Goal: Information Seeking & Learning: Understand process/instructions

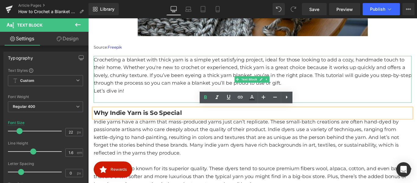
click at [314, 87] on p "Crocheting a blanket with thick yarn is a simple yet satisfying project, ideal …" at bounding box center [272, 77] width 357 height 35
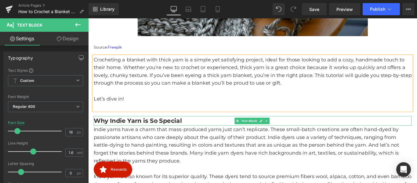
click at [170, 131] on b "Why Indie Yarn is So Special" at bounding box center [143, 133] width 99 height 8
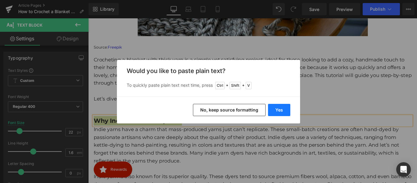
click at [277, 111] on button "Yes" at bounding box center [279, 110] width 22 height 12
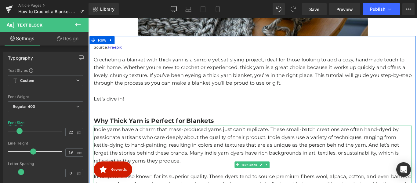
click at [225, 152] on p "Indie yarns have a charm that mass-produced yarns just can’t replicate. These s…" at bounding box center [272, 161] width 357 height 44
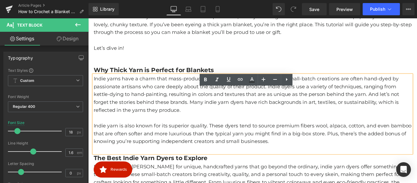
scroll to position [341, 0]
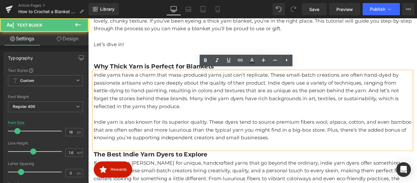
click at [197, 130] on p "Indie yarn is also known for its superior quality. These dyers tend to source p…" at bounding box center [272, 143] width 357 height 26
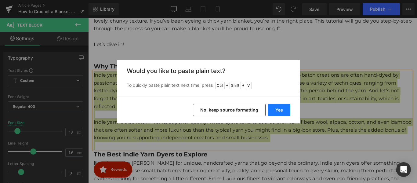
click at [278, 110] on button "Yes" at bounding box center [279, 110] width 22 height 12
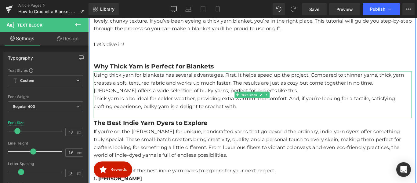
click at [300, 97] on p "Using thick yarn for blankets has several advantages. First, it helps speed up …" at bounding box center [272, 91] width 357 height 26
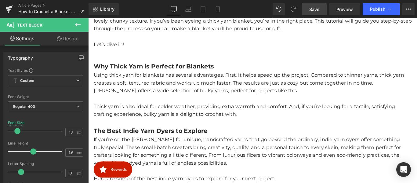
drag, startPoint x: 312, startPoint y: 9, endPoint x: 210, endPoint y: 27, distance: 103.2
click at [312, 9] on span "Save" at bounding box center [314, 9] width 10 height 6
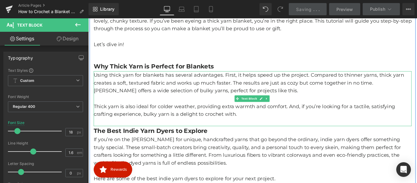
click at [175, 106] on p at bounding box center [272, 108] width 357 height 9
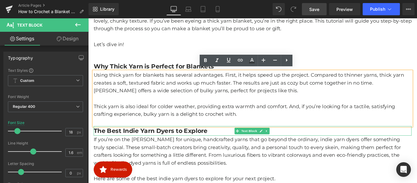
click at [174, 143] on b "The Best Indie Yarn Dyers to Explore" at bounding box center [158, 144] width 128 height 8
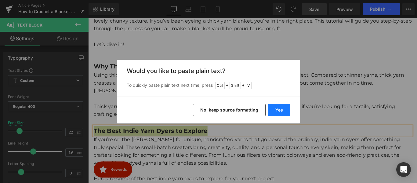
click at [279, 111] on button "Yes" at bounding box center [279, 110] width 22 height 12
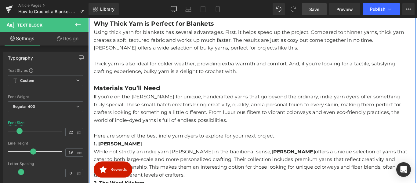
scroll to position [402, 0]
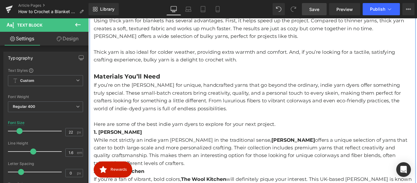
click at [180, 120] on p "If you’re on the [PERSON_NAME] for unique, handcrafted yarns that go beyond the…" at bounding box center [272, 106] width 357 height 35
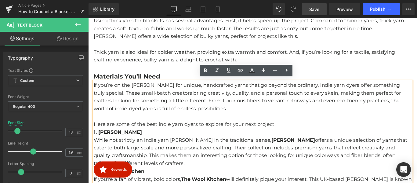
click at [171, 117] on p "If you’re on the [PERSON_NAME] for unique, handcrafted yarns that go beyond the…" at bounding box center [272, 106] width 357 height 35
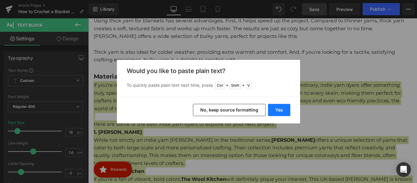
click at [279, 111] on button "Yes" at bounding box center [279, 110] width 22 height 12
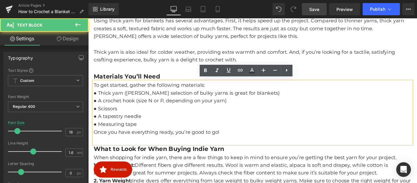
click at [155, 134] on p "● Measuring tape" at bounding box center [272, 137] width 357 height 9
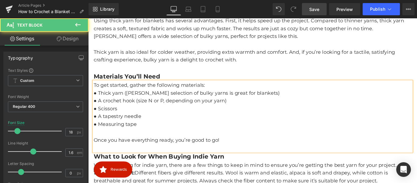
click at [222, 94] on p "To get started, gather the following materials:" at bounding box center [272, 93] width 357 height 9
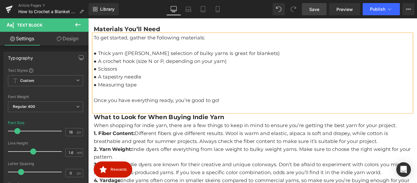
scroll to position [463, 0]
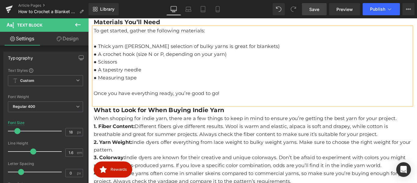
click at [162, 119] on b "What to Look for When Buying Indie Yarn" at bounding box center [167, 121] width 147 height 8
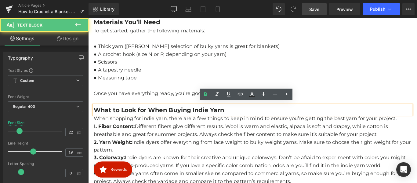
click at [167, 120] on b "What to Look for When Buying Indie Yarn" at bounding box center [167, 121] width 147 height 8
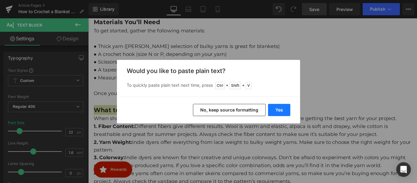
click at [282, 111] on button "Yes" at bounding box center [279, 110] width 22 height 12
click at [306, 123] on div "What to Look for When Buying Indie Yarn Text Block" at bounding box center [272, 121] width 357 height 11
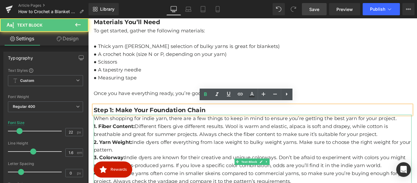
click at [189, 153] on p "2. Yarn Weight: Indie dyers offer everything from lace weight to bulky weight y…" at bounding box center [272, 162] width 357 height 18
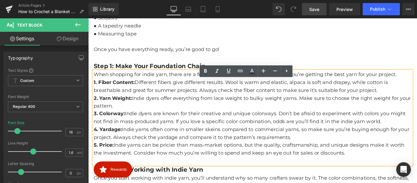
scroll to position [524, 0]
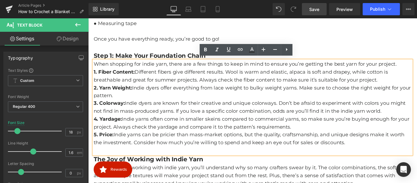
click at [188, 132] on p "4. Yardage: Indie yarns often come in smaller skeins compared to commercial yar…" at bounding box center [272, 136] width 357 height 18
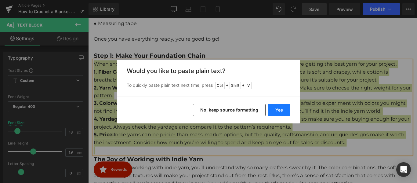
click at [279, 111] on button "Yes" at bounding box center [279, 110] width 22 height 12
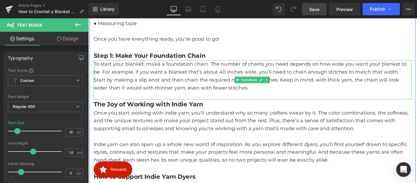
click at [417, 75] on p "To start your blanket, make a foundation chain. The number of chains you need d…" at bounding box center [272, 74] width 357 height 18
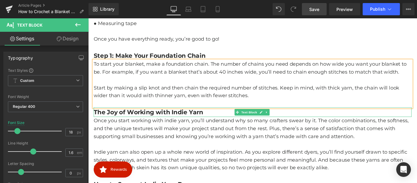
click at [169, 123] on b "The Joy of Working with Indie Yarn" at bounding box center [155, 123] width 123 height 8
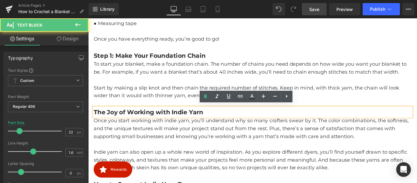
click at [182, 122] on b "The Joy of Working with Indie Yarn" at bounding box center [155, 123] width 123 height 8
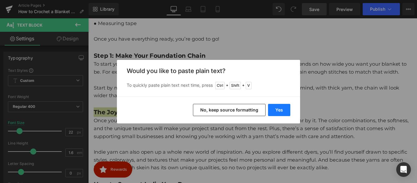
click at [281, 109] on button "Yes" at bounding box center [279, 110] width 22 height 12
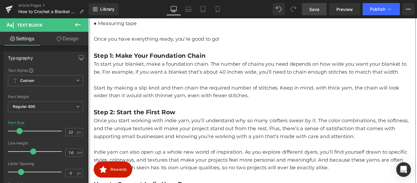
click at [165, 155] on p at bounding box center [272, 159] width 357 height 9
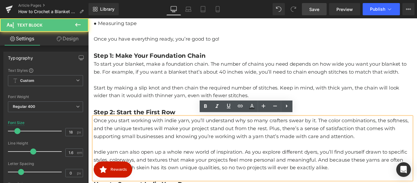
click at [172, 150] on p "Once you start working with indie yarn, you’ll understand why so many crafters …" at bounding box center [272, 142] width 357 height 26
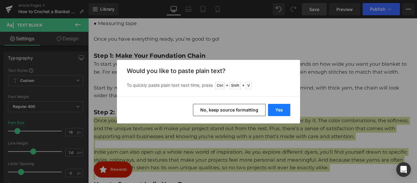
click at [281, 111] on button "Yes" at bounding box center [279, 110] width 22 height 12
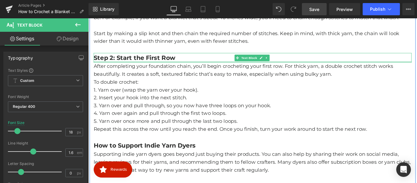
scroll to position [585, 0]
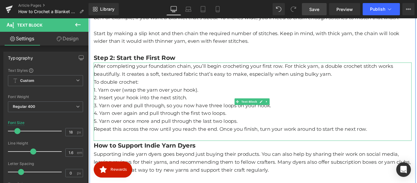
click at [266, 133] on p "5. Yarn over once more and pull through the last two loops." at bounding box center [272, 133] width 357 height 9
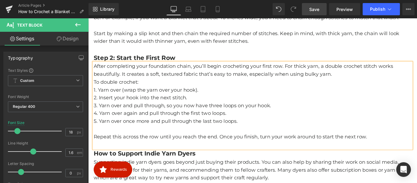
click at [364, 81] on p "After completing your foundation chain, you’ll begin crocheting your first row.…" at bounding box center [272, 77] width 357 height 18
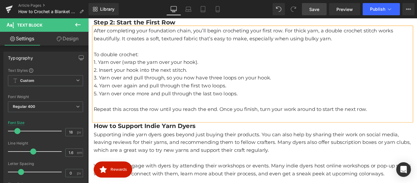
scroll to position [646, 0]
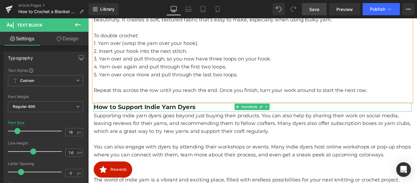
click at [167, 116] on b "How to Support Indie Yarn Dyers" at bounding box center [151, 118] width 114 height 8
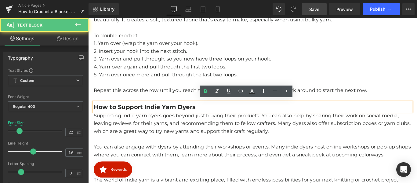
click at [173, 114] on b "How to Support Indie Yarn Dyers" at bounding box center [151, 118] width 114 height 8
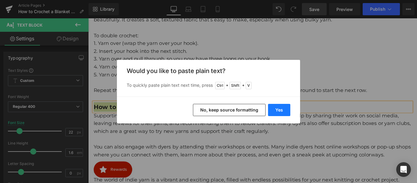
click at [282, 110] on button "Yes" at bounding box center [279, 110] width 22 height 12
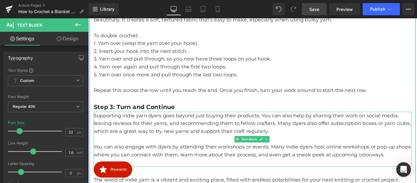
click at [176, 150] on p at bounding box center [272, 153] width 357 height 9
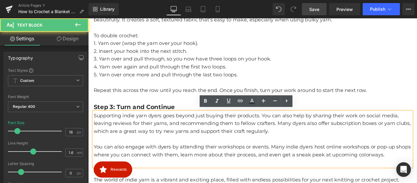
click at [170, 138] on p "Supporting indie yarn dyers goes beyond just buying their products. You can als…" at bounding box center [272, 136] width 357 height 26
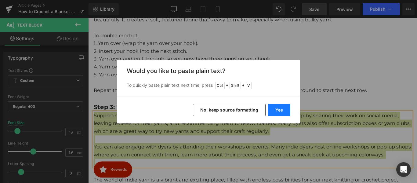
click at [276, 113] on button "Yes" at bounding box center [279, 110] width 22 height 12
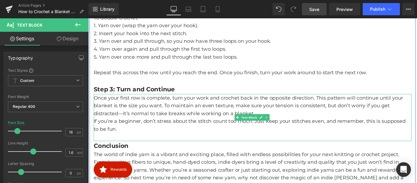
scroll to position [677, 0]
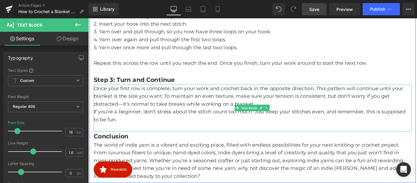
click at [311, 111] on p "Once your first row is complete, turn your work and crochet back in the opposit…" at bounding box center [272, 106] width 357 height 26
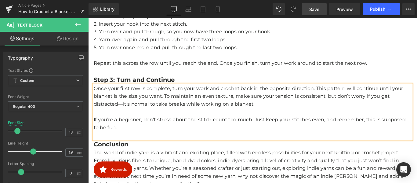
click at [125, 114] on p "Once your first row is complete, turn your work and crochet back in the opposit…" at bounding box center [272, 106] width 357 height 26
click at [126, 157] on strong "Conclusion" at bounding box center [113, 159] width 39 height 8
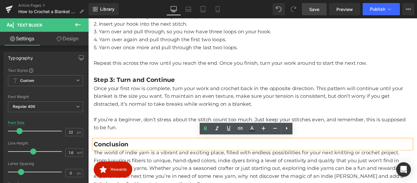
click at [129, 158] on strong "Conclusion" at bounding box center [113, 159] width 39 height 8
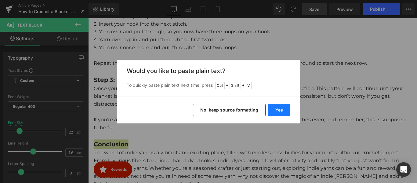
click at [274, 108] on button "Yes" at bounding box center [279, 110] width 22 height 12
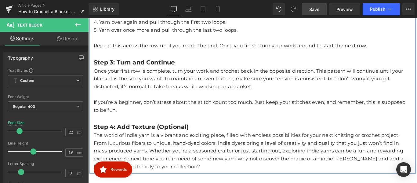
scroll to position [707, 0]
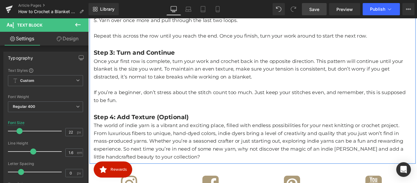
click at [202, 155] on p "The world of indie yarn is a vibrant and exciting place, filled with endless po…" at bounding box center [272, 156] width 357 height 44
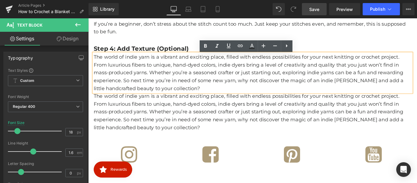
scroll to position [775, 0]
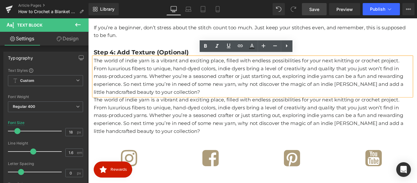
click at [196, 102] on p "The world of indie yarn is a vibrant and exciting place, filled with endless po…" at bounding box center [272, 84] width 357 height 44
click at [196, 96] on p "The world of indie yarn is a vibrant and exciting place, filled with endless po…" at bounding box center [272, 84] width 357 height 44
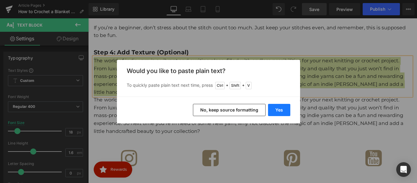
click at [283, 108] on button "Yes" at bounding box center [279, 110] width 22 height 12
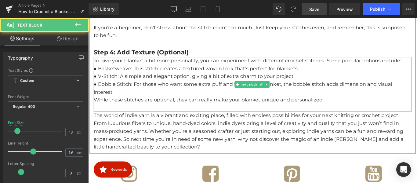
click at [417, 64] on p "To give your blanket a bit more personality, you can experiment with different …" at bounding box center [272, 66] width 357 height 9
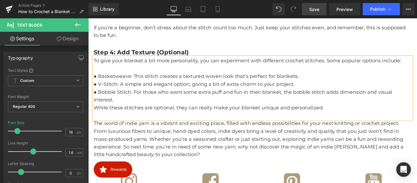
click at [120, 108] on p "● Bobble Stitch: For those who want some extra puff and fun in their blanket, t…" at bounding box center [272, 106] width 357 height 18
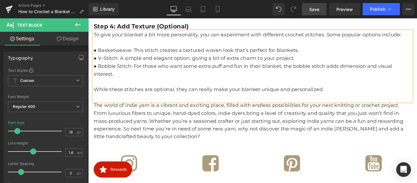
scroll to position [810, 0]
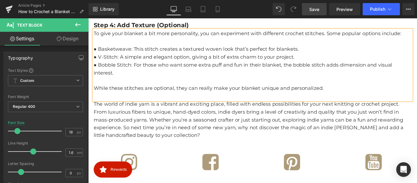
click at [140, 120] on p "The world of indie yarn is a vibrant and exciting place, filled with endless po…" at bounding box center [272, 132] width 357 height 44
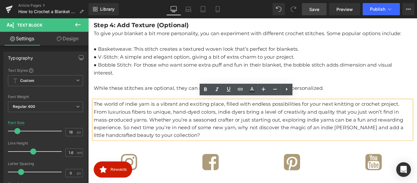
click at [188, 133] on p "The world of indie yarn is a vibrant and exciting place, filled with endless po…" at bounding box center [272, 132] width 357 height 44
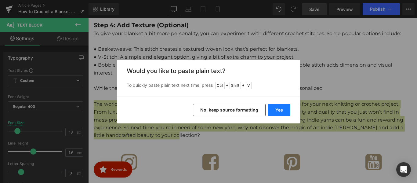
click at [285, 110] on button "Yes" at bounding box center [279, 110] width 22 height 12
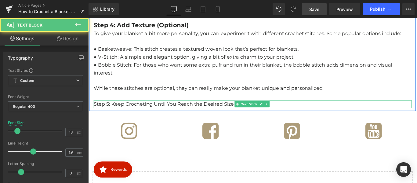
click at [198, 112] on p "Step 5: Keep Crocheting Until You Reach the Desired Size" at bounding box center [272, 114] width 357 height 9
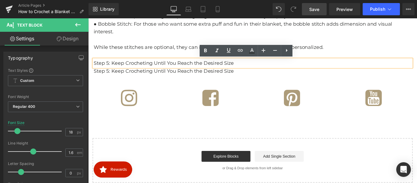
scroll to position [849, 0]
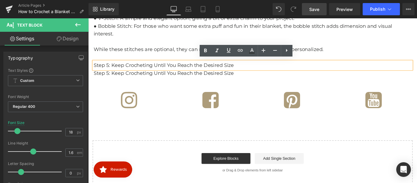
click at [176, 78] on p "Step 5: Keep Crocheting Until You Reach the Desired Size" at bounding box center [272, 79] width 357 height 9
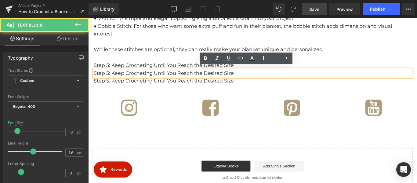
click at [196, 76] on p "Step 5: Keep Crocheting Until You Reach the Desired Size" at bounding box center [272, 79] width 357 height 9
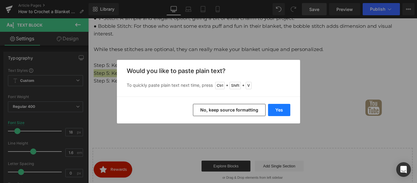
click at [278, 111] on button "Yes" at bounding box center [279, 110] width 22 height 12
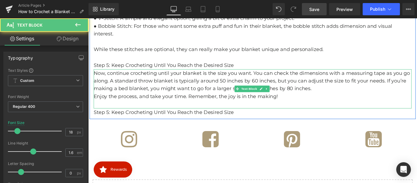
click at [345, 97] on p "Now, continue crocheting until your blanket is the size you want. You can check…" at bounding box center [272, 88] width 357 height 26
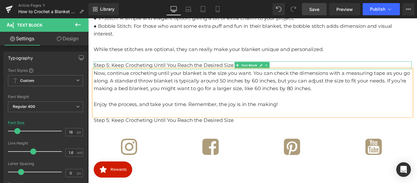
click at [186, 69] on p "Step 5: Keep Crocheting Until You Reach the Desired Size" at bounding box center [272, 71] width 357 height 9
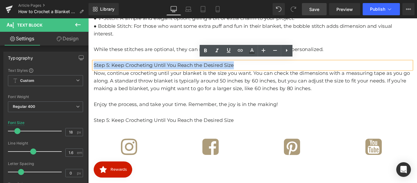
drag, startPoint x: 254, startPoint y: 69, endPoint x: 93, endPoint y: 69, distance: 160.6
click at [94, 69] on p "Step 5: Keep Crocheting Until You Reach the Desired Size" at bounding box center [272, 71] width 357 height 9
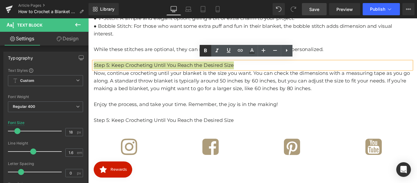
click at [210, 51] on link at bounding box center [206, 51] width 12 height 12
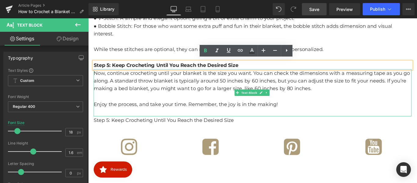
drag, startPoint x: 201, startPoint y: 83, endPoint x: 154, endPoint y: 76, distance: 47.6
click at [201, 83] on p "Now, continue crocheting until your blanket is the size you want. You can check…" at bounding box center [272, 88] width 357 height 26
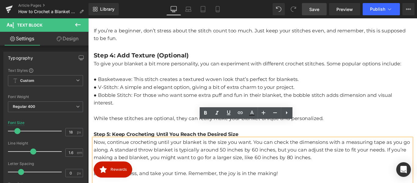
scroll to position [758, 0]
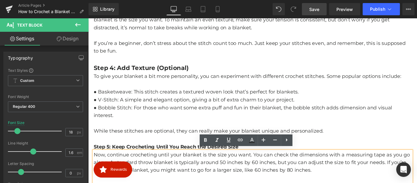
click at [153, 72] on b "Step 4: Add Texture (Optional)" at bounding box center [147, 74] width 107 height 8
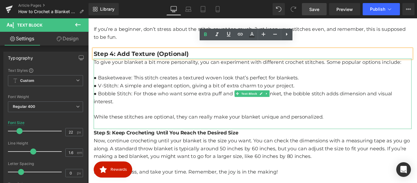
scroll to position [793, 0]
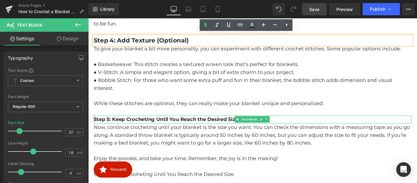
click at [174, 129] on strong "Step 5: Keep Crocheting Until You Reach the Desired Size" at bounding box center [175, 132] width 162 height 7
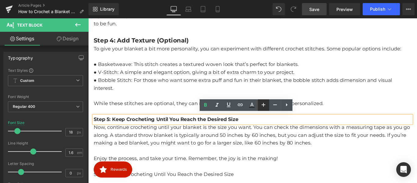
click at [263, 106] on icon at bounding box center [263, 104] width 7 height 7
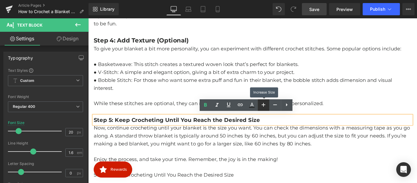
click at [263, 106] on icon at bounding box center [263, 104] width 7 height 7
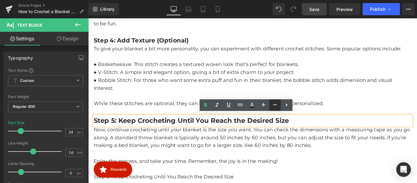
click at [271, 105] on icon at bounding box center [274, 104] width 7 height 7
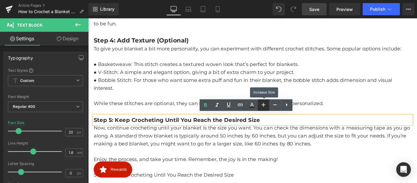
click at [264, 104] on icon at bounding box center [263, 104] width 7 height 7
type input "22"
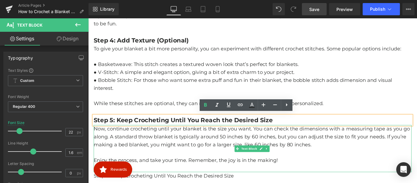
click at [190, 147] on p "Now, continue crocheting until your blanket is the size you want. You can check…" at bounding box center [272, 151] width 357 height 26
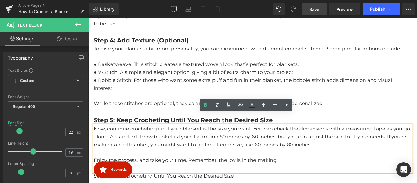
scroll to position [854, 0]
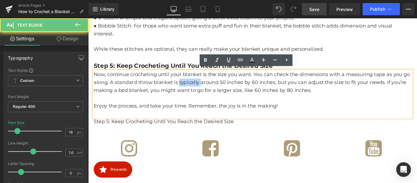
click at [156, 131] on p "Step 5: Keep Crocheting Until You Reach the Desired Size" at bounding box center [272, 134] width 357 height 9
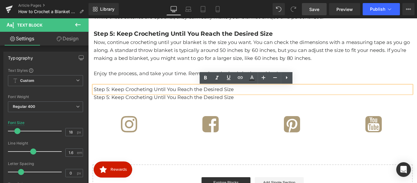
scroll to position [882, 0]
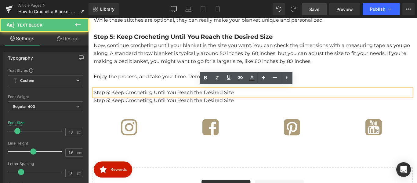
click at [169, 98] on p "Step 5: Keep Crocheting Until You Reach the Desired Size" at bounding box center [272, 101] width 357 height 9
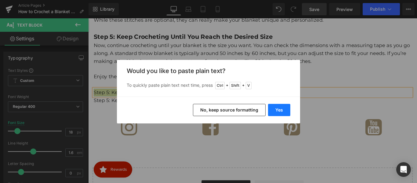
drag, startPoint x: 210, startPoint y: 101, endPoint x: 276, endPoint y: 109, distance: 65.8
click at [276, 109] on button "Yes" at bounding box center [279, 110] width 22 height 12
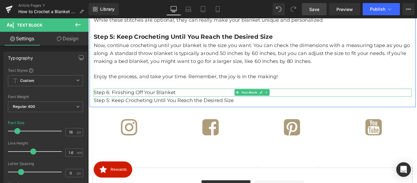
click at [184, 99] on p "Step 6: Finishing Off Your Blanket" at bounding box center [272, 101] width 357 height 9
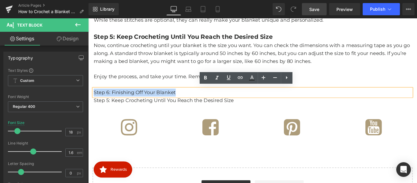
drag, startPoint x: 192, startPoint y: 100, endPoint x: 94, endPoint y: 100, distance: 97.7
click at [94, 100] on p "Step 6: Finishing Off Your Blanket" at bounding box center [272, 101] width 357 height 9
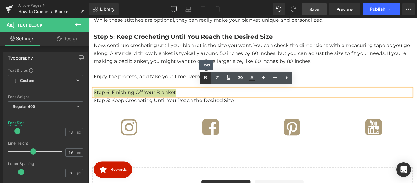
click at [209, 79] on icon at bounding box center [205, 77] width 7 height 7
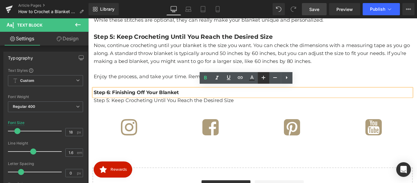
click at [260, 78] on icon at bounding box center [263, 77] width 7 height 7
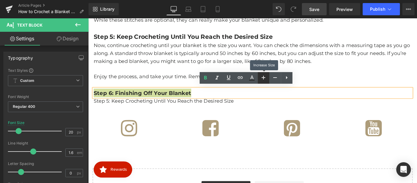
click at [260, 78] on icon at bounding box center [263, 77] width 7 height 7
type input "22"
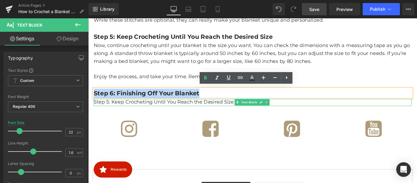
click at [195, 112] on p "Step 5: Keep Crocheting Until You Reach the Desired Size" at bounding box center [272, 112] width 357 height 9
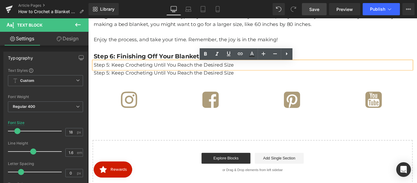
scroll to position [918, 0]
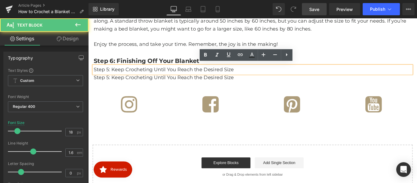
click at [179, 74] on p "Step 5: Keep Crocheting Until You Reach the Desired Size" at bounding box center [272, 75] width 357 height 9
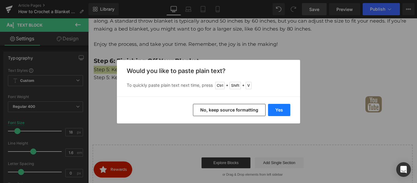
click at [283, 111] on button "Yes" at bounding box center [279, 110] width 22 height 12
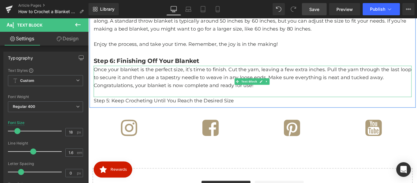
click at [417, 83] on p "Once your blanket is the perfect size, it’s time to finish. Cut the yarn, leavi…" at bounding box center [272, 80] width 357 height 18
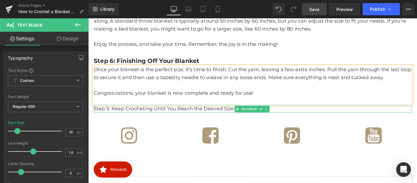
click at [154, 118] on p "Step 5: Keep Crocheting Until You Reach the Desired Size" at bounding box center [272, 119] width 357 height 9
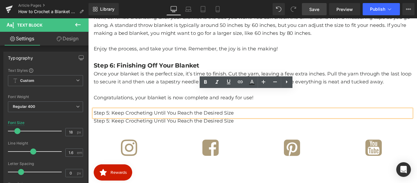
scroll to position [937, 0]
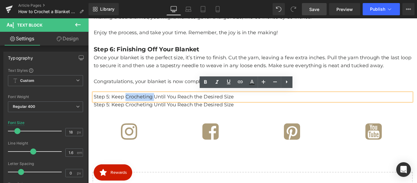
click at [175, 104] on p "Step 5: Keep Crocheting Until You Reach the Desired Size" at bounding box center [272, 106] width 357 height 9
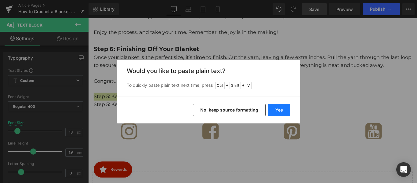
drag, startPoint x: 282, startPoint y: 109, endPoint x: 225, endPoint y: 180, distance: 90.4
click at [282, 109] on button "Yes" at bounding box center [279, 110] width 22 height 12
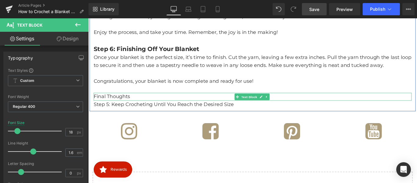
click at [128, 106] on p "Final Thoughts" at bounding box center [272, 106] width 357 height 9
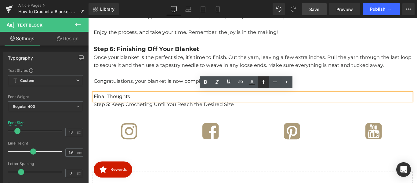
click at [262, 83] on icon at bounding box center [263, 81] width 7 height 7
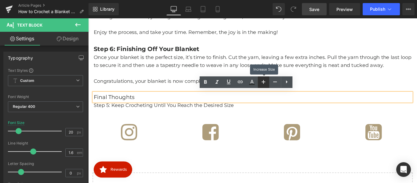
click at [262, 83] on icon at bounding box center [263, 81] width 7 height 7
type input "22"
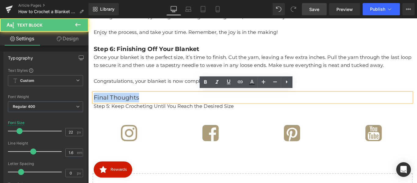
drag, startPoint x: 163, startPoint y: 107, endPoint x: 93, endPoint y: 107, distance: 70.2
click at [94, 107] on p "Final Thoughts" at bounding box center [272, 107] width 357 height 11
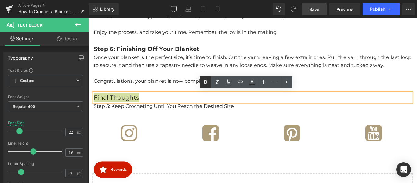
click at [204, 83] on icon at bounding box center [205, 81] width 7 height 7
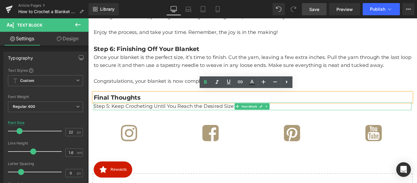
click at [161, 114] on p "Step 5: Keep Crocheting Until You Reach the Desired Size" at bounding box center [272, 117] width 357 height 9
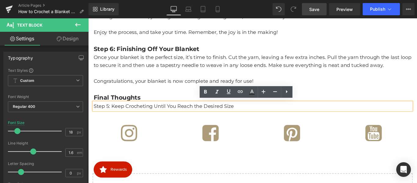
click at [156, 115] on p "Step 5: Keep Crocheting Until You Reach the Desired Size" at bounding box center [272, 117] width 357 height 9
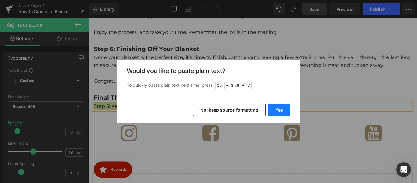
click at [282, 108] on button "Yes" at bounding box center [279, 110] width 22 height 12
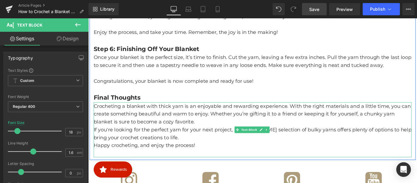
click at [97, 165] on p at bounding box center [272, 169] width 357 height 9
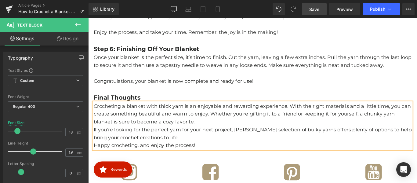
click at [195, 151] on p "If you're looking for the perfect yarn for your next project, [PERSON_NAME] sel…" at bounding box center [272, 148] width 357 height 18
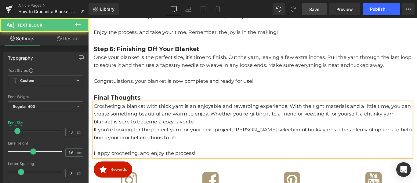
click at [220, 132] on p "Crocheting a blanket with thick yarn is an enjoyable and rewarding experience. …" at bounding box center [272, 126] width 357 height 26
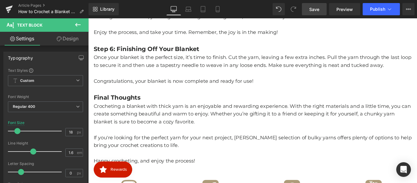
drag, startPoint x: 310, startPoint y: 9, endPoint x: 240, endPoint y: 26, distance: 71.8
click at [310, 9] on span "Save" at bounding box center [314, 9] width 10 height 6
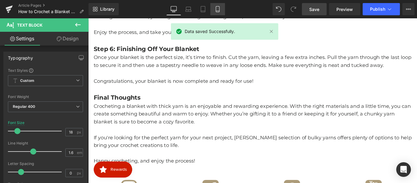
click at [217, 12] on icon at bounding box center [218, 9] width 6 height 6
type input "16"
type input "100"
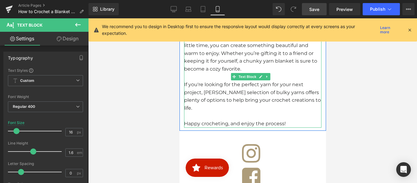
scroll to position [1245, 0]
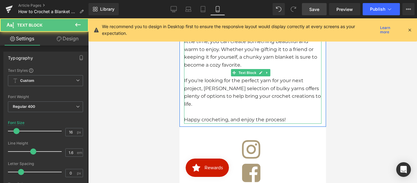
click at [222, 99] on p "If you're looking for the perfect yarn for your next project, [PERSON_NAME] sel…" at bounding box center [252, 92] width 137 height 31
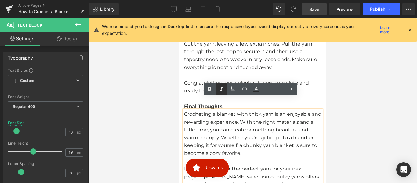
scroll to position [1153, 0]
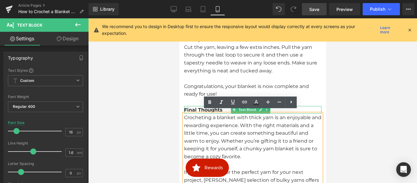
click at [190, 108] on strong "Final Thoughts" at bounding box center [203, 110] width 38 height 6
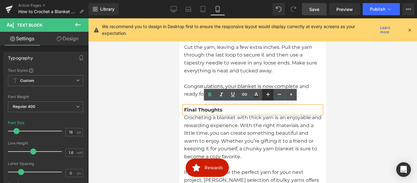
click at [265, 93] on icon at bounding box center [267, 94] width 7 height 7
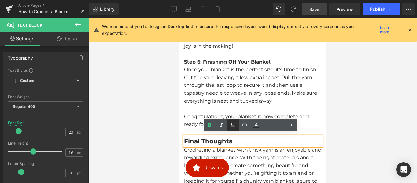
scroll to position [1122, 0]
click at [278, 126] on icon at bounding box center [279, 124] width 7 height 7
type input "18"
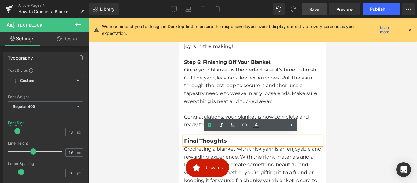
drag, startPoint x: 230, startPoint y: 150, endPoint x: 227, endPoint y: 148, distance: 3.7
click at [230, 150] on p "Crocheting a blanket with thick yarn is an enjoyable and rewarding experience. …" at bounding box center [252, 168] width 137 height 47
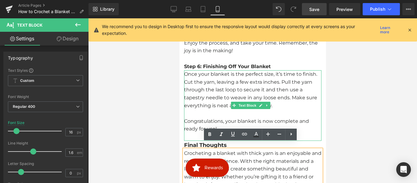
scroll to position [1092, 0]
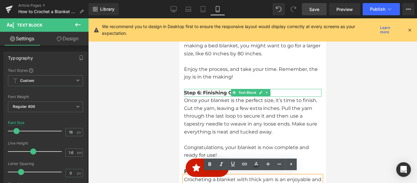
click at [206, 90] on strong "Step 6: Finishing Off Your Blanket" at bounding box center [227, 93] width 87 height 6
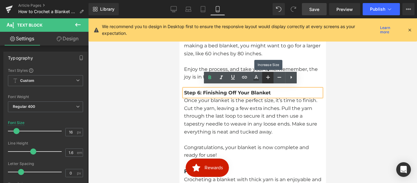
click at [267, 76] on icon at bounding box center [267, 77] width 7 height 7
type input "18"
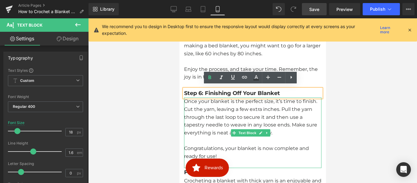
click at [226, 116] on p "Once your blanket is the perfect size, it’s time to finish. Cut the yarn, leavi…" at bounding box center [252, 116] width 137 height 39
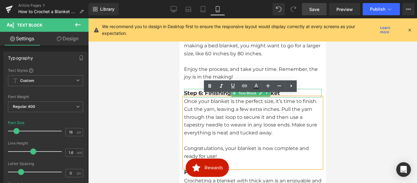
click at [196, 90] on strong "Step 6: Finishing Off Your Blanket" at bounding box center [232, 93] width 96 height 7
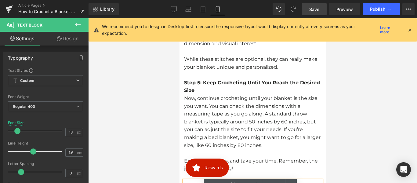
scroll to position [970, 0]
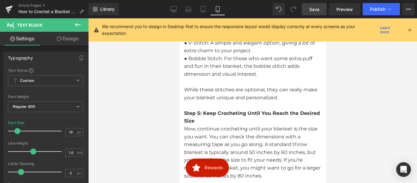
click at [204, 115] on strong "Step 5: Keep Crocheting Until You Reach the Desired Size" at bounding box center [252, 117] width 136 height 14
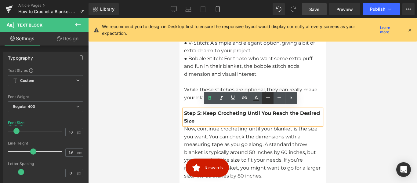
click at [267, 99] on icon at bounding box center [267, 97] width 7 height 7
type input "18"
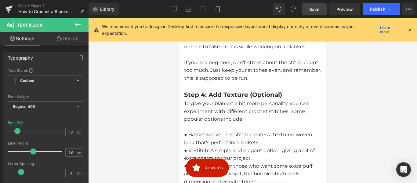
scroll to position [848, 0]
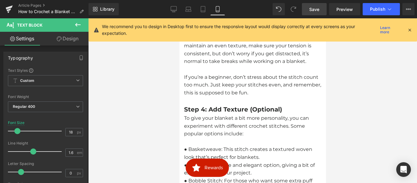
click at [199, 106] on b "Step 4: Add Texture (Optional)" at bounding box center [233, 109] width 98 height 7
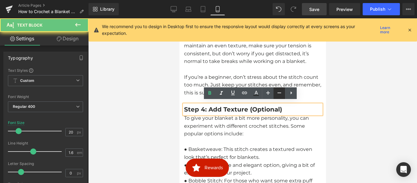
click at [280, 93] on icon at bounding box center [279, 92] width 7 height 7
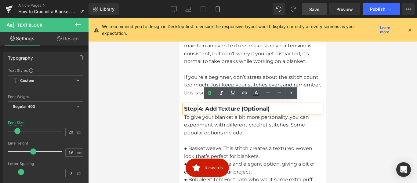
type input "18"
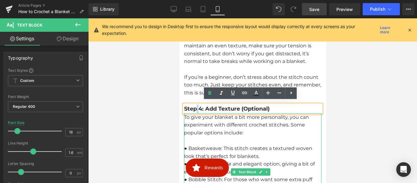
drag, startPoint x: 226, startPoint y: 128, endPoint x: 222, endPoint y: 130, distance: 4.9
click at [226, 128] on p "To give your blanket a bit more personality, you can experiment with different …" at bounding box center [252, 125] width 137 height 24
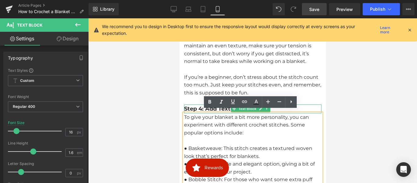
click at [196, 107] on b "Step 4: Add Texture (Optional)" at bounding box center [226, 108] width 85 height 7
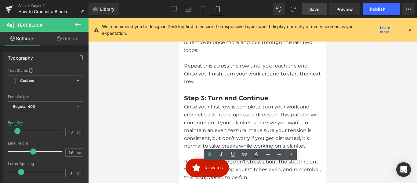
scroll to position [756, 0]
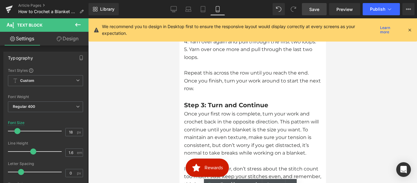
click at [202, 101] on b "Step 3: Turn and Continue" at bounding box center [226, 104] width 84 height 7
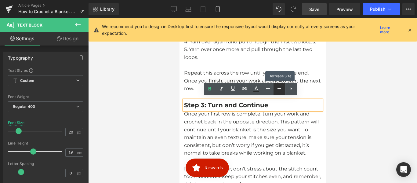
click at [277, 89] on icon at bounding box center [279, 88] width 7 height 7
type input "18"
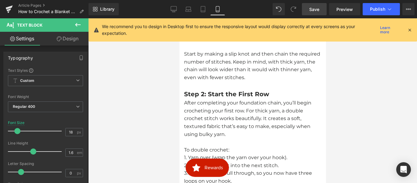
scroll to position [603, 0]
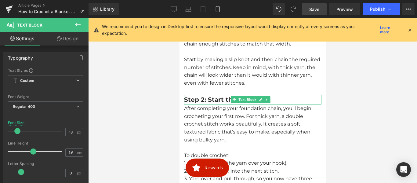
click at [207, 98] on b "Step 2: Start the First Row" at bounding box center [226, 99] width 85 height 7
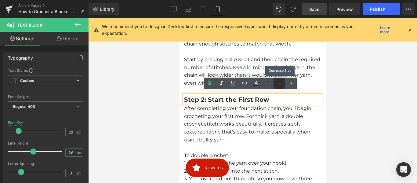
click at [280, 84] on icon at bounding box center [279, 82] width 7 height 7
type input "18"
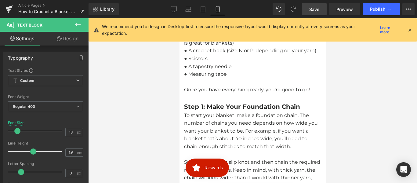
scroll to position [481, 0]
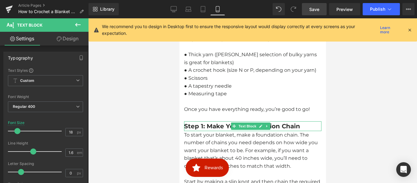
click at [211, 125] on b "Step 1: Make Your Foundation Chain" at bounding box center [242, 125] width 116 height 7
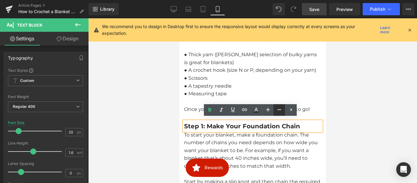
click at [276, 109] on icon at bounding box center [279, 109] width 7 height 7
type input "18"
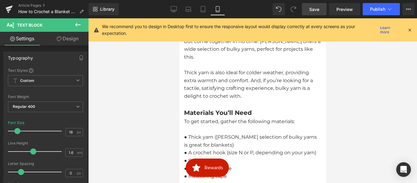
scroll to position [390, 0]
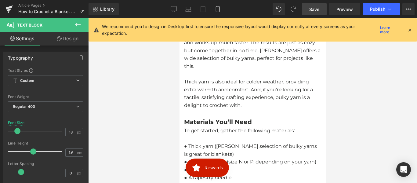
click at [201, 119] on b "Materials You’ll Need" at bounding box center [218, 121] width 68 height 7
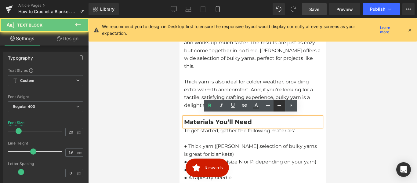
drag, startPoint x: 282, startPoint y: 108, endPoint x: 44, endPoint y: 119, distance: 238.1
click at [282, 108] on icon at bounding box center [279, 105] width 7 height 7
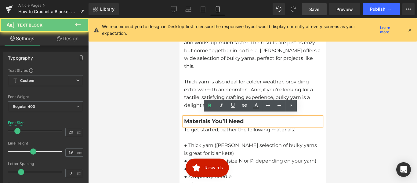
type input "18"
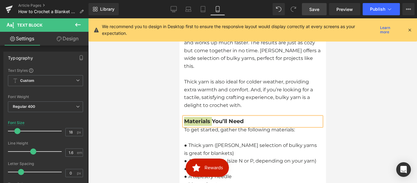
scroll to position [298, 0]
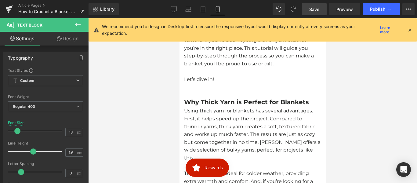
click at [208, 100] on b "Why Thick Yarn is Perfect for Blankets" at bounding box center [246, 101] width 125 height 7
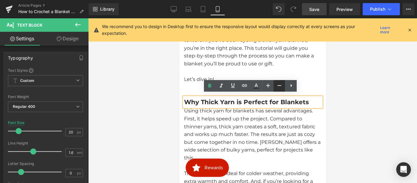
click at [279, 87] on icon at bounding box center [279, 85] width 7 height 7
type input "18"
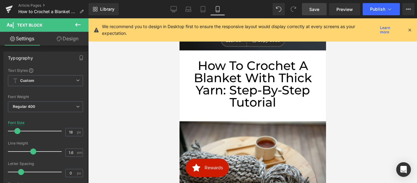
scroll to position [54, 0]
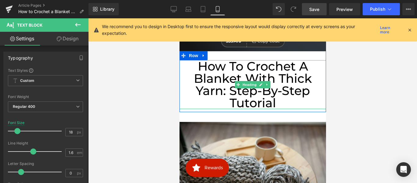
click at [280, 86] on h1 "How to Crochet a Blanket with Thick Yarn: Step-by-Step Tutorial" at bounding box center [252, 84] width 147 height 49
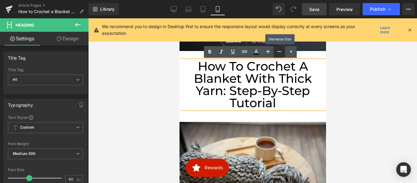
click at [279, 53] on icon at bounding box center [279, 51] width 7 height 7
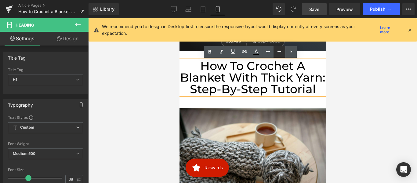
click at [279, 51] on icon at bounding box center [279, 51] width 7 height 7
type input "36"
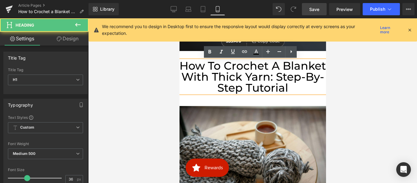
click at [272, 78] on h1 "How to Crochet a Blanket with Thick Yarn: Step-by-Step Tutorial" at bounding box center [252, 76] width 147 height 33
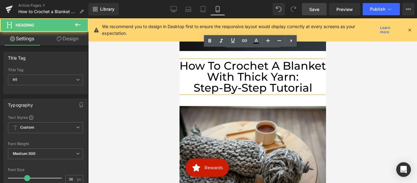
scroll to position [65, 0]
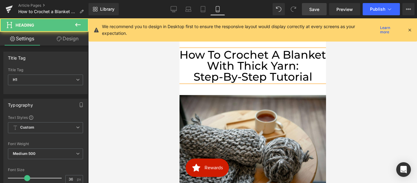
click at [266, 67] on h1 "How to Crochet a Blanket with Thick Yarn:" at bounding box center [252, 60] width 147 height 22
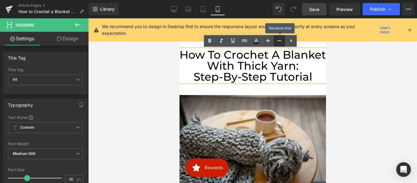
click at [275, 40] on link at bounding box center [280, 41] width 12 height 12
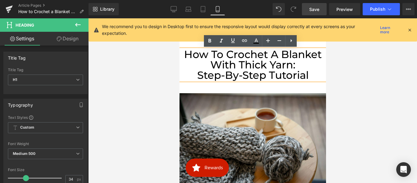
click at [314, 8] on span "Save" at bounding box center [314, 9] width 10 height 6
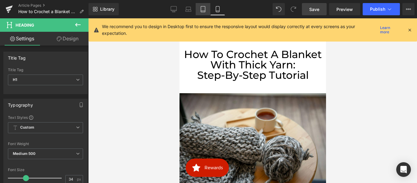
click at [203, 10] on icon at bounding box center [203, 9] width 6 height 6
type input "40"
type input "100"
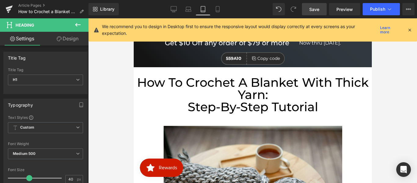
scroll to position [92, 0]
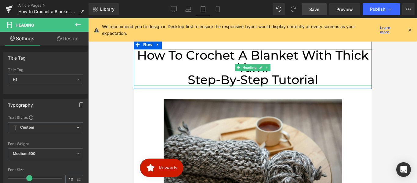
click at [206, 74] on h1 "Step-by-Step Tutorial" at bounding box center [252, 80] width 238 height 12
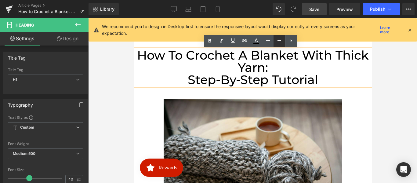
click at [276, 40] on icon at bounding box center [279, 40] width 7 height 7
type input "38"
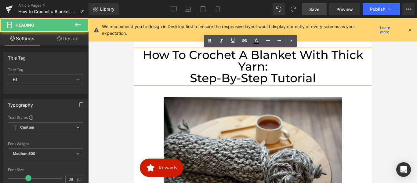
click at [187, 76] on h1 "Step-by-Step Tutorial" at bounding box center [252, 78] width 238 height 12
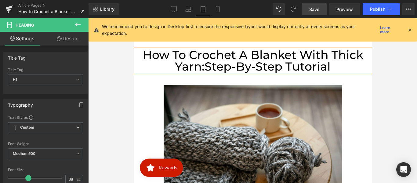
click at [314, 9] on span "Save" at bounding box center [314, 9] width 10 height 6
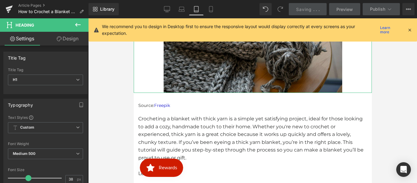
scroll to position [219, 0]
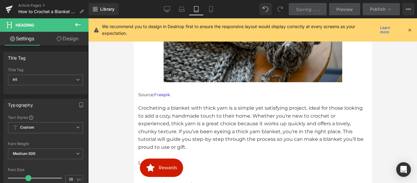
click at [177, 93] on p "Source: Freepik" at bounding box center [252, 94] width 229 height 7
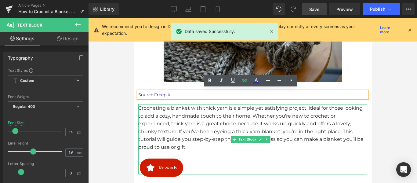
click at [204, 131] on p "Crocheting a blanket with thick yarn is a simple yet satisfying project, ideal …" at bounding box center [252, 127] width 229 height 47
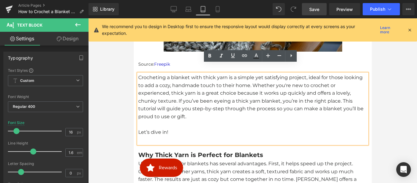
scroll to position [280, 0]
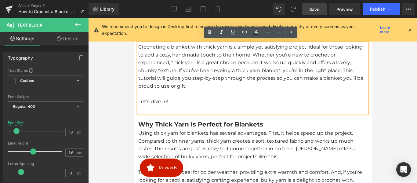
click at [191, 125] on b "Why Thick Yarn is Perfect for Blankets" at bounding box center [200, 124] width 125 height 7
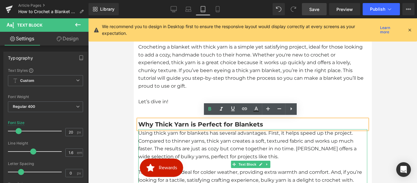
click at [180, 141] on p "Using thick yarn for blankets has several advantages. First, it helps speed up …" at bounding box center [252, 144] width 229 height 31
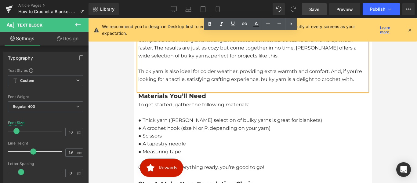
scroll to position [402, 0]
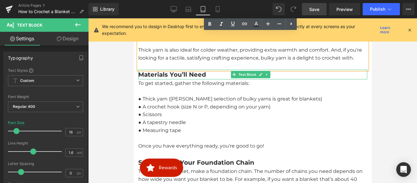
drag, startPoint x: 173, startPoint y: 80, endPoint x: 182, endPoint y: 122, distance: 42.6
click at [173, 78] on b "Materials You’ll Need" at bounding box center [172, 74] width 68 height 7
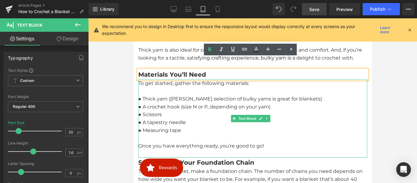
scroll to position [463, 0]
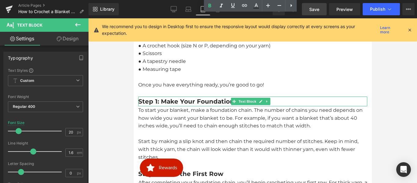
click at [180, 105] on b "Step 1: Make Your Foundation Chain" at bounding box center [196, 101] width 116 height 7
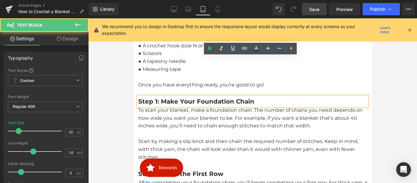
scroll to position [524, 0]
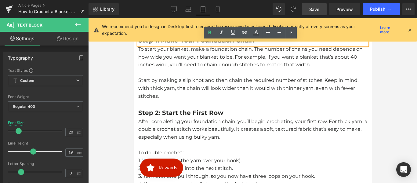
click at [184, 116] on b "Step 2: Start the First Row" at bounding box center [180, 112] width 85 height 7
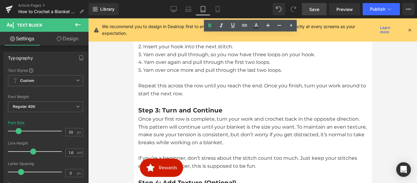
scroll to position [646, 0]
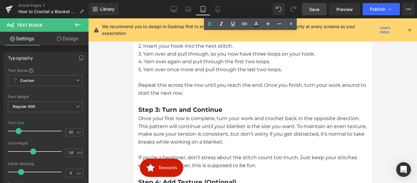
click at [177, 113] on b "Step 3: Turn and Continue" at bounding box center [180, 109] width 84 height 7
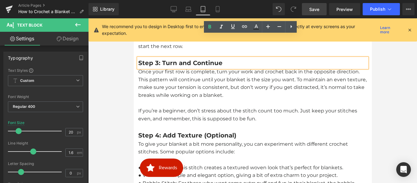
scroll to position [738, 0]
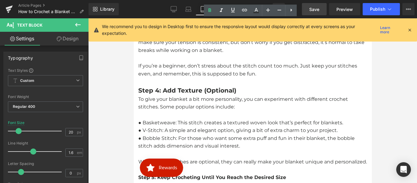
click at [175, 94] on b "Step 4: Add Texture (Optional)" at bounding box center [187, 90] width 98 height 7
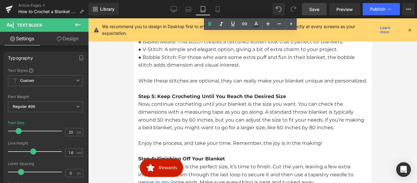
scroll to position [830, 0]
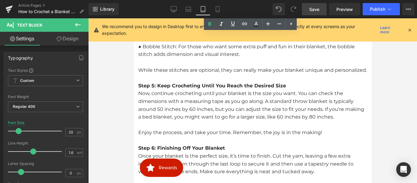
click at [174, 89] on strong "Step 5: Keep Crocheting Until You Reach the Desired Size" at bounding box center [212, 86] width 148 height 6
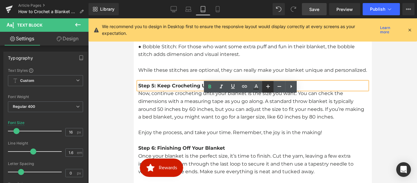
click at [270, 85] on icon at bounding box center [267, 86] width 7 height 7
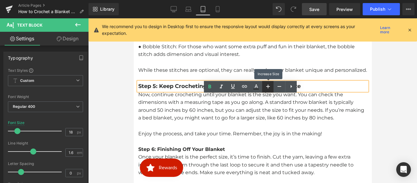
click at [270, 85] on icon at bounding box center [267, 86] width 7 height 7
type input "20"
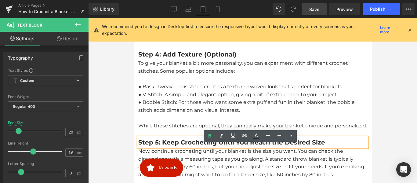
scroll to position [764, 0]
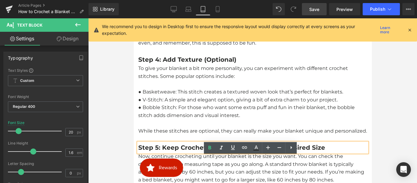
click at [162, 63] on b "Step 4: Add Texture (Optional)" at bounding box center [187, 59] width 98 height 7
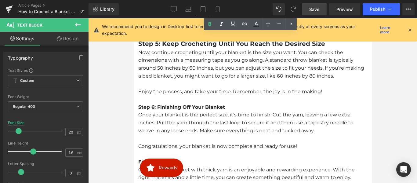
scroll to position [891, 0]
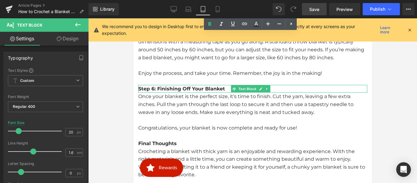
click at [176, 92] on strong "Step 6: Finishing Off Your Blanket" at bounding box center [181, 89] width 87 height 6
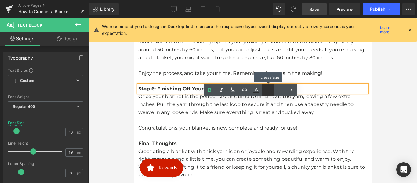
click at [267, 90] on icon at bounding box center [267, 89] width 7 height 7
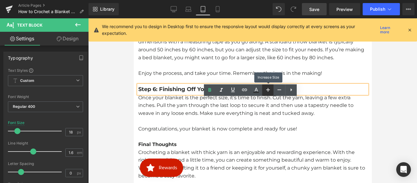
click at [267, 90] on icon at bounding box center [267, 89] width 7 height 7
type input "20"
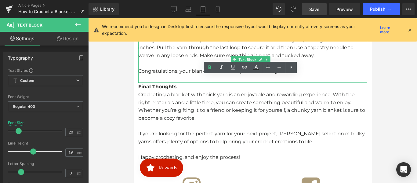
scroll to position [952, 0]
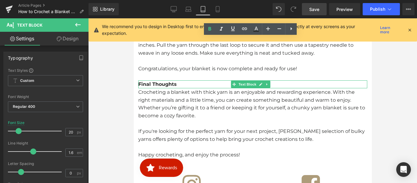
click at [168, 87] on strong "Final Thoughts" at bounding box center [157, 84] width 38 height 6
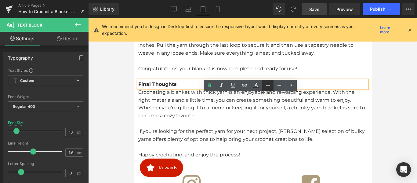
click at [269, 86] on icon at bounding box center [267, 85] width 7 height 7
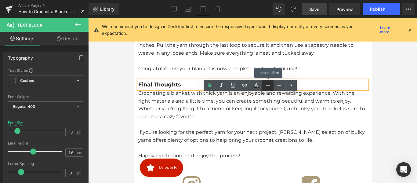
click at [269, 86] on icon at bounding box center [267, 85] width 7 height 7
type input "20"
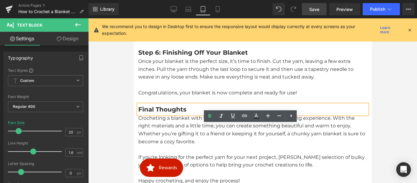
scroll to position [917, 0]
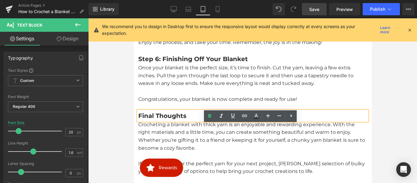
click at [317, 9] on span "Save" at bounding box center [314, 9] width 10 height 6
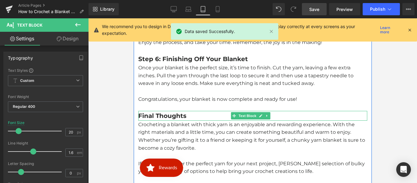
click at [169, 119] on strong "Final Thoughts" at bounding box center [162, 115] width 48 height 7
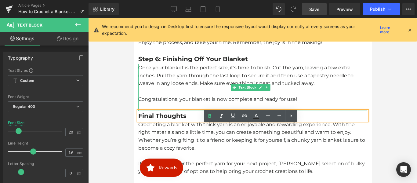
click at [169, 87] on p "Once your blanket is the perfect size, it’s time to finish. Cut the yarn, leavi…" at bounding box center [252, 76] width 229 height 24
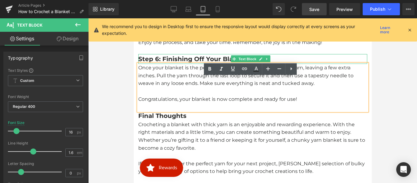
click at [166, 63] on strong "Step 6: Finishing Off Your Blanket" at bounding box center [193, 58] width 110 height 7
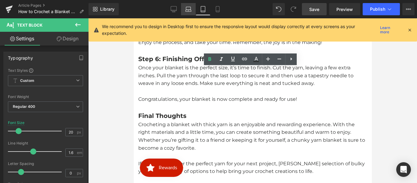
click at [190, 11] on icon at bounding box center [188, 9] width 6 height 6
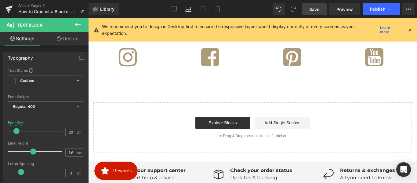
type input "16"
type input "100"
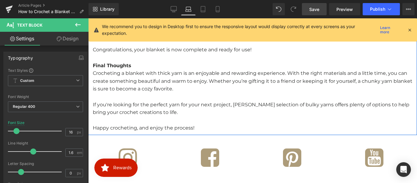
scroll to position [836, 0]
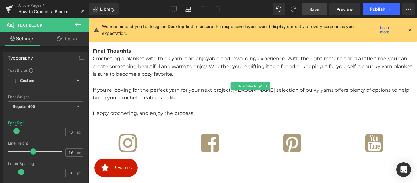
click at [130, 98] on span "If you're looking for the perfect yarn for your next project, [PERSON_NAME] sel…" at bounding box center [251, 94] width 317 height 14
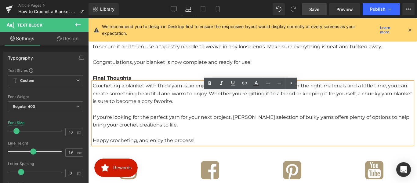
scroll to position [801, 0]
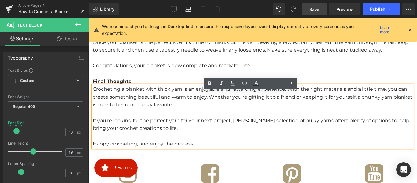
click at [111, 84] on strong "Final Thoughts" at bounding box center [112, 81] width 38 height 6
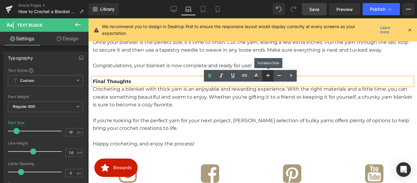
click at [267, 76] on icon at bounding box center [267, 75] width 7 height 7
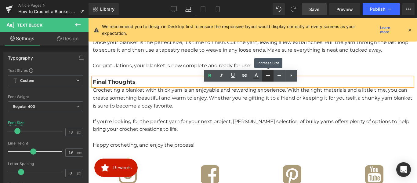
click at [267, 76] on icon at bounding box center [267, 75] width 7 height 7
type input "20"
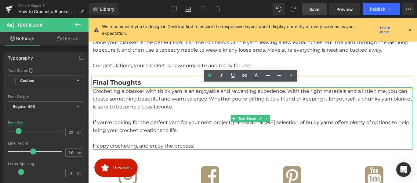
click at [144, 126] on span "If you're looking for the perfect yarn for your next project, [PERSON_NAME] sel…" at bounding box center [251, 126] width 317 height 14
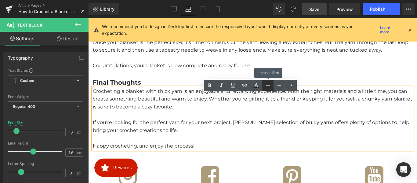
click at [266, 86] on icon at bounding box center [267, 85] width 7 height 7
type input "18"
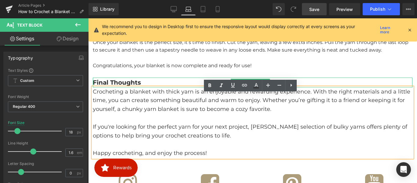
click at [129, 86] on strong "Final Thoughts" at bounding box center [117, 82] width 48 height 7
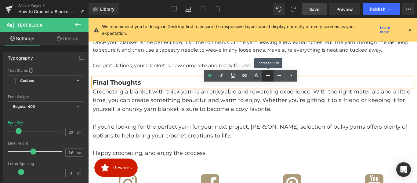
click at [267, 77] on icon at bounding box center [267, 75] width 7 height 7
type input "22"
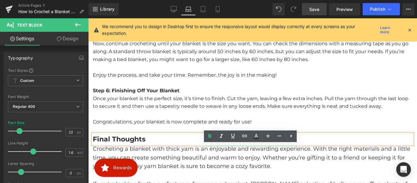
scroll to position [740, 0]
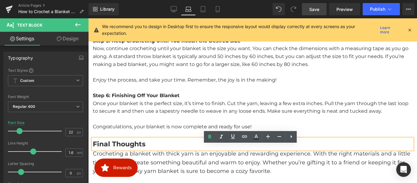
click at [149, 115] on p "Once your blanket is the perfect size, it’s time to finish. Cut the yarn, leavi…" at bounding box center [253, 108] width 320 height 16
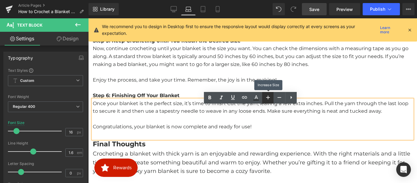
click at [266, 96] on icon at bounding box center [267, 97] width 7 height 7
type input "18"
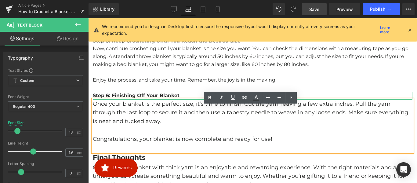
click at [158, 98] on strong "Step 6: Finishing Off Your Blanket" at bounding box center [136, 96] width 87 height 6
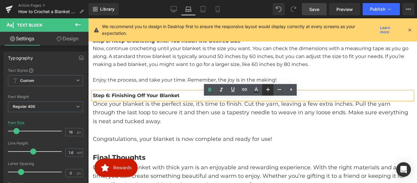
click at [265, 93] on icon at bounding box center [267, 89] width 7 height 7
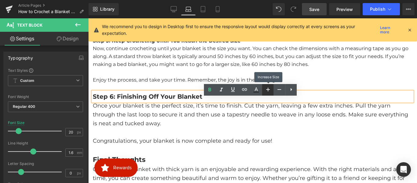
click at [265, 93] on icon at bounding box center [267, 89] width 7 height 7
type input "22"
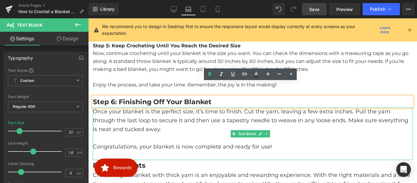
scroll to position [775, 0]
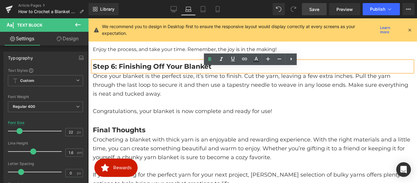
click at [129, 134] on strong "Final Thoughts" at bounding box center [119, 130] width 53 height 8
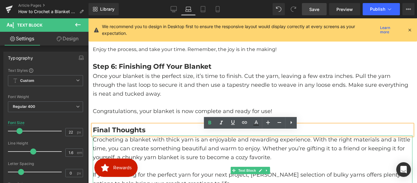
click at [152, 153] on p "Crocheting a blanket with thick yarn is an enjoyable and rewarding experience. …" at bounding box center [253, 148] width 320 height 26
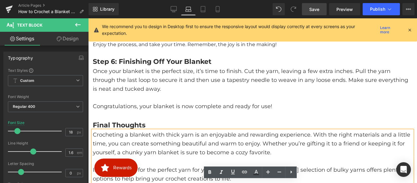
scroll to position [709, 0]
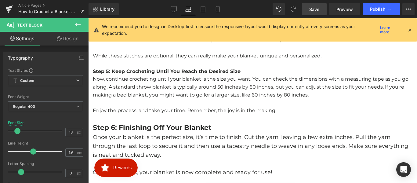
click at [151, 99] on p "Now, continue crocheting until your blanket is the size you want. You can check…" at bounding box center [253, 87] width 320 height 24
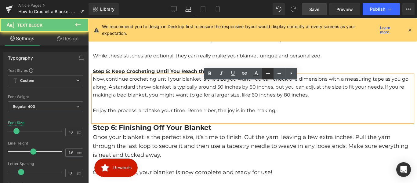
click at [266, 73] on icon at bounding box center [268, 73] width 4 height 4
type input "18"
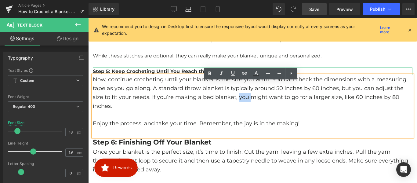
click at [146, 74] on strong "Step 5: Keep Crocheting Until You Reach the Desired Size" at bounding box center [167, 71] width 148 height 6
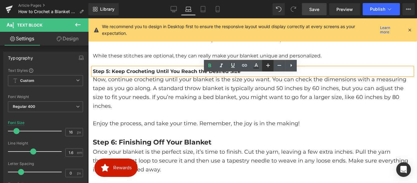
click at [265, 68] on icon at bounding box center [267, 65] width 7 height 7
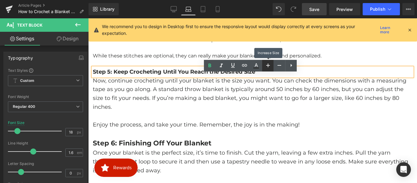
click at [265, 68] on icon at bounding box center [267, 65] width 7 height 7
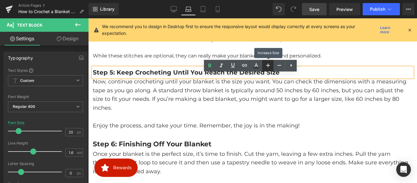
drag, startPoint x: 265, startPoint y: 68, endPoint x: 138, endPoint y: 72, distance: 127.4
click at [265, 68] on icon at bounding box center [267, 65] width 7 height 7
type input "22"
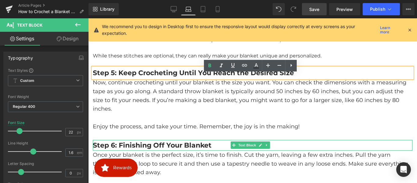
click at [158, 149] on strong "Step 6: Finishing Off Your Blanket" at bounding box center [152, 145] width 119 height 8
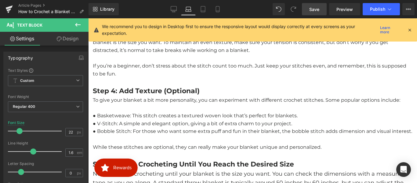
scroll to position [617, 0]
click at [168, 128] on p "● Bobble Stitch: For those who want some extra puff and fun in their blanket, t…" at bounding box center [253, 132] width 320 height 8
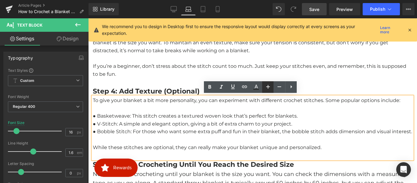
click at [268, 88] on icon at bounding box center [268, 87] width 4 height 4
type input "18"
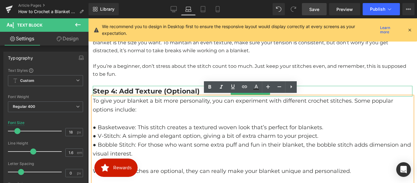
click at [167, 91] on b "Step 4: Add Texture (Optional)" at bounding box center [146, 91] width 107 height 8
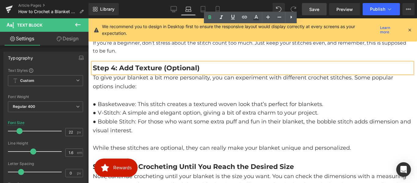
scroll to position [683, 0]
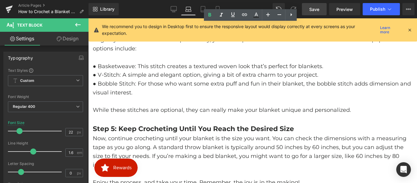
click at [153, 128] on strong "Step 5: Keep Crocheting Until You Reach the Desired Size" at bounding box center [193, 129] width 201 height 8
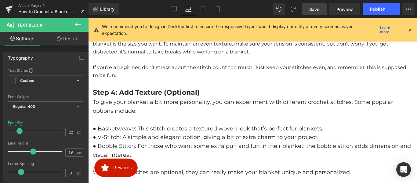
scroll to position [586, 0]
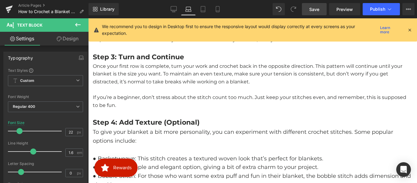
click at [160, 120] on b "Step 4: Add Texture (Optional)" at bounding box center [146, 122] width 107 height 8
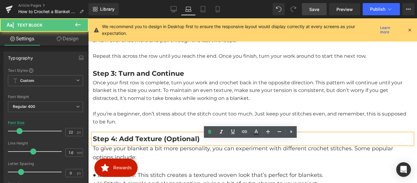
scroll to position [556, 0]
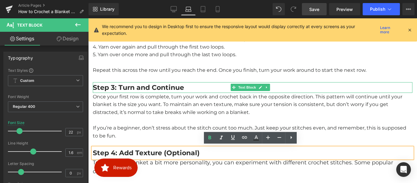
click at [145, 85] on b "Step 3: Turn and Continue" at bounding box center [138, 87] width 91 height 8
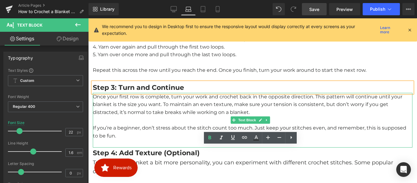
click at [150, 112] on p "Once your first row is complete, turn your work and crochet back in the opposit…" at bounding box center [253, 105] width 320 height 24
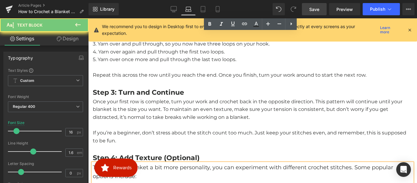
click at [151, 121] on p at bounding box center [253, 125] width 320 height 8
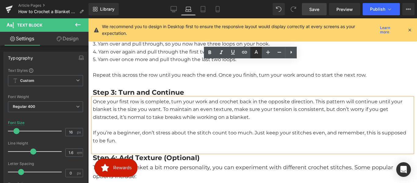
drag, startPoint x: 269, startPoint y: 53, endPoint x: 260, endPoint y: 58, distance: 10.1
click at [269, 53] on icon at bounding box center [268, 52] width 4 height 4
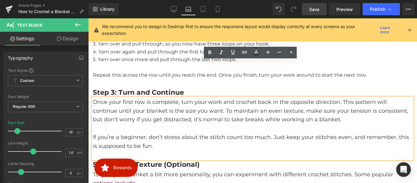
click at [140, 56] on p "4. Yarn over again and pull through the first two loops." at bounding box center [253, 52] width 320 height 8
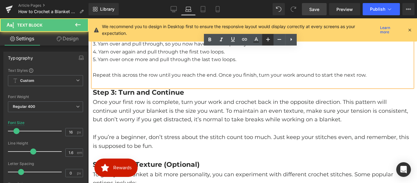
drag, startPoint x: 269, startPoint y: 40, endPoint x: 172, endPoint y: 29, distance: 97.2
click at [269, 40] on icon at bounding box center [267, 39] width 7 height 7
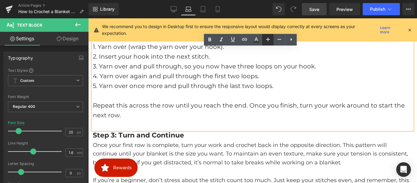
click at [275, 42] on link at bounding box center [280, 40] width 12 height 12
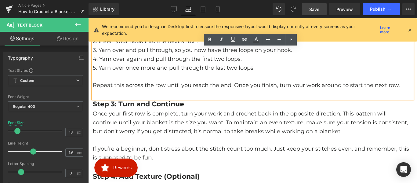
click at [169, 119] on p "Once your first row is complete, turn your work and crochet back in the opposit…" at bounding box center [253, 122] width 320 height 26
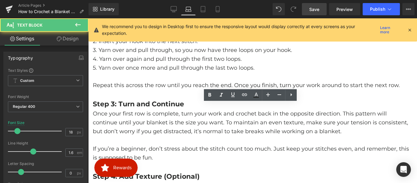
scroll to position [438, 0]
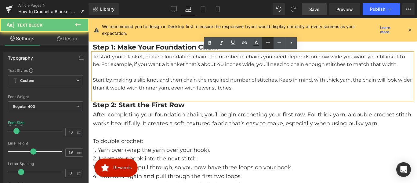
click at [267, 44] on icon at bounding box center [267, 42] width 7 height 7
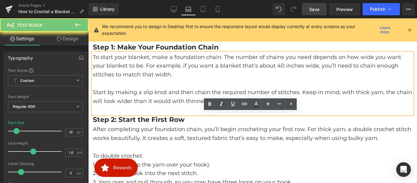
click at [147, 33] on span "Once you have everything ready, you’re good to go!" at bounding box center [156, 30] width 126 height 6
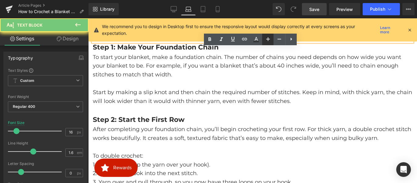
drag, startPoint x: 266, startPoint y: 38, endPoint x: 87, endPoint y: 77, distance: 183.1
click at [266, 38] on icon at bounding box center [267, 38] width 7 height 7
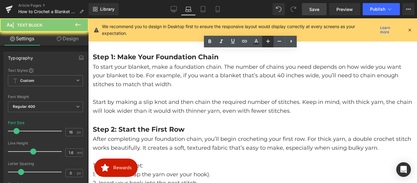
drag, startPoint x: 268, startPoint y: 42, endPoint x: 111, endPoint y: 78, distance: 160.5
click at [268, 42] on icon at bounding box center [268, 41] width 4 height 4
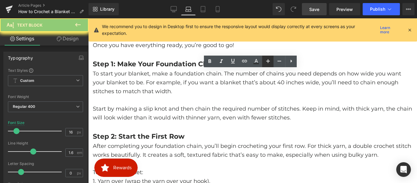
drag, startPoint x: 267, startPoint y: 63, endPoint x: 162, endPoint y: 63, distance: 104.7
click at [267, 63] on icon at bounding box center [267, 60] width 7 height 7
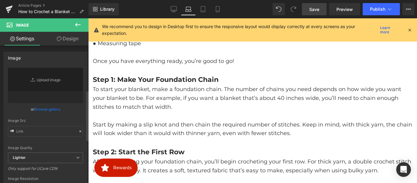
drag, startPoint x: 16, startPoint y: 137, endPoint x: 7, endPoint y: 136, distance: 8.9
type input "4"
type input "60"
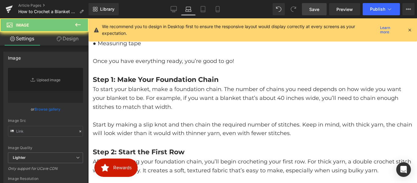
click at [410, 29] on icon at bounding box center [409, 29] width 5 height 5
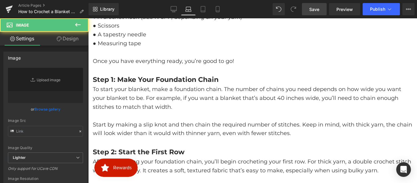
drag, startPoint x: 314, startPoint y: 8, endPoint x: 178, endPoint y: 58, distance: 145.1
click at [314, 8] on span "Save" at bounding box center [314, 9] width 10 height 6
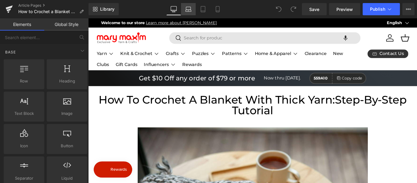
click at [189, 8] on icon at bounding box center [188, 9] width 6 height 6
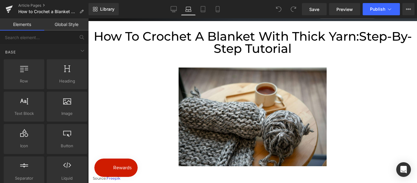
scroll to position [5, 0]
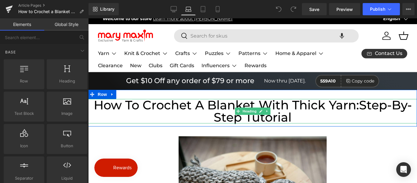
click at [361, 106] on span "Step-by-Step Tutorial" at bounding box center [313, 110] width 198 height 27
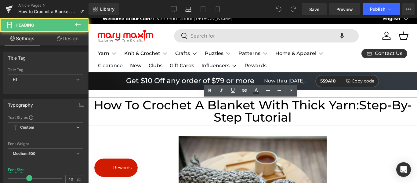
click at [357, 104] on h1 "How to Crochet a Blanket with Thick Yarn: Step-by-Step Tutorial" at bounding box center [252, 111] width 329 height 24
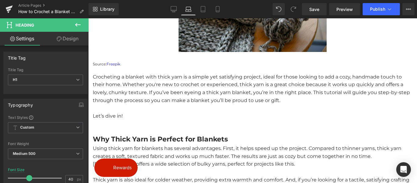
scroll to position [193, 0]
click at [153, 81] on p "Crocheting a blanket with thick yarn is a simple yet satisfying project, ideal …" at bounding box center [253, 88] width 320 height 31
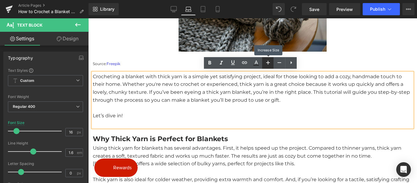
click at [266, 64] on icon at bounding box center [267, 62] width 7 height 7
type input "18"
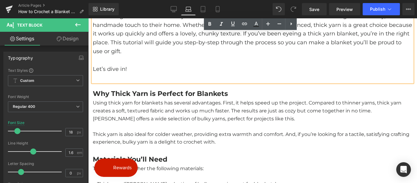
scroll to position [254, 0]
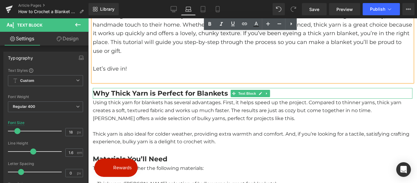
click at [180, 90] on b "Why Thick Yarn is Perfect for Blankets" at bounding box center [160, 93] width 135 height 8
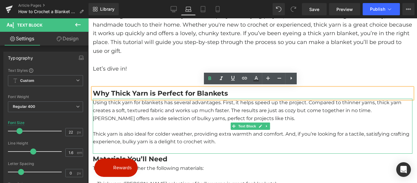
click at [179, 116] on p "Using thick yarn for blankets has several advantages. First, it helps speed up …" at bounding box center [253, 111] width 320 height 24
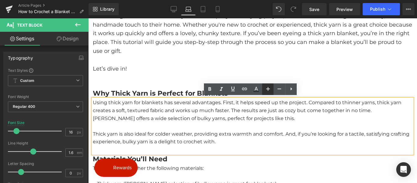
click at [267, 93] on link at bounding box center [268, 89] width 12 height 12
type input "18"
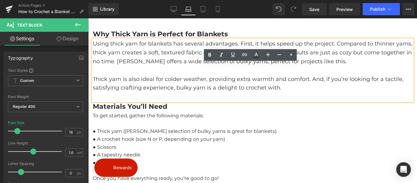
scroll to position [345, 0]
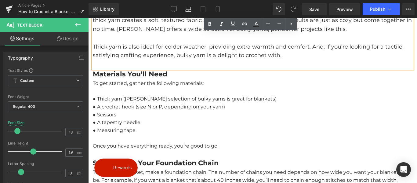
click at [176, 95] on p "● Thick yarn ([PERSON_NAME] selection of bulky yarns is great for blankets)" at bounding box center [253, 99] width 320 height 8
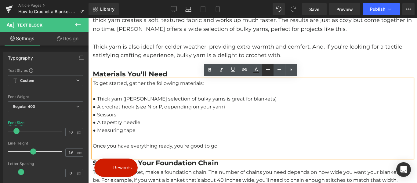
click at [267, 71] on icon at bounding box center [267, 69] width 7 height 7
type input "18"
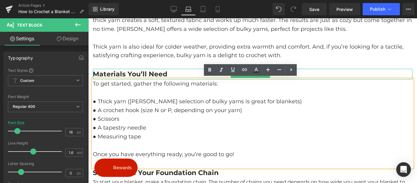
click at [158, 74] on b "Materials You’ll Need" at bounding box center [130, 74] width 75 height 8
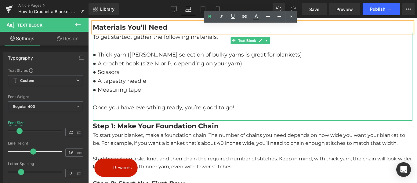
scroll to position [437, 0]
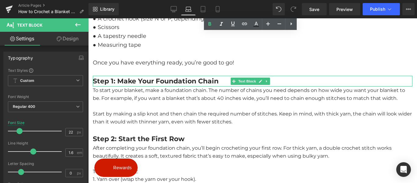
click at [157, 81] on b "Step 1: Make Your Foundation Chain" at bounding box center [156, 81] width 126 height 8
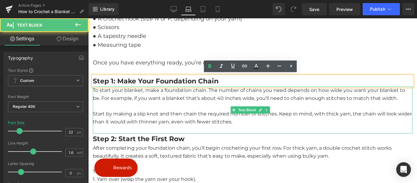
click at [158, 100] on p "To start your blanket, make a foundation chain. The number of chains you need d…" at bounding box center [253, 94] width 320 height 16
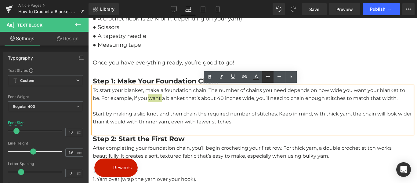
click at [267, 79] on icon at bounding box center [267, 76] width 7 height 7
type input "18"
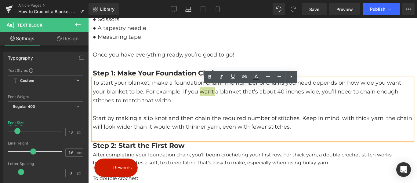
scroll to position [467, 0]
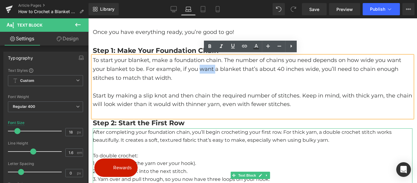
click at [157, 133] on p "After completing your foundation chain, you’ll begin crocheting your first row.…" at bounding box center [253, 136] width 320 height 16
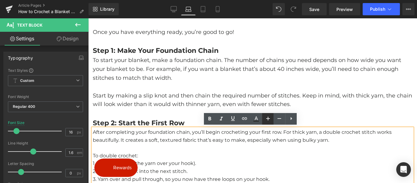
click at [267, 118] on icon at bounding box center [267, 118] width 7 height 7
type input "18"
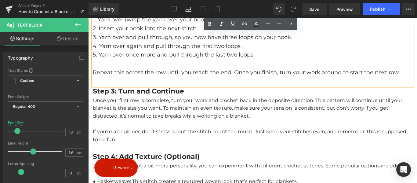
scroll to position [620, 0]
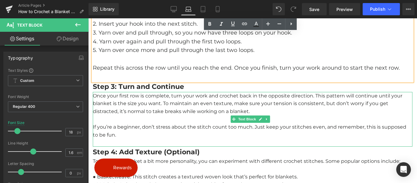
click at [165, 106] on p "Once your first row is complete, turn your work and crochet back in the opposit…" at bounding box center [253, 104] width 320 height 24
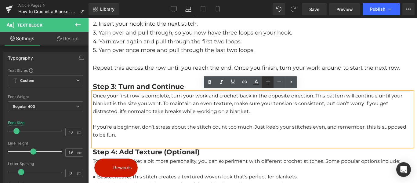
click at [266, 81] on icon at bounding box center [267, 81] width 7 height 7
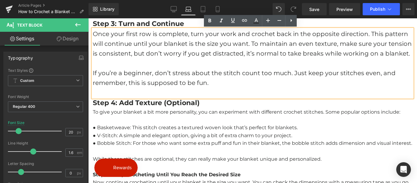
scroll to position [712, 0]
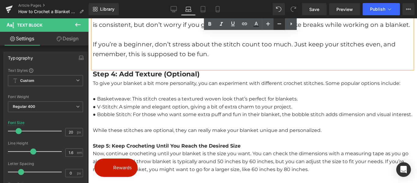
click at [278, 25] on icon at bounding box center [279, 23] width 7 height 7
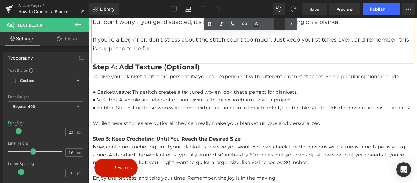
type input "18"
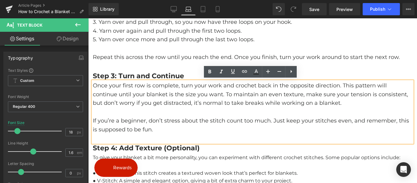
scroll to position [615, 0]
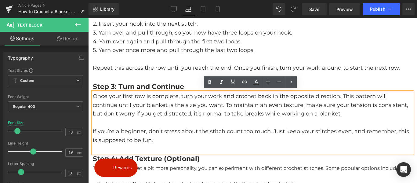
click at [172, 56] on p at bounding box center [253, 59] width 320 height 9
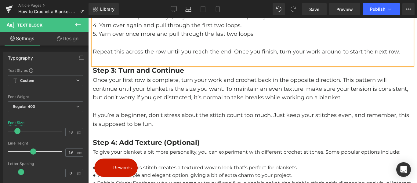
scroll to position [651, 0]
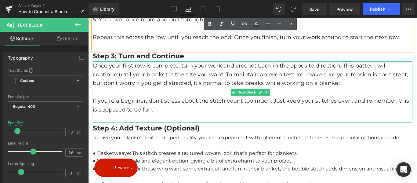
click at [157, 78] on p "Once your first row is complete, turn your work and crochet back in the opposit…" at bounding box center [253, 74] width 320 height 26
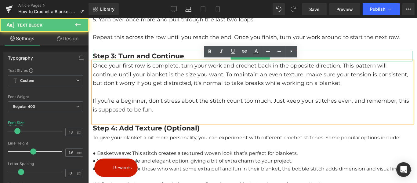
click at [147, 54] on b "Step 3: Turn and Continue" at bounding box center [138, 56] width 91 height 8
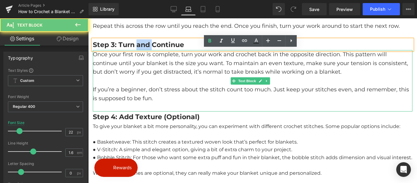
scroll to position [681, 0]
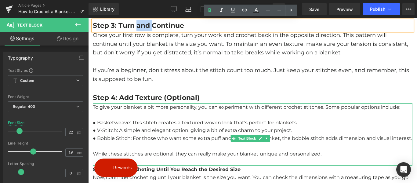
click at [155, 109] on p "To give your blanket a bit more personality, you can experiment with different …" at bounding box center [253, 107] width 320 height 8
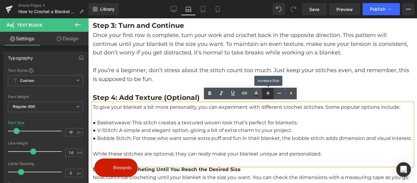
click at [266, 95] on icon at bounding box center [267, 92] width 7 height 7
type input "18"
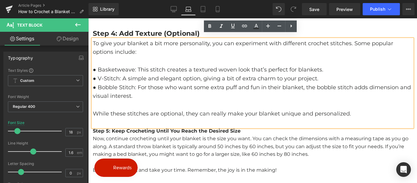
scroll to position [773, 0]
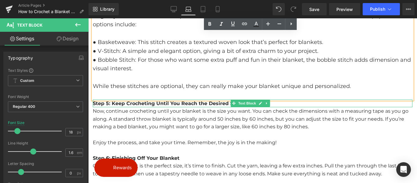
click at [157, 102] on strong "Step 5: Keep Crocheting Until You Reach the Desired Size" at bounding box center [167, 103] width 148 height 6
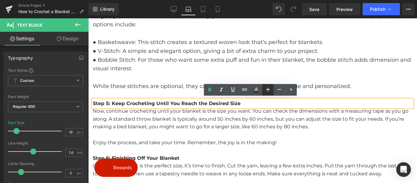
click at [264, 90] on icon at bounding box center [267, 89] width 7 height 7
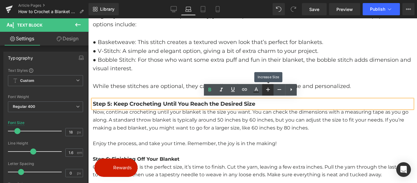
click at [264, 90] on icon at bounding box center [267, 89] width 7 height 7
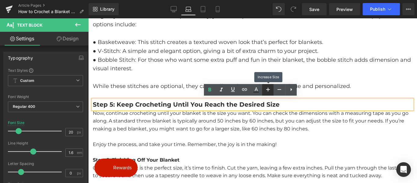
click at [264, 91] on icon at bounding box center [267, 89] width 7 height 7
type input "22"
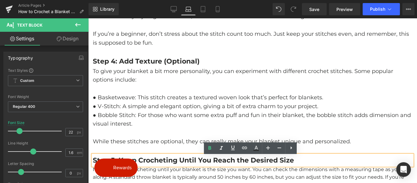
scroll to position [707, 0]
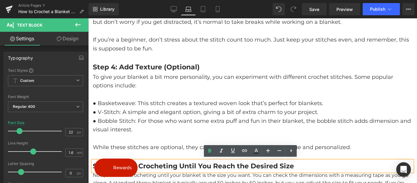
click at [151, 65] on b "Step 4: Add Texture (Optional)" at bounding box center [146, 67] width 107 height 8
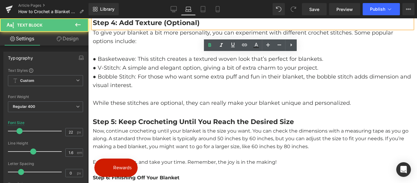
scroll to position [773, 0]
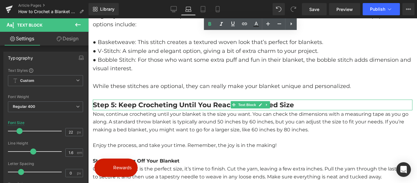
click at [160, 105] on strong "Step 5: Keep Crocheting Until You Reach the Desired Size" at bounding box center [193, 105] width 201 height 8
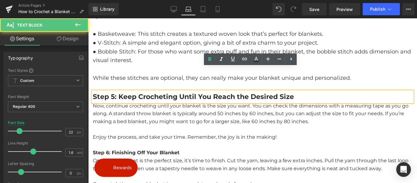
scroll to position [803, 0]
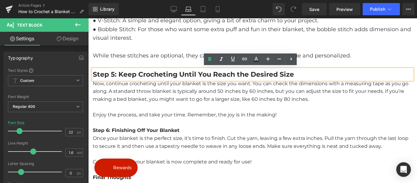
click at [165, 100] on p "Now, continue crocheting until your blanket is the size you want. You can check…" at bounding box center [253, 92] width 320 height 24
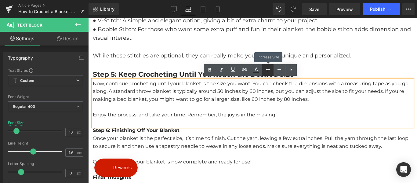
click at [271, 73] on icon at bounding box center [267, 69] width 7 height 7
type input "18"
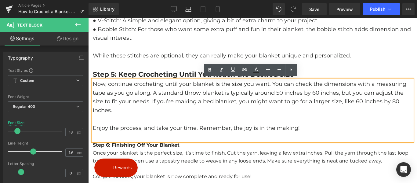
scroll to position [834, 0]
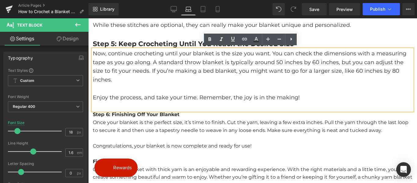
click at [163, 112] on strong "Step 6: Finishing Off Your Blanket" at bounding box center [136, 114] width 87 height 6
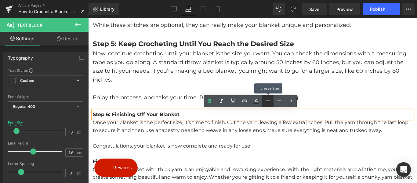
click at [268, 102] on icon at bounding box center [267, 100] width 7 height 7
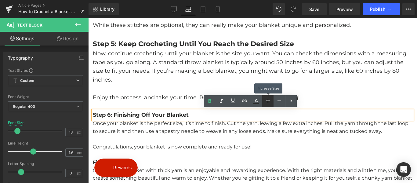
click at [268, 101] on icon at bounding box center [267, 100] width 7 height 7
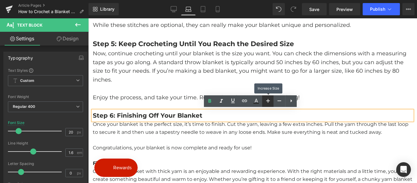
click at [268, 101] on icon at bounding box center [267, 100] width 7 height 7
type input "22"
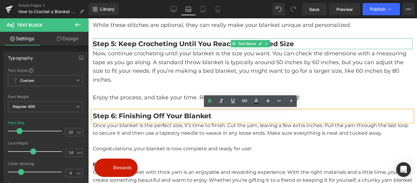
click at [146, 44] on strong "Step 5: Keep Crocheting Until You Reach the Desired Size" at bounding box center [193, 44] width 201 height 8
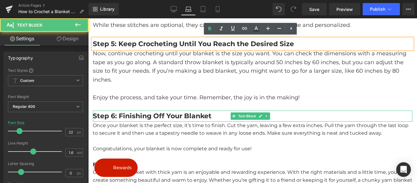
click at [151, 116] on strong "Step 6: Finishing Off Your Blanket" at bounding box center [152, 116] width 119 height 8
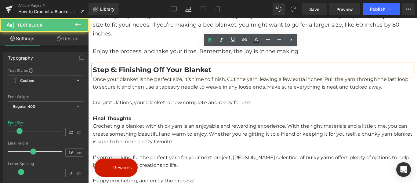
scroll to position [895, 0]
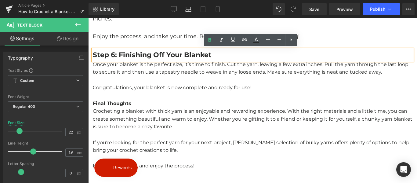
click at [164, 78] on p at bounding box center [253, 80] width 320 height 8
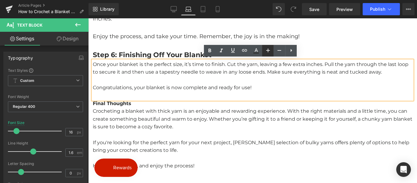
click at [270, 52] on icon at bounding box center [267, 50] width 7 height 7
type input "18"
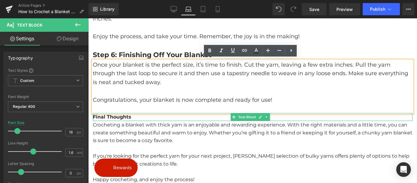
click at [126, 115] on strong "Final Thoughts" at bounding box center [112, 117] width 38 height 6
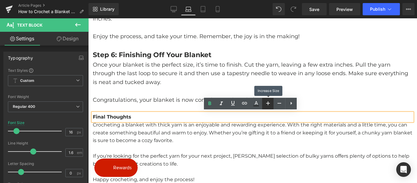
click at [266, 101] on icon at bounding box center [267, 103] width 7 height 7
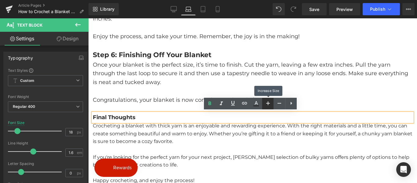
click at [266, 101] on icon at bounding box center [267, 103] width 7 height 7
type input "22"
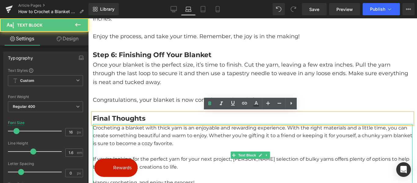
click at [174, 136] on p "Crocheting a blanket with thick yarn is an enjoyable and rewarding experience. …" at bounding box center [253, 136] width 320 height 24
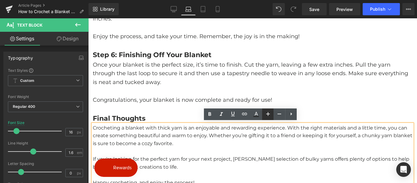
click at [267, 113] on icon at bounding box center [267, 113] width 7 height 7
type input "18"
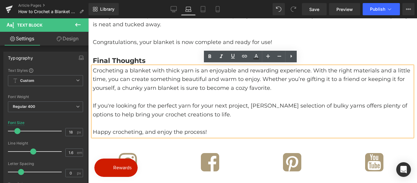
scroll to position [956, 0]
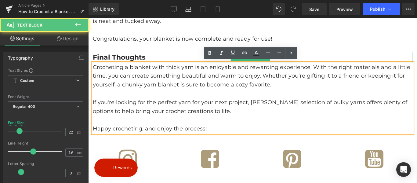
click at [136, 57] on strong "Final Thoughts" at bounding box center [119, 57] width 53 height 8
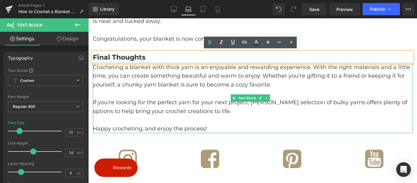
click at [176, 107] on span "If you're looking for the perfect yarn for your next project, Mary Maxim’s sele…" at bounding box center [250, 107] width 314 height 16
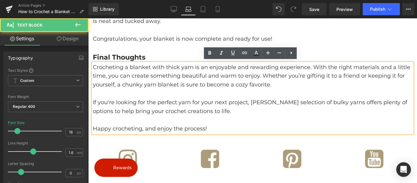
click at [166, 95] on p at bounding box center [253, 93] width 320 height 9
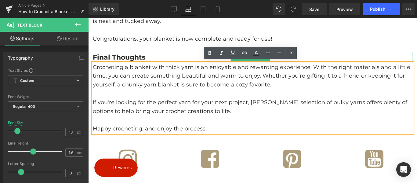
click at [122, 53] on strong "Final Thoughts" at bounding box center [119, 57] width 53 height 8
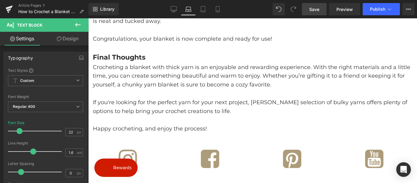
click at [316, 9] on span "Save" at bounding box center [314, 9] width 10 height 6
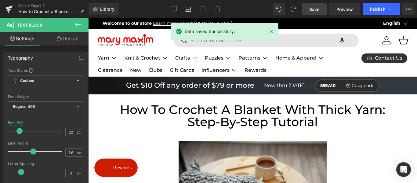
scroll to position [122, 0]
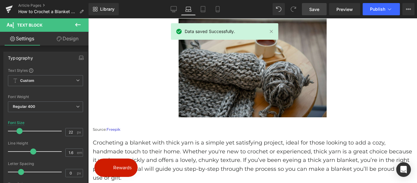
click at [233, 79] on img at bounding box center [253, 68] width 148 height 99
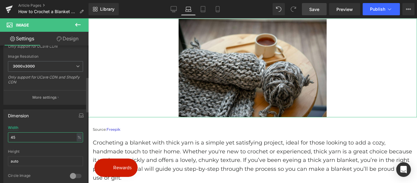
drag, startPoint x: 20, startPoint y: 137, endPoint x: 7, endPoint y: 136, distance: 13.8
click at [7, 136] on div "45% Width 45 % % px auto Height auto 0 Circle Image" at bounding box center [46, 155] width 84 height 61
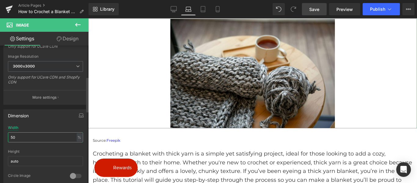
type input "5"
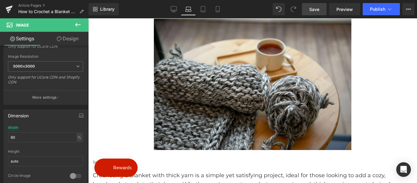
click at [315, 10] on span "Save" at bounding box center [314, 9] width 10 height 6
click at [205, 12] on link "Tablet" at bounding box center [203, 9] width 15 height 12
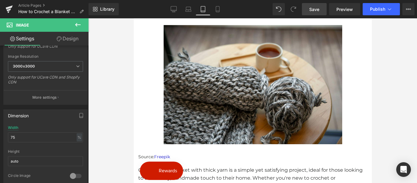
scroll to position [175, 0]
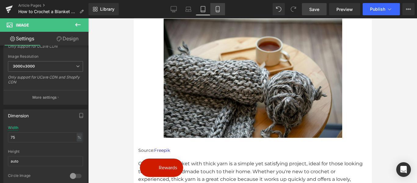
click at [217, 5] on link "Mobile" at bounding box center [217, 9] width 15 height 12
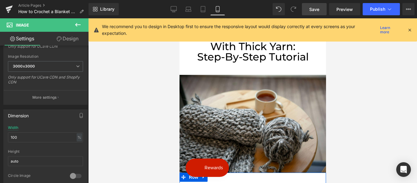
scroll to position [78, 0]
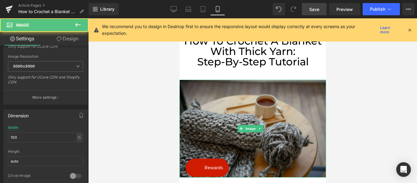
click at [242, 118] on img at bounding box center [252, 129] width 147 height 98
click at [214, 123] on img at bounding box center [252, 129] width 147 height 98
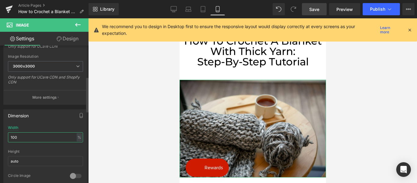
drag, startPoint x: 20, startPoint y: 139, endPoint x: 1, endPoint y: 140, distance: 19.0
click at [1, 140] on div "Dimension 100% Width 100 % % px auto Height auto 0 Circle Image" at bounding box center [45, 146] width 91 height 82
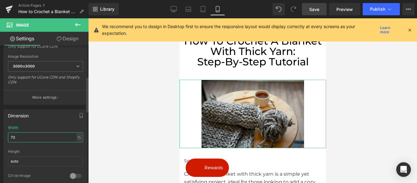
type input "7"
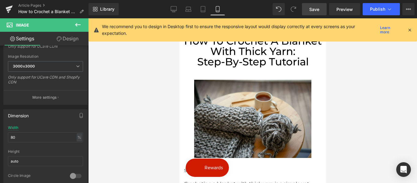
click at [314, 9] on span "Save" at bounding box center [314, 9] width 10 height 6
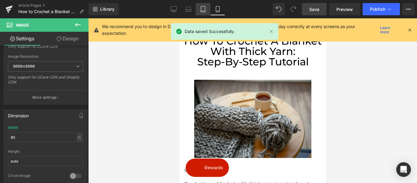
click at [204, 12] on link "Tablet" at bounding box center [203, 9] width 15 height 12
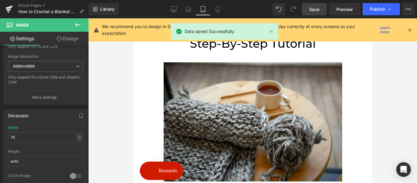
scroll to position [0, 187]
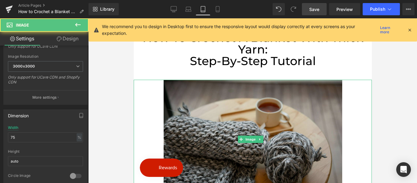
click at [247, 130] on img at bounding box center [252, 139] width 179 height 119
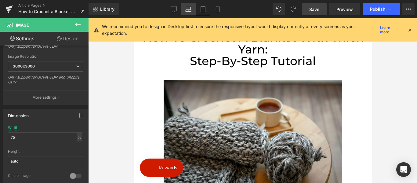
click at [184, 9] on link "Laptop" at bounding box center [188, 9] width 15 height 12
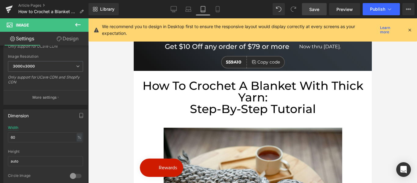
scroll to position [0, 278]
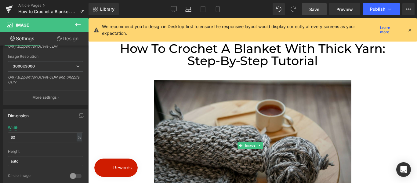
click at [242, 126] on img at bounding box center [252, 146] width 197 height 132
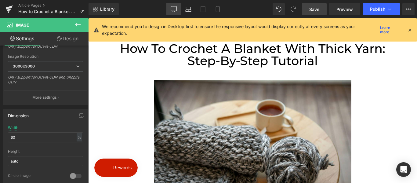
click at [171, 8] on icon at bounding box center [174, 8] width 6 height 5
type input "70"
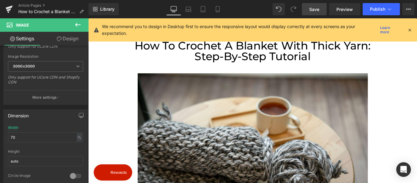
scroll to position [0, 318]
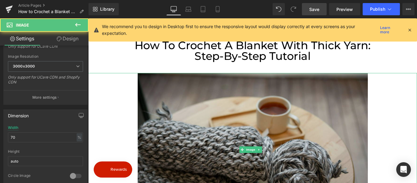
click at [206, 138] on img at bounding box center [273, 166] width 259 height 173
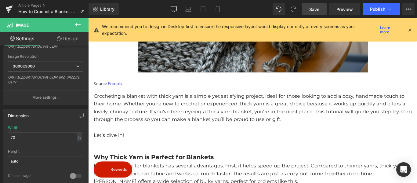
scroll to position [249, 0]
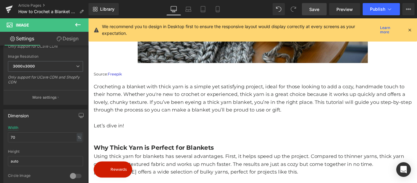
click at [204, 114] on p "Crocheting a blanket with thick yarn is a simple yet satisfying project, ideal …" at bounding box center [272, 108] width 357 height 35
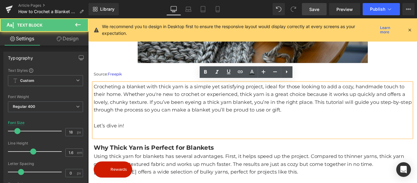
click at [176, 114] on p "Crocheting a blanket with thick yarn is a simple yet satisfying project, ideal …" at bounding box center [272, 108] width 357 height 35
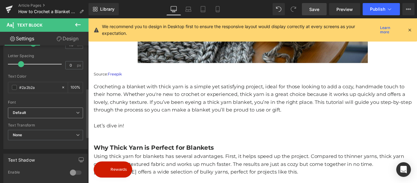
scroll to position [122, 0]
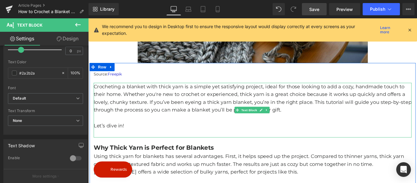
click at [167, 95] on p "Crocheting a blanket with thick yarn is a simple yet satisfying project, ideal …" at bounding box center [272, 108] width 357 height 35
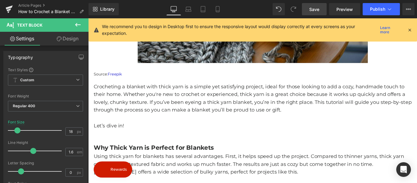
scroll to position [0, 0]
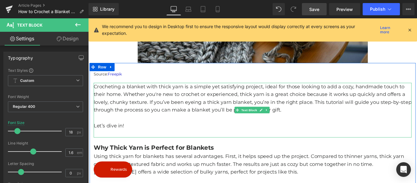
click at [176, 115] on p "Crocheting a blanket with thick yarn is a simple yet satisfying project, ideal …" at bounding box center [272, 108] width 357 height 35
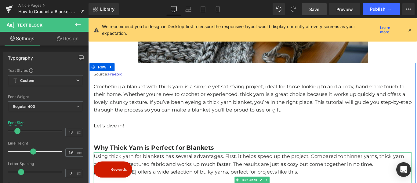
click at [187, 173] on p "Using thick yarn for blankets has several advantages. First, it helps speed up …" at bounding box center [272, 182] width 357 height 26
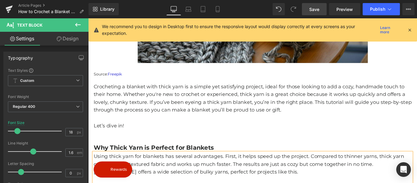
click at [409, 27] on icon at bounding box center [409, 29] width 5 height 5
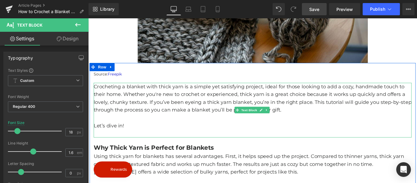
click at [180, 108] on p "Crocheting a blanket with thick yarn is a simple yet satisfying project, ideal …" at bounding box center [272, 108] width 357 height 35
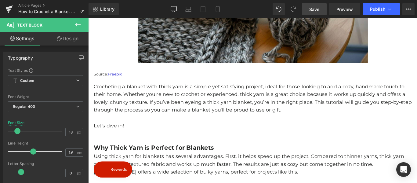
click at [75, 22] on icon at bounding box center [77, 24] width 7 height 7
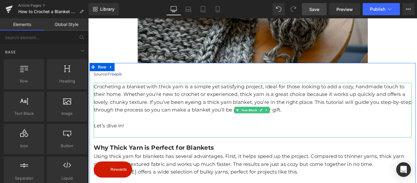
click at [171, 104] on p "Crocheting a blanket with thick yarn is a simple yet satisfying project, ideal …" at bounding box center [272, 108] width 357 height 35
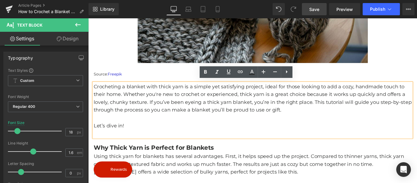
click at [314, 6] on span "Save" at bounding box center [314, 9] width 10 height 6
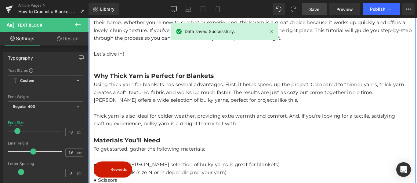
scroll to position [341, 0]
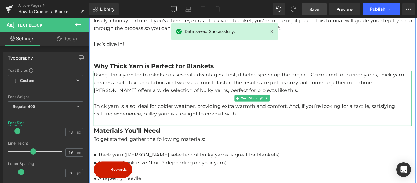
click at [205, 95] on p "Using thick yarn for blankets has several advantages. First, it helps speed up …" at bounding box center [272, 90] width 357 height 26
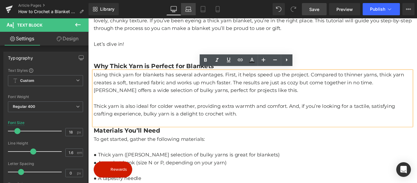
click at [187, 8] on icon at bounding box center [188, 8] width 5 height 3
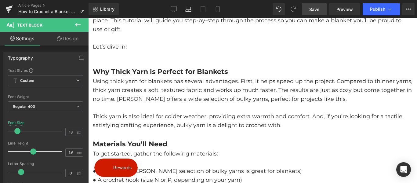
scroll to position [303, 0]
click at [173, 8] on icon at bounding box center [174, 9] width 6 height 6
type input "100"
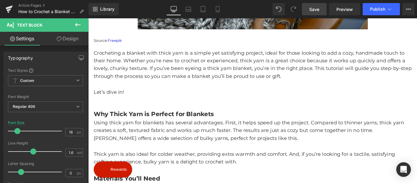
scroll to position [275, 0]
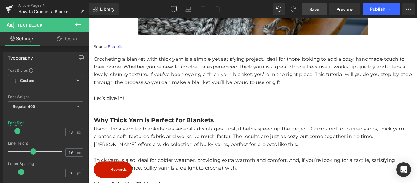
click at [176, 74] on p "Crocheting a blanket with thick yarn is a simple yet satisfying project, ideal …" at bounding box center [272, 77] width 357 height 35
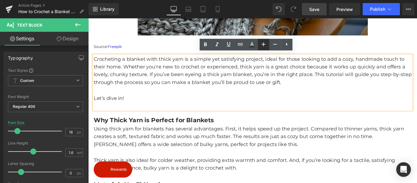
click at [264, 43] on icon at bounding box center [264, 44] width 4 height 4
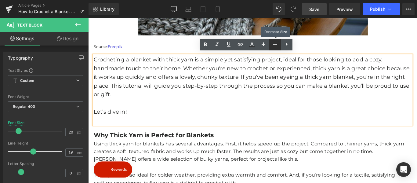
click at [276, 46] on icon at bounding box center [274, 44] width 7 height 7
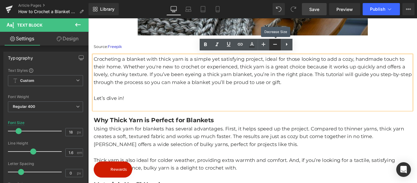
click at [276, 46] on icon at bounding box center [274, 44] width 7 height 7
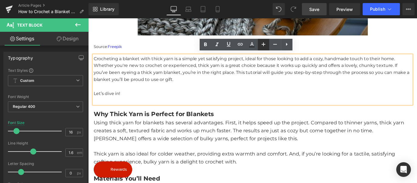
click at [265, 44] on icon at bounding box center [263, 44] width 7 height 7
type input "18"
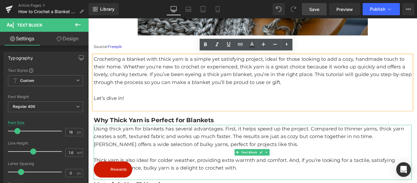
click at [198, 153] on p "Using thick yarn for blankets has several advantages. First, it helps speed up …" at bounding box center [272, 151] width 357 height 26
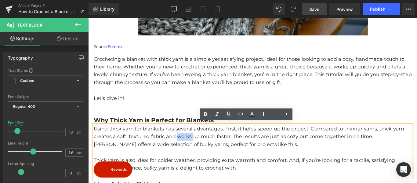
click at [200, 153] on p "Using thick yarn for blankets has several advantages. First, it helps speed up …" at bounding box center [272, 151] width 357 height 26
click at [265, 114] on icon at bounding box center [264, 114] width 4 height 4
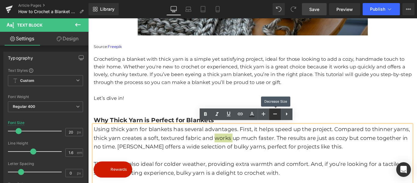
click at [275, 114] on icon at bounding box center [275, 114] width 4 height 1
type input "18"
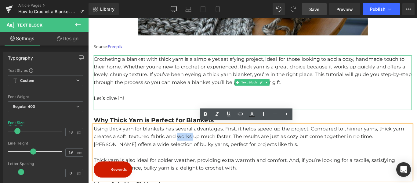
click at [186, 78] on p "Crocheting a blanket with thick yarn is a simple yet satisfying project, ideal …" at bounding box center [272, 77] width 357 height 35
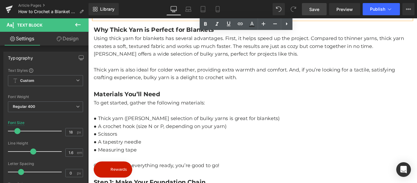
scroll to position [402, 0]
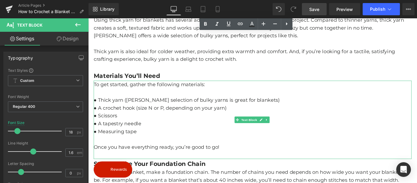
click at [176, 109] on p "● Thick yarn (Mary Maxim’s selection of bulky yarns is great for blankets)" at bounding box center [272, 110] width 357 height 9
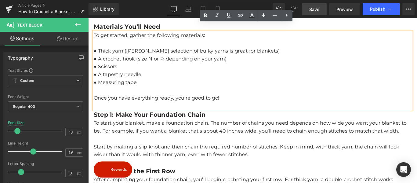
scroll to position [463, 0]
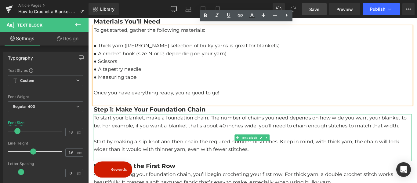
click at [178, 139] on p "To start your blanket, make a foundation chain. The number of chains you need d…" at bounding box center [272, 135] width 357 height 18
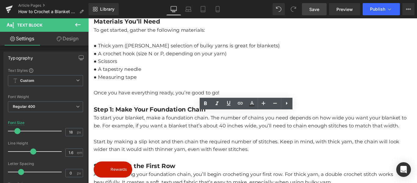
click at [314, 9] on span "Save" at bounding box center [314, 9] width 10 height 6
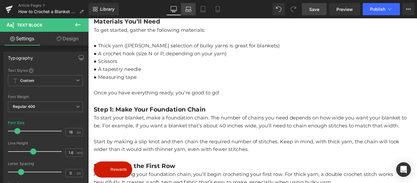
click at [187, 10] on icon at bounding box center [189, 11] width 6 height 2
type input "100"
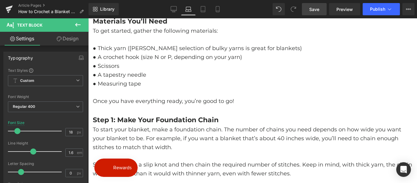
scroll to position [426, 0]
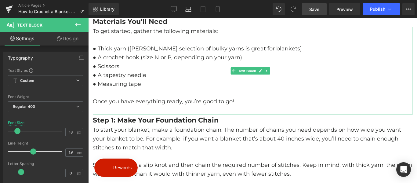
click at [162, 76] on p "● A tapestry needle" at bounding box center [253, 75] width 320 height 9
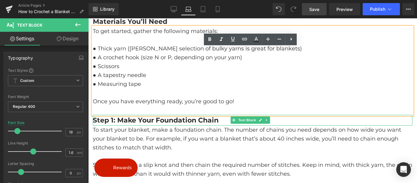
click at [168, 120] on b "Step 1: Make Your Foundation Chain" at bounding box center [156, 120] width 126 height 8
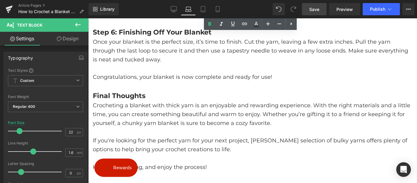
scroll to position [945, 0]
click at [164, 115] on p "Crocheting a blanket with thick yarn is an enjoyable and rewarding experience. …" at bounding box center [253, 115] width 320 height 26
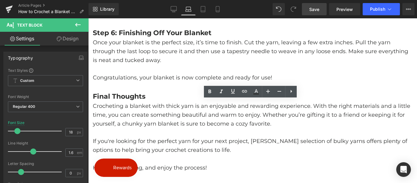
click at [311, 10] on span "Save" at bounding box center [314, 9] width 10 height 6
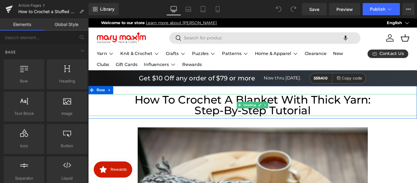
click at [309, 119] on span "Step-by-Step Tutorial" at bounding box center [273, 121] width 130 height 15
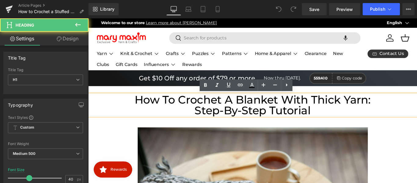
click at [311, 124] on span "Step-by-Step Tutorial" at bounding box center [273, 121] width 130 height 15
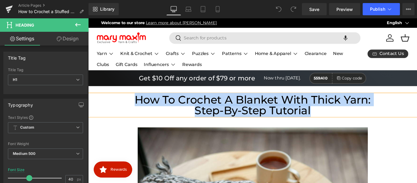
paste div
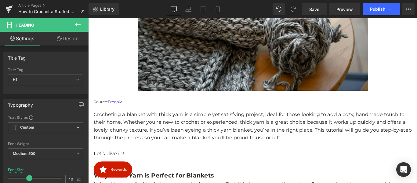
scroll to position [219, 0]
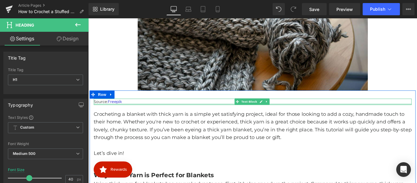
click at [134, 112] on div "Source: Freepik Text Block" at bounding box center [272, 111] width 357 height 7
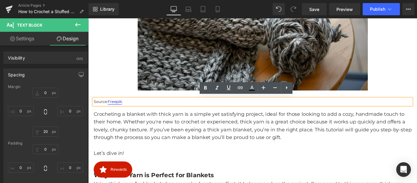
click at [124, 109] on link "Freepik" at bounding box center [118, 111] width 16 height 5
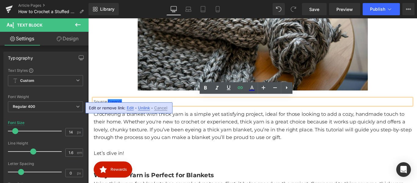
click at [130, 108] on span "Edit" at bounding box center [130, 107] width 7 height 5
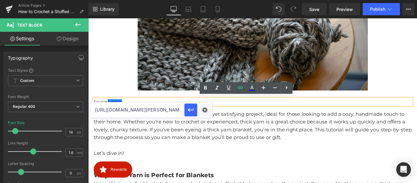
click at [133, 111] on input "[URL][DOMAIN_NAME][PERSON_NAME]" at bounding box center [137, 109] width 94 height 15
paste input "naturaleza-muerta-peluches-ganchillo_94938213.htm#fromView=search&page=1&positi…"
type input "https://www.freepik.es/foto-gratis/naturaleza-muerta-peluches-ganchillo_9493821…"
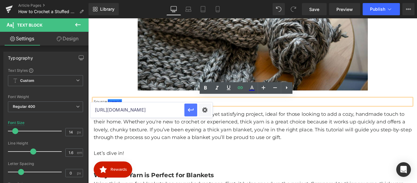
click at [192, 111] on icon "button" at bounding box center [190, 109] width 7 height 7
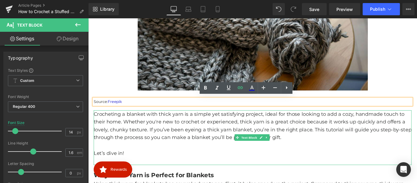
click at [176, 139] on p "Crocheting a blanket with thick yarn is a simple yet satisfying project, ideal …" at bounding box center [272, 139] width 357 height 35
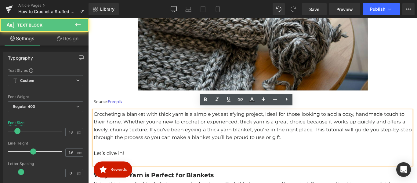
click at [191, 140] on p "Crocheting a blanket with thick yarn is a simple yet satisfying project, ideal …" at bounding box center [272, 139] width 357 height 35
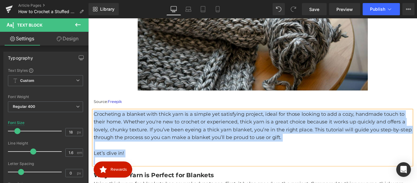
copy div "Crocheting a blanket with thick yarn is a simple yet satisfying project, ideal …"
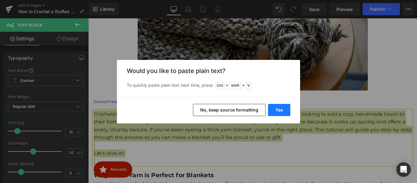
click at [277, 110] on button "Yes" at bounding box center [279, 110] width 22 height 12
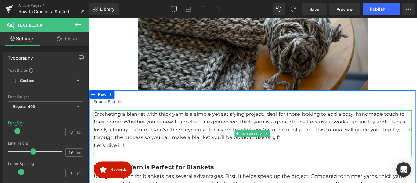
click at [207, 134] on p "Crocheting a blanket with thick yarn is a simple yet satisfying project, ideal …" at bounding box center [272, 139] width 357 height 35
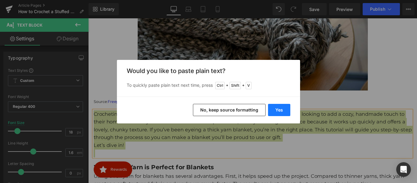
click at [280, 109] on button "Yes" at bounding box center [279, 110] width 22 height 12
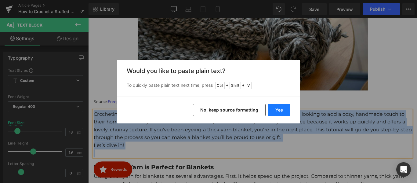
click at [303, 122] on div "Crocheting a blanket with thick yarn is a simple yet satisfying project, ideal …" at bounding box center [272, 148] width 357 height 53
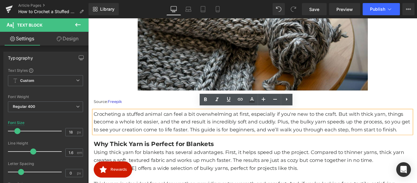
click at [417, 140] on p "Crocheting a stuffed animal can feel a bit overwhelming at first, especially if…" at bounding box center [272, 135] width 357 height 26
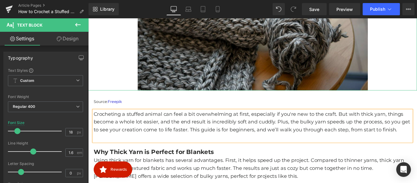
click at [196, 66] on img at bounding box center [273, 13] width 259 height 173
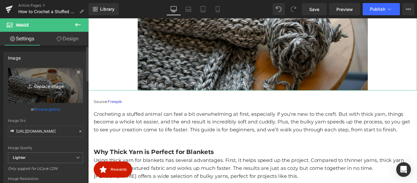
click at [54, 83] on icon "Replace Image" at bounding box center [45, 86] width 49 height 8
type input "C:\fakepath\image (65).png"
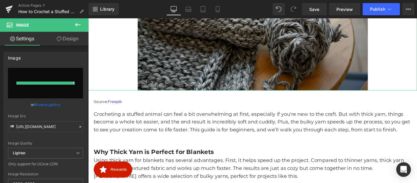
type input "https://ucarecdn.com/f468c354-0c16-4b94-acad-56bd78de9411/-/format/auto/-/previ…"
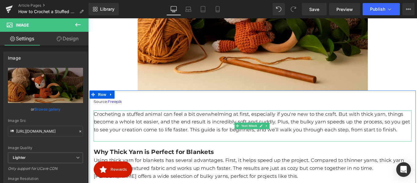
scroll to position [249, 0]
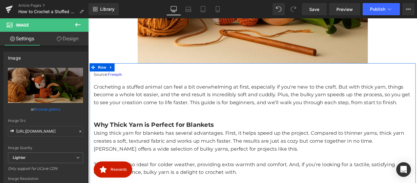
click at [175, 136] on b "Why Thick Yarn is Perfect for Blankets" at bounding box center [161, 137] width 135 height 8
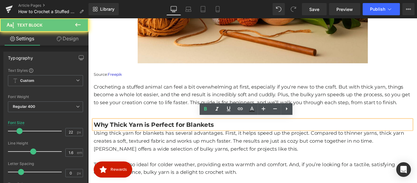
click at [177, 133] on b "Why Thick Yarn is Perfect for Blankets" at bounding box center [161, 137] width 135 height 8
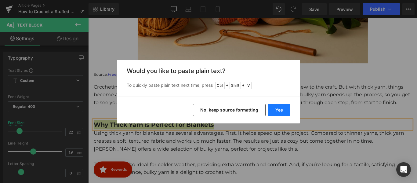
drag, startPoint x: 283, startPoint y: 109, endPoint x: 175, endPoint y: 105, distance: 108.5
click at [283, 109] on button "Yes" at bounding box center [279, 110] width 22 height 12
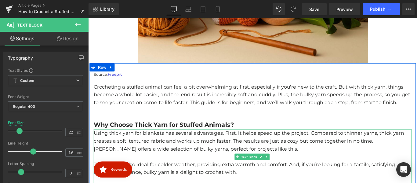
click at [205, 166] on p "Using thick yarn for blankets has several advantages. First, it helps speed up …" at bounding box center [272, 156] width 357 height 26
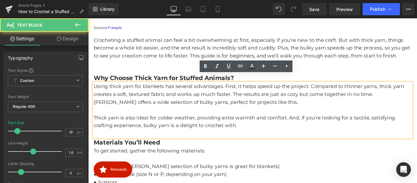
scroll to position [310, 0]
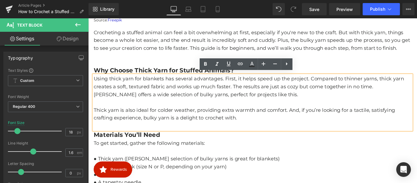
click at [173, 113] on p at bounding box center [272, 112] width 357 height 9
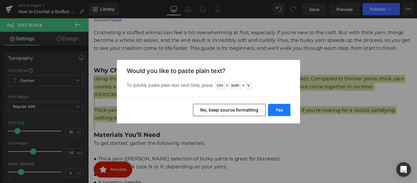
click at [284, 111] on button "Yes" at bounding box center [279, 110] width 22 height 12
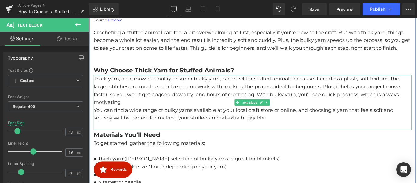
click at [140, 112] on p "Thick yarn, also known as bulky or super bulky yarn, is perfect for stuffed ani…" at bounding box center [272, 99] width 357 height 35
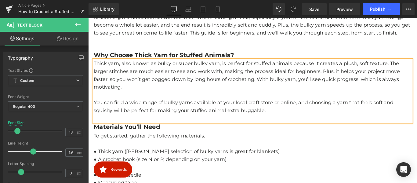
scroll to position [341, 0]
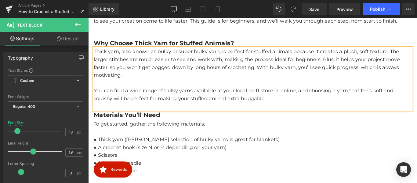
click at [129, 125] on b "Materials You’ll Need" at bounding box center [131, 127] width 75 height 8
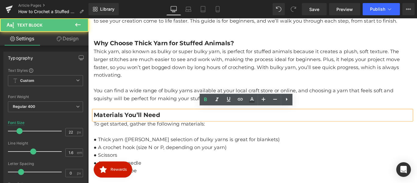
click at [146, 123] on b "Materials You’ll Need" at bounding box center [131, 127] width 75 height 8
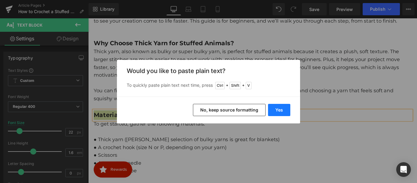
click at [276, 113] on button "Yes" at bounding box center [279, 110] width 22 height 12
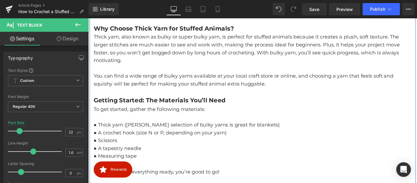
scroll to position [371, 0]
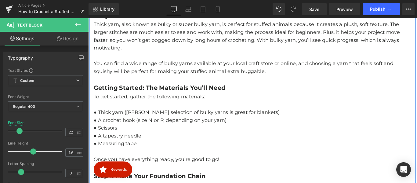
click at [163, 129] on p "● A crochet hook (size N or P, depending on your yarn)" at bounding box center [272, 132] width 357 height 9
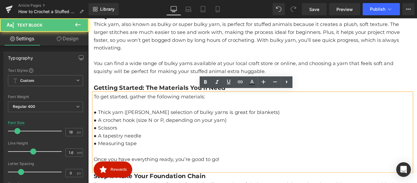
click at [138, 122] on p "● Thick yarn ([PERSON_NAME] selection of bulky yarns is great for blankets)" at bounding box center [272, 123] width 357 height 9
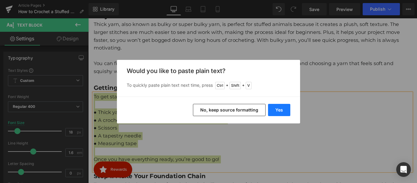
click at [279, 109] on button "Yes" at bounding box center [279, 110] width 22 height 12
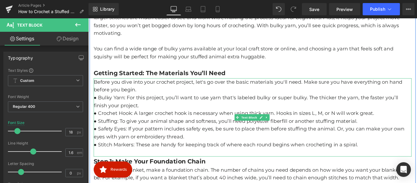
scroll to position [402, 0]
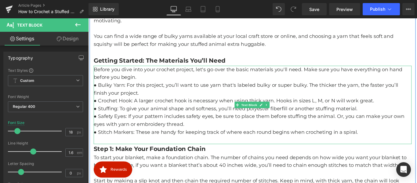
click at [146, 81] on p "Before you dive into your crochet project, let's go over the basic materials yo…" at bounding box center [272, 80] width 357 height 18
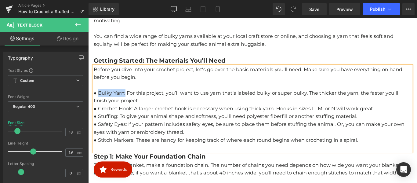
drag, startPoint x: 128, startPoint y: 100, endPoint x: 99, endPoint y: 103, distance: 29.4
click at [99, 103] on p "● Bulky Yarn: For this project, you’ll want to use yarn that's labeled bulky or…" at bounding box center [272, 107] width 357 height 18
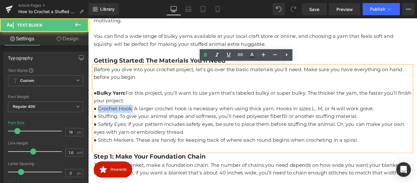
drag, startPoint x: 137, startPoint y: 118, endPoint x: 99, endPoint y: 118, distance: 38.2
click at [99, 118] on p "● Crochet Hook: A larger crochet hook is necessary when using thick yarn. Hooks…" at bounding box center [272, 119] width 357 height 9
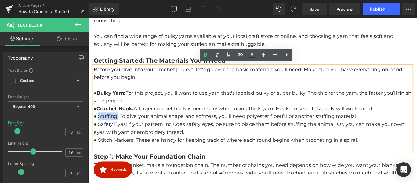
drag, startPoint x: 120, startPoint y: 126, endPoint x: 98, endPoint y: 127, distance: 22.6
click at [98, 127] on p "● Stuffing: To give your animal shape and softness, you’ll need polyester fiber…" at bounding box center [272, 128] width 357 height 9
drag, startPoint x: 129, startPoint y: 136, endPoint x: 98, endPoint y: 134, distance: 30.9
click at [98, 134] on p "● Safety Eyes: If your pattern includes safety eyes, be sure to place them befo…" at bounding box center [272, 142] width 357 height 18
drag, startPoint x: 139, startPoint y: 154, endPoint x: 99, endPoint y: 154, distance: 40.0
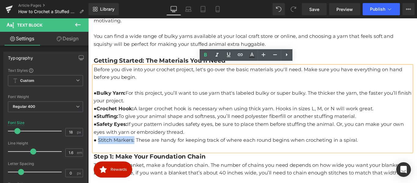
click at [99, 154] on p "● Stitch Markers: These are handy for keeping track of where each round begins …" at bounding box center [272, 155] width 357 height 9
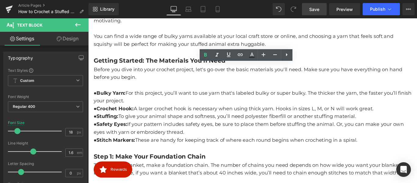
click at [312, 9] on span "Save" at bounding box center [314, 9] width 10 height 6
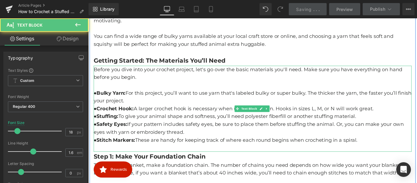
click at [181, 136] on p "● Safety Eyes: If your pattern includes safety eyes, be sure to place them befo…" at bounding box center [272, 142] width 357 height 18
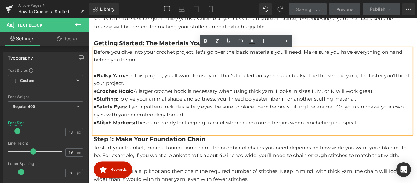
scroll to position [432, 0]
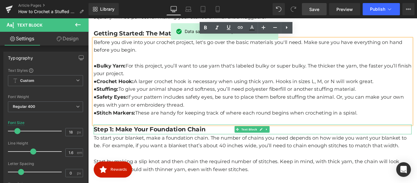
click at [167, 140] on b "Step 1: Make Your Foundation Chain" at bounding box center [157, 143] width 126 height 8
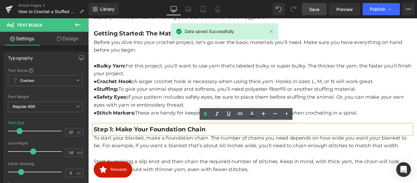
click at [184, 140] on b "Step 1: Make Your Foundation Chain" at bounding box center [157, 143] width 126 height 8
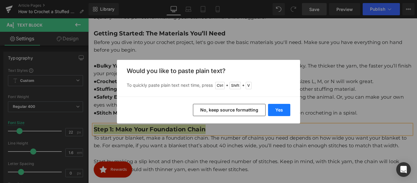
drag, startPoint x: 274, startPoint y: 111, endPoint x: 209, endPoint y: 104, distance: 65.8
click at [274, 111] on button "Yes" at bounding box center [279, 110] width 22 height 12
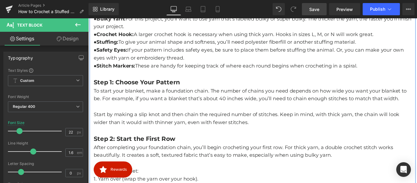
scroll to position [493, 0]
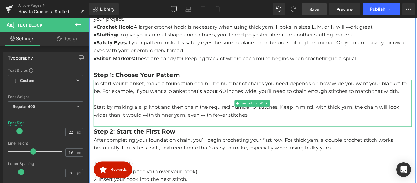
click at [179, 105] on p at bounding box center [272, 109] width 357 height 9
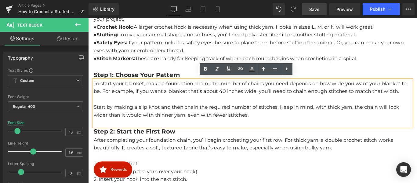
click at [187, 114] on p "Start by making a slip knot and then chain the required number of stitches. Kee…" at bounding box center [272, 123] width 357 height 18
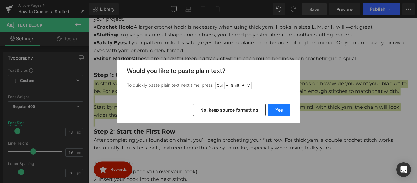
click at [285, 111] on button "Yes" at bounding box center [279, 110] width 22 height 12
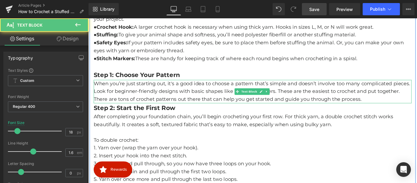
click at [402, 109] on p "When you’re just starting out, it's a good idea to choose a pattern that’s simp…" at bounding box center [272, 100] width 357 height 26
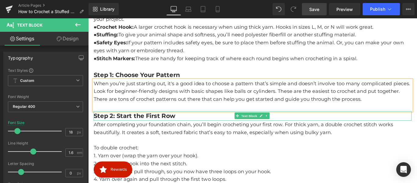
click at [157, 125] on b "Step 2: Start the First Row" at bounding box center [140, 128] width 92 height 8
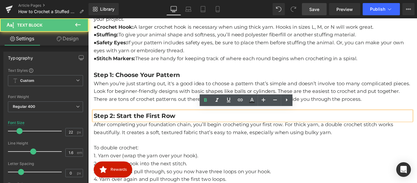
click at [159, 127] on b "Step 2: Start the First Row" at bounding box center [140, 128] width 92 height 8
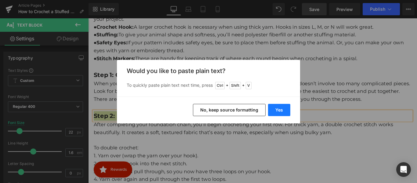
drag, startPoint x: 282, startPoint y: 108, endPoint x: 210, endPoint y: 101, distance: 72.7
click at [282, 108] on button "Yes" at bounding box center [279, 110] width 22 height 12
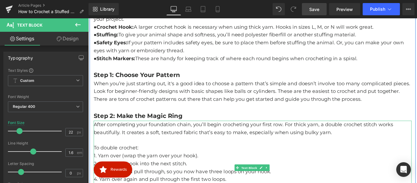
click at [225, 151] on p at bounding box center [272, 155] width 357 height 9
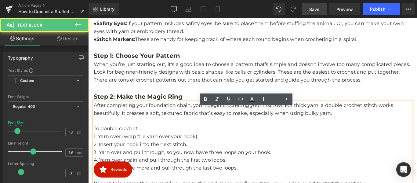
scroll to position [554, 0]
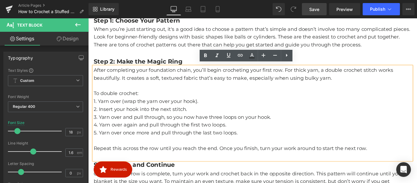
click at [187, 120] on p "2. Insert your hook into the next stitch." at bounding box center [272, 120] width 357 height 9
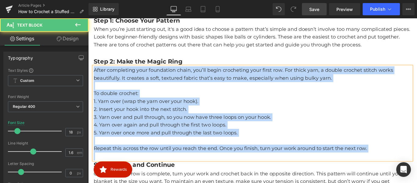
click at [198, 125] on p "3. Yarn over and pull through, so you now have three loops on your hook." at bounding box center [272, 129] width 357 height 9
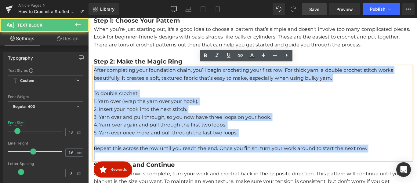
click at [198, 125] on p "3. Yarn over and pull through, so you now have three loops on your hook." at bounding box center [272, 129] width 357 height 9
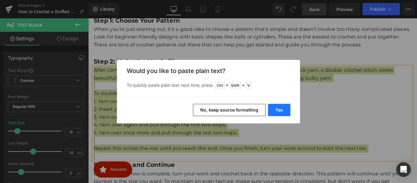
click at [281, 111] on button "Yes" at bounding box center [279, 110] width 22 height 12
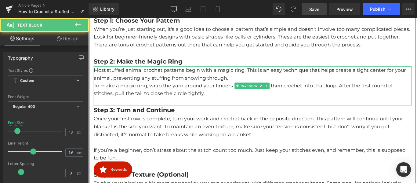
click at [249, 83] on p "Most stuffed animal crochet patterns begin with a magic ring. This is an easy t…" at bounding box center [272, 81] width 357 height 18
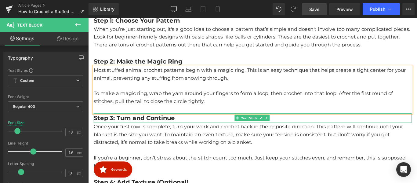
click at [141, 129] on b "Step 3: Turn and Continue" at bounding box center [139, 130] width 91 height 8
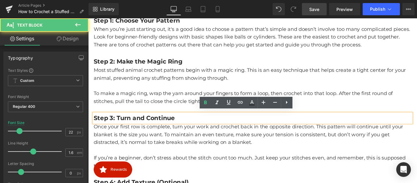
click at [162, 128] on b "Step 3: Turn and Continue" at bounding box center [139, 130] width 91 height 8
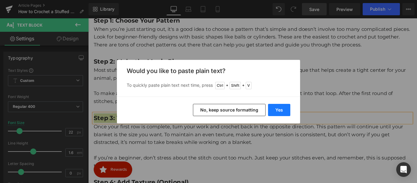
click at [281, 111] on button "Yes" at bounding box center [279, 110] width 22 height 12
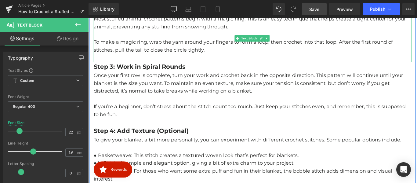
scroll to position [616, 0]
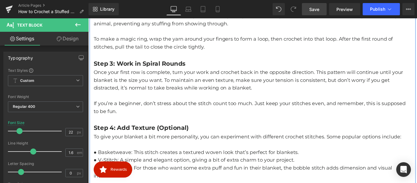
click at [182, 96] on p "Once your first row is complete, turn your work and crochet back in the opposit…" at bounding box center [272, 88] width 357 height 26
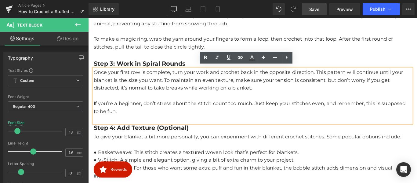
click at [172, 94] on p "Once your first row is complete, turn your work and crochet back in the opposit…" at bounding box center [272, 88] width 357 height 26
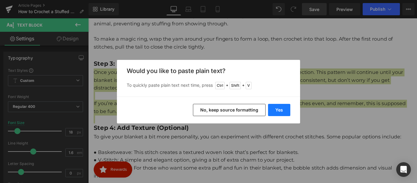
click at [280, 110] on button "Yes" at bounding box center [279, 110] width 22 height 12
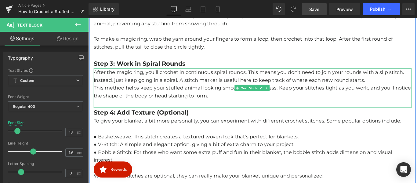
click at [400, 86] on p "After the magic ring, you’ll crochet in continuous spiral rounds. This means yo…" at bounding box center [272, 84] width 357 height 18
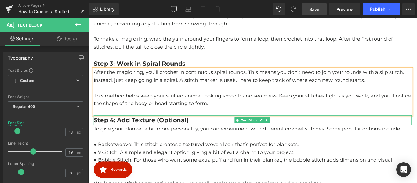
click at [153, 132] on b "Step 4: Add Texture (Optional)" at bounding box center [147, 133] width 107 height 8
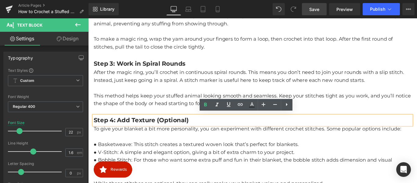
click at [162, 129] on b "Step 4: Add Texture (Optional)" at bounding box center [147, 133] width 107 height 8
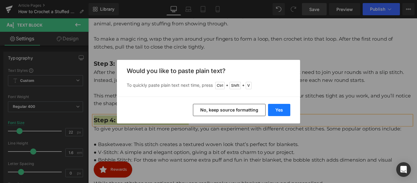
click at [283, 110] on button "Yes" at bounding box center [279, 110] width 22 height 12
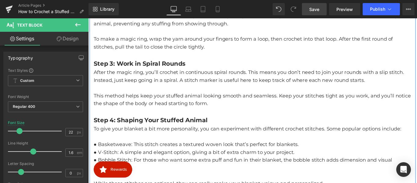
click at [165, 164] on p "● V-Stitch: A simple and elegant option, giving a bit of extra charm to your pr…" at bounding box center [272, 168] width 357 height 9
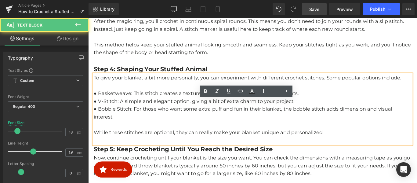
scroll to position [677, 0]
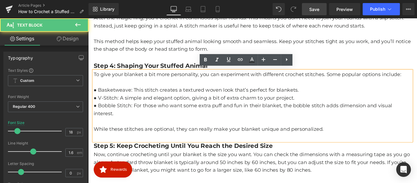
click at [193, 112] on p "● Bobble Stitch: For those who want some extra puff and fun in their blanket, t…" at bounding box center [272, 121] width 357 height 18
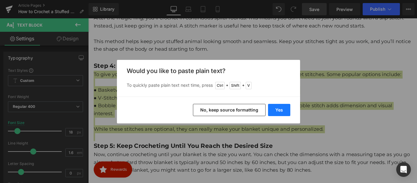
click at [280, 109] on button "Yes" at bounding box center [279, 110] width 22 height 12
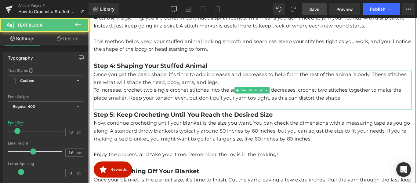
click at [246, 89] on p "Once you get the basic shape, it’s time to add increases and decreases to help …" at bounding box center [272, 86] width 357 height 18
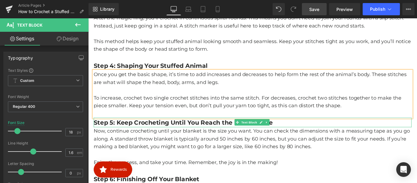
click at [134, 133] on strong "Step 5: Keep Crocheting Until You Reach the Desired Size" at bounding box center [194, 135] width 201 height 8
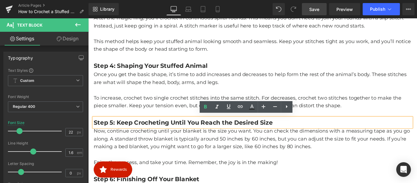
click at [153, 132] on strong "Step 5: Keep Crocheting Until You Reach the Desired Size" at bounding box center [194, 135] width 201 height 8
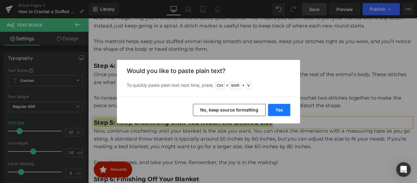
click at [276, 111] on button "Yes" at bounding box center [279, 110] width 22 height 12
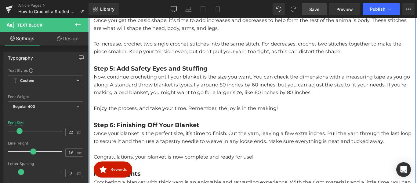
scroll to position [738, 0]
click at [165, 92] on p "Now, continue crocheting until your blanket is the size you want. You can check…" at bounding box center [272, 92] width 357 height 26
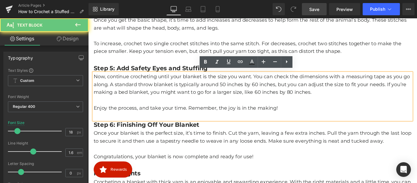
click at [165, 92] on p "Now, continue crocheting until your blanket is the size you want. You can check…" at bounding box center [272, 92] width 357 height 26
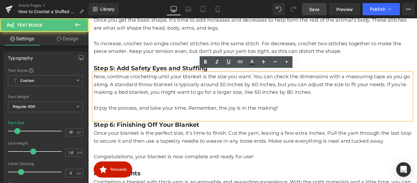
click at [189, 94] on p "Now, continue crocheting until your blanket is the size you want. You can check…" at bounding box center [272, 92] width 357 height 26
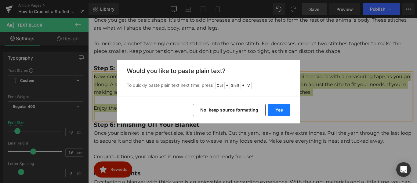
click at [278, 109] on button "Yes" at bounding box center [279, 110] width 22 height 12
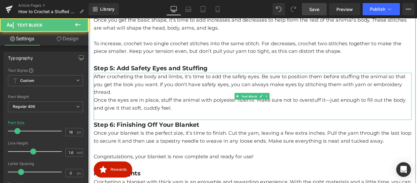
click at [123, 102] on p "After crocheting the body and limbs, it's time to add the safety eyes. Be sure …" at bounding box center [272, 92] width 357 height 26
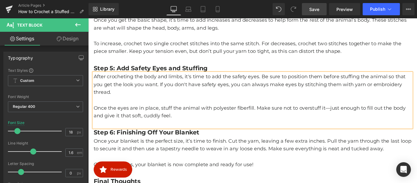
click at [354, 116] on p "Once the eyes are in place, stuff the animal with polyester fiberfill. Make sur…" at bounding box center [272, 123] width 357 height 18
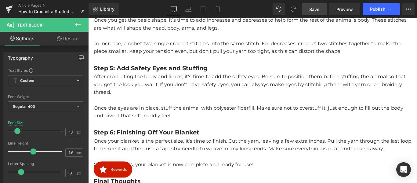
click at [315, 9] on span "Save" at bounding box center [314, 9] width 10 height 6
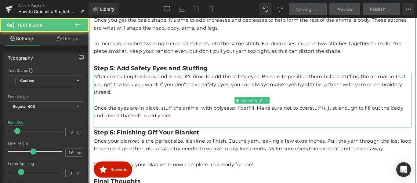
click at [192, 111] on p at bounding box center [272, 110] width 357 height 9
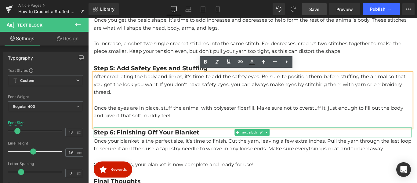
click at [156, 145] on strong "Step 6: Finishing Off Your Blanket" at bounding box center [153, 146] width 119 height 8
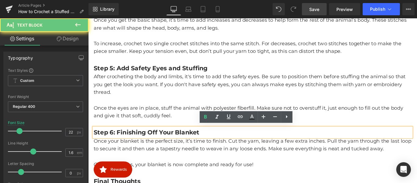
click at [154, 142] on strong "Step 6: Finishing Off Your Blanket" at bounding box center [153, 146] width 119 height 8
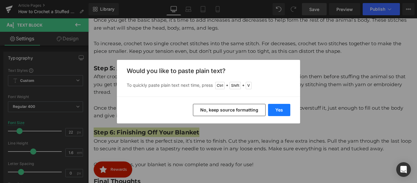
click at [279, 110] on button "Yes" at bounding box center [279, 110] width 22 height 12
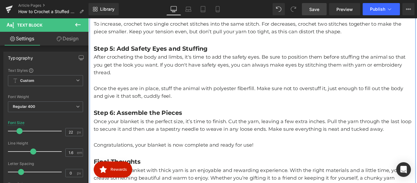
scroll to position [768, 0]
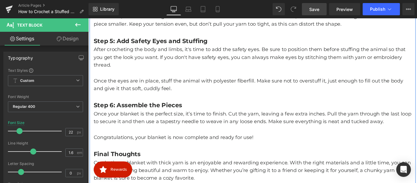
click at [179, 129] on p "Once your blanket is the perfect size, it’s time to finish. Cut the yarn, leavi…" at bounding box center [272, 130] width 357 height 18
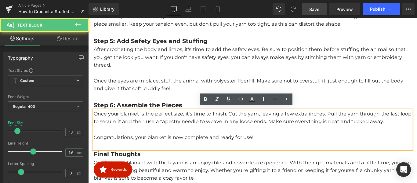
click at [189, 134] on p "Once your blanket is the perfect size, it’s time to finish. Cut the yarn, leavi…" at bounding box center [272, 130] width 357 height 18
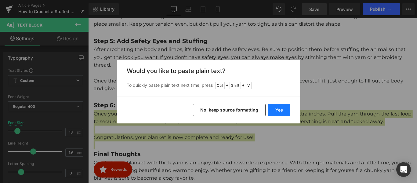
click at [286, 110] on button "Yes" at bounding box center [279, 110] width 22 height 12
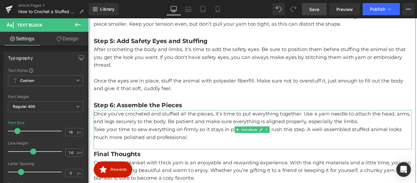
click at [398, 132] on p "Once you’ve crocheted and stuffed all the pieces, it’s time to put everything t…" at bounding box center [272, 130] width 357 height 18
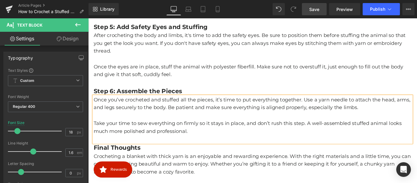
scroll to position [829, 0]
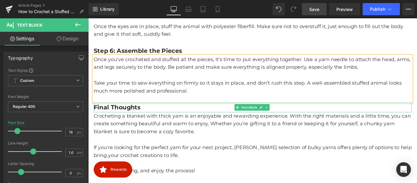
click at [137, 118] on strong "Final Thoughts" at bounding box center [120, 118] width 53 height 8
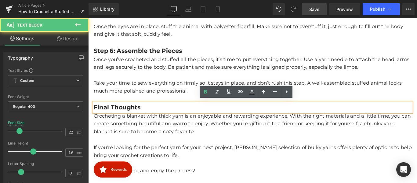
click at [134, 116] on strong "Final Thoughts" at bounding box center [120, 118] width 53 height 8
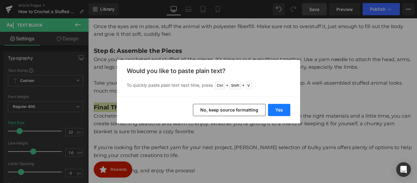
click at [277, 111] on button "Yes" at bounding box center [279, 110] width 22 height 12
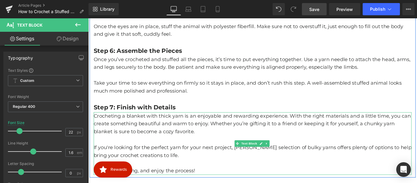
click at [200, 154] on p at bounding box center [272, 154] width 357 height 9
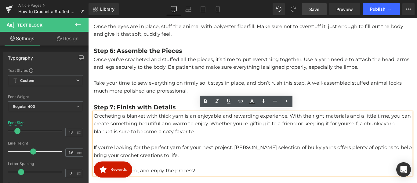
click at [172, 160] on span "If you're looking for the perfect yarn for your next project, Mary Maxim’s sele…" at bounding box center [272, 168] width 357 height 16
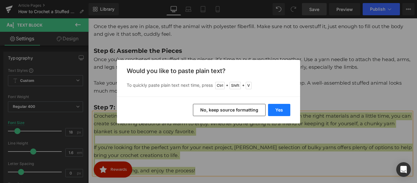
click at [279, 108] on button "Yes" at bounding box center [279, 110] width 22 height 12
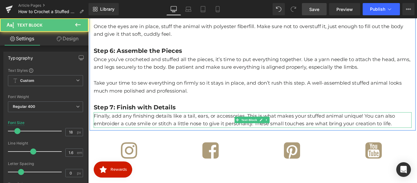
click at [179, 133] on p "Finally, add any finishing details like a tail, ears, or accessories. This is w…" at bounding box center [272, 133] width 357 height 18
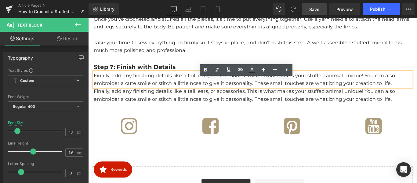
scroll to position [860, 0]
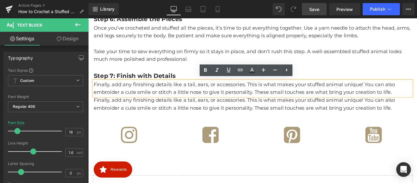
click at [174, 111] on p "Finally, add any finishing details like a tail, ears, or accessories. This is w…" at bounding box center [272, 115] width 357 height 18
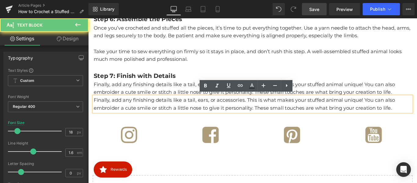
click at [173, 115] on p "Finally, add any finishing details like a tail, ears, or accessories. This is w…" at bounding box center [272, 115] width 357 height 18
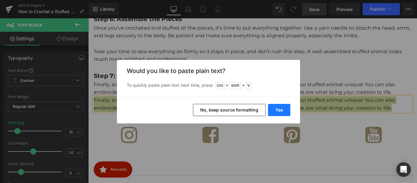
drag, startPoint x: 281, startPoint y: 109, endPoint x: 81, endPoint y: 75, distance: 202.8
click at [281, 109] on button "Yes" at bounding box center [279, 110] width 22 height 12
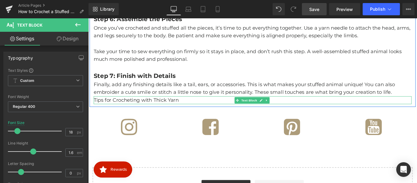
click at [146, 111] on p "Tips for Crocheting with Thick Yarn" at bounding box center [272, 110] width 357 height 9
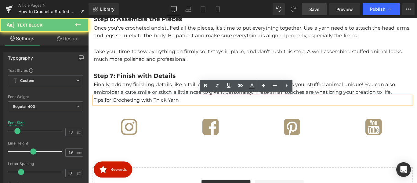
click at [140, 108] on p "Tips for Crocheting with Thick Yarn" at bounding box center [272, 110] width 357 height 9
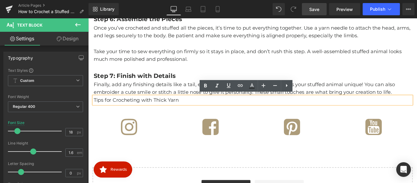
click at [160, 108] on p "Tips for Crocheting with Thick Yarn" at bounding box center [272, 110] width 357 height 9
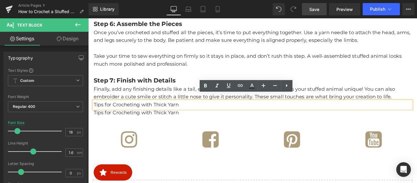
drag, startPoint x: 231, startPoint y: 147, endPoint x: 150, endPoint y: 142, distance: 81.7
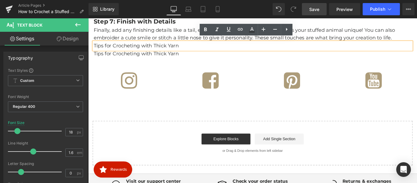
scroll to position [906, 0]
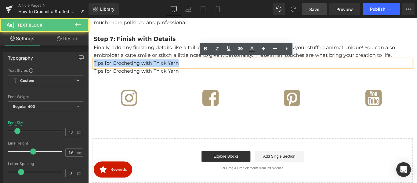
drag, startPoint x: 197, startPoint y: 66, endPoint x: 89, endPoint y: 66, distance: 107.8
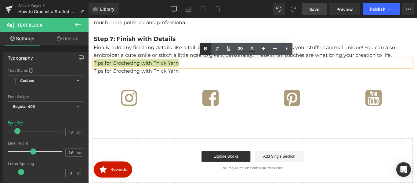
click at [205, 50] on icon at bounding box center [205, 49] width 3 height 4
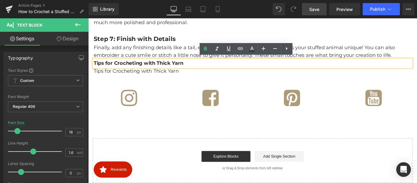
click at [207, 67] on p "Tips for Crocheting with Thick Yarn" at bounding box center [272, 68] width 357 height 9
click at [265, 49] on icon at bounding box center [263, 48] width 7 height 7
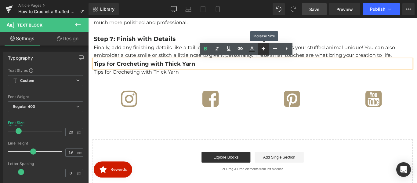
click at [265, 49] on icon at bounding box center [263, 48] width 7 height 7
type input "22"
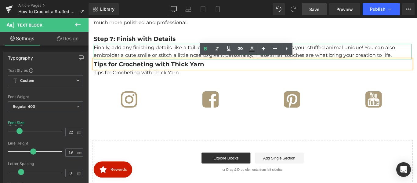
click at [200, 52] on p "Finally, add any finishing details like a tail, ears, or accessories. This is w…" at bounding box center [272, 56] width 357 height 18
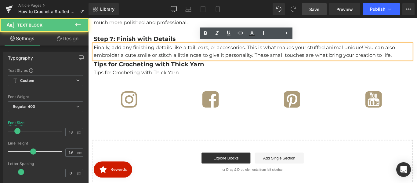
click at [417, 60] on p "Finally, add any finishing details like a tail, ears, or accessories. This is w…" at bounding box center [272, 56] width 357 height 18
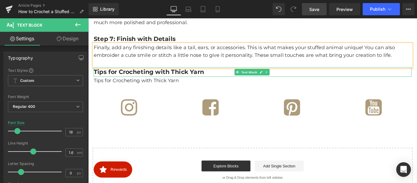
click at [203, 77] on strong "Tips for Crocheting with Thick Yarn" at bounding box center [156, 79] width 124 height 8
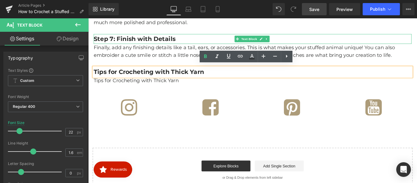
click at [141, 38] on b "Step 7: Finish with Details" at bounding box center [140, 41] width 92 height 8
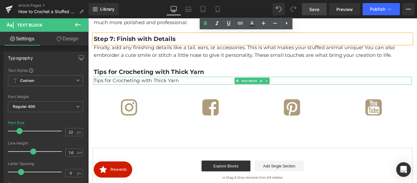
click at [167, 84] on p "Tips for Crocheting with Thick Yarn" at bounding box center [272, 88] width 357 height 9
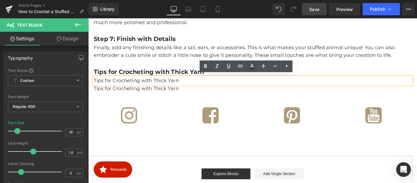
click at [172, 87] on p "Tips for Crocheting with Thick Yarn" at bounding box center [272, 88] width 357 height 9
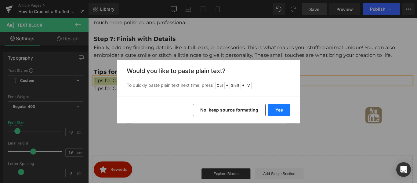
click at [286, 111] on button "Yes" at bounding box center [279, 110] width 22 height 12
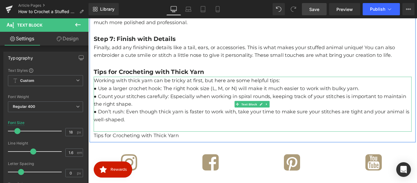
click at [316, 87] on p "Working with thick yarn can be tricky at first, but here are some helpful tips:" at bounding box center [272, 88] width 357 height 9
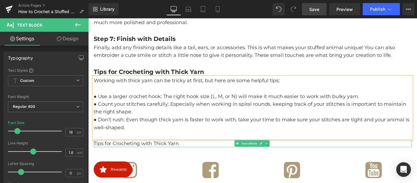
click at [129, 156] on p "Tips for Crocheting with Thick Yarn" at bounding box center [272, 158] width 357 height 9
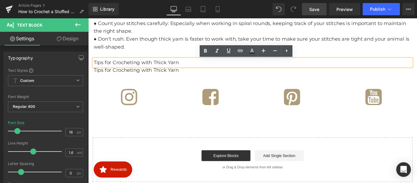
scroll to position [989, 0]
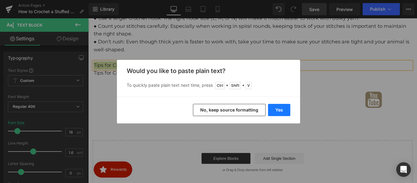
click at [279, 110] on button "Yes" at bounding box center [279, 110] width 22 height 12
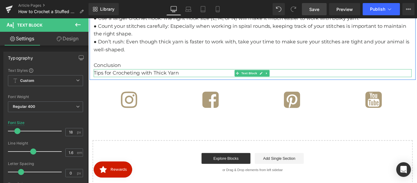
click at [132, 77] on p "Tips for Crocheting with Thick Yarn" at bounding box center [272, 79] width 357 height 9
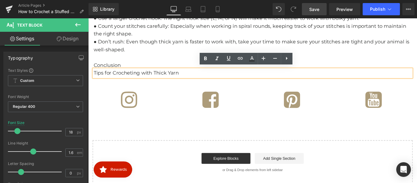
click at [144, 76] on p "Tips for Crocheting with Thick Yarn" at bounding box center [272, 79] width 357 height 9
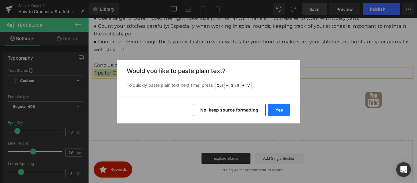
click at [281, 111] on button "Yes" at bounding box center [279, 110] width 22 height 12
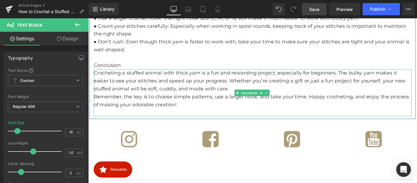
click at [227, 102] on p "Remember, the key is to choose simple patterns, use a larger hook, and take you…" at bounding box center [272, 111] width 357 height 18
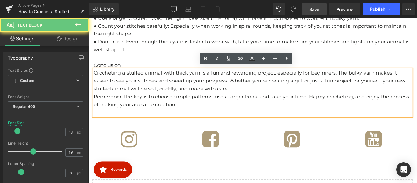
click at [228, 95] on p "Crocheting a stuffed animal with thick yarn is a fun and rewarding project, esp…" at bounding box center [272, 88] width 357 height 26
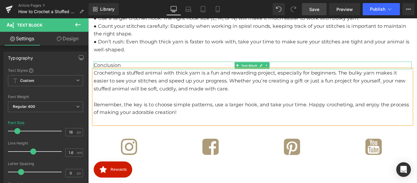
click at [117, 69] on p "Conclusion" at bounding box center [272, 71] width 357 height 9
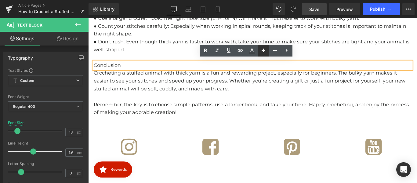
click at [260, 49] on icon at bounding box center [263, 50] width 7 height 7
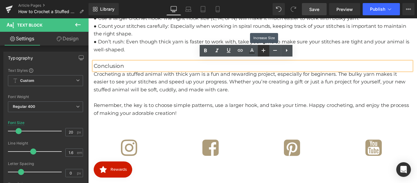
click at [260, 49] on icon at bounding box center [263, 50] width 7 height 7
type input "22"
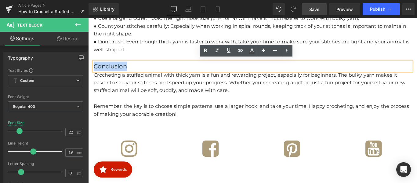
drag, startPoint x: 137, startPoint y: 72, endPoint x: 95, endPoint y: 70, distance: 42.8
click at [95, 70] on p "Conclusion" at bounding box center [272, 72] width 357 height 11
click at [204, 52] on icon at bounding box center [205, 51] width 3 height 4
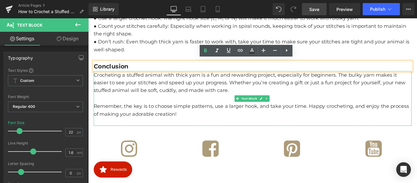
click at [202, 90] on p "Crocheting a stuffed animal with thick yarn is a fun and rewarding project, esp…" at bounding box center [272, 91] width 357 height 26
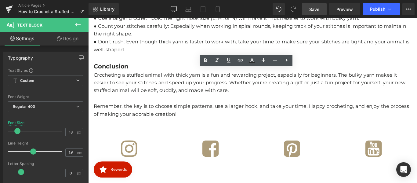
click at [318, 9] on span "Save" at bounding box center [314, 9] width 10 height 6
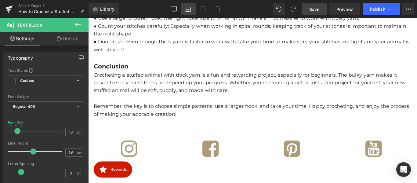
click at [188, 8] on icon at bounding box center [188, 9] width 6 height 6
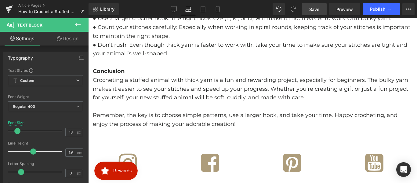
type input "100"
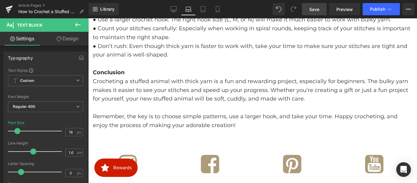
scroll to position [992, 0]
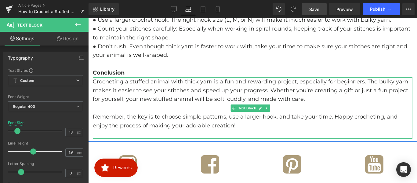
click at [128, 96] on p "Crocheting a stuffed animal with thick yarn is a fun and rewarding project, esp…" at bounding box center [253, 90] width 320 height 26
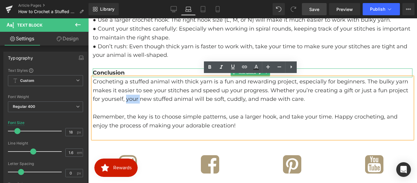
click at [117, 70] on strong "Conclusion" at bounding box center [109, 72] width 32 height 7
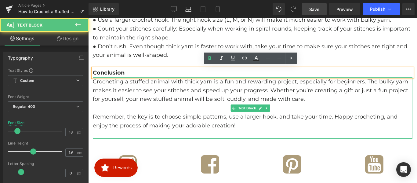
click at [149, 96] on p "Crocheting a stuffed animal with thick yarn is a fun and rewarding project, esp…" at bounding box center [253, 90] width 320 height 26
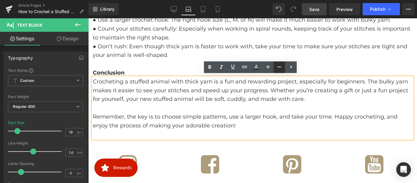
click at [274, 67] on link at bounding box center [280, 67] width 12 height 12
type input "16"
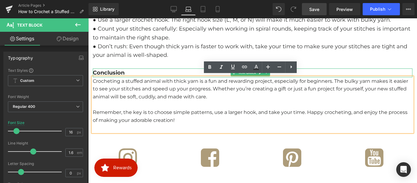
click at [114, 72] on strong "Conclusion" at bounding box center [109, 72] width 32 height 7
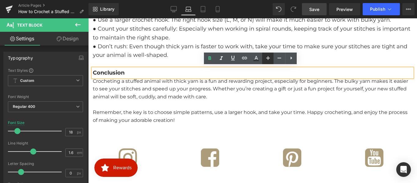
click at [270, 58] on icon at bounding box center [268, 58] width 4 height 4
type input "20"
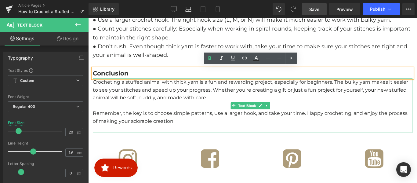
click at [133, 97] on p "Crocheting a stuffed animal with thick yarn is a fun and rewarding project, esp…" at bounding box center [253, 90] width 320 height 24
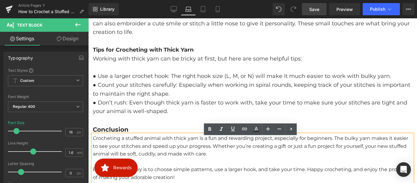
scroll to position [926, 0]
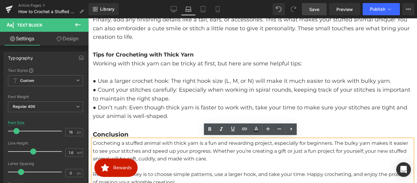
click at [133, 97] on p "● Count your stitches carefully: Especially when working in spiral rounds, keep…" at bounding box center [253, 94] width 320 height 18
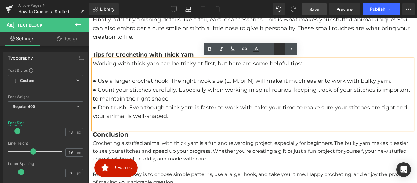
click at [277, 50] on icon at bounding box center [279, 48] width 7 height 7
type input "16"
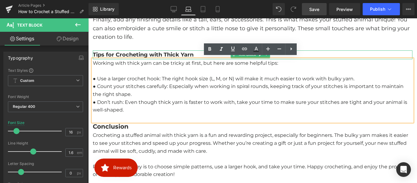
click at [167, 54] on strong "Tips for Crocheting with Thick Yarn" at bounding box center [143, 54] width 101 height 7
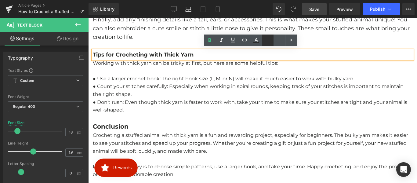
click at [267, 39] on icon at bounding box center [267, 39] width 7 height 7
type input "20"
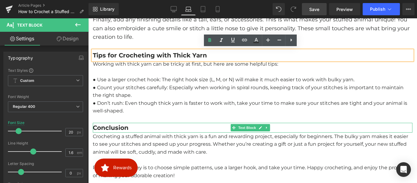
click at [118, 125] on strong "Conclusion" at bounding box center [111, 127] width 36 height 7
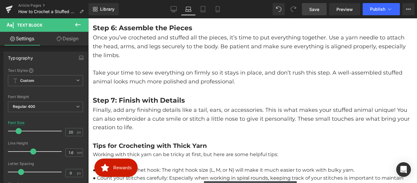
scroll to position [834, 0]
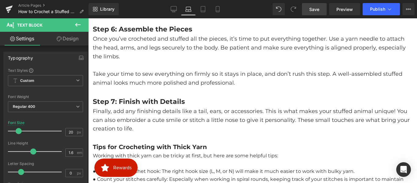
click at [146, 119] on p "Finally, add any finishing details like a tail, ears, or accessories. This is w…" at bounding box center [253, 120] width 320 height 26
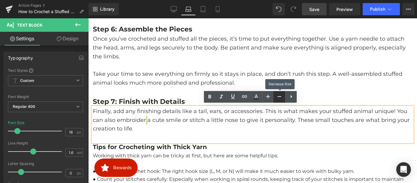
click at [278, 96] on icon at bounding box center [279, 96] width 7 height 7
type input "16"
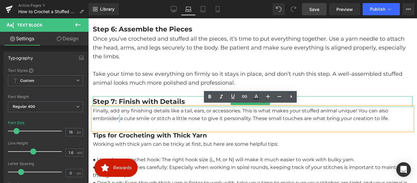
click at [163, 100] on b "Step 7: Finish with Details" at bounding box center [139, 101] width 92 height 8
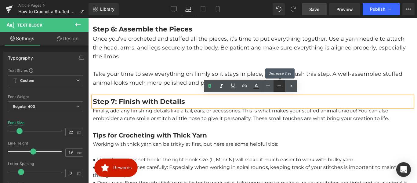
click at [279, 85] on icon at bounding box center [279, 85] width 7 height 7
type input "20"
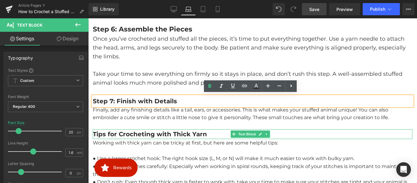
click at [155, 133] on strong "Tips for Crocheting with Thick Yarn" at bounding box center [150, 133] width 114 height 7
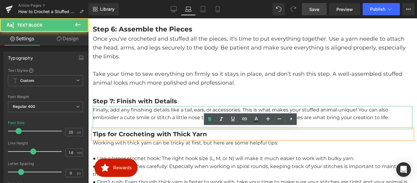
scroll to position [804, 0]
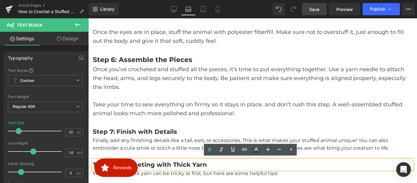
click at [155, 102] on p "Take your time to sew everything on firmly so it stays in place, and don’t rush…" at bounding box center [253, 109] width 320 height 18
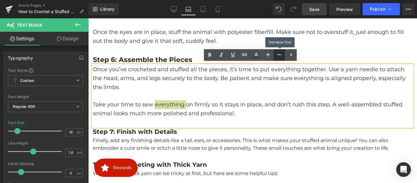
click at [280, 56] on icon at bounding box center [279, 54] width 7 height 7
type input "16"
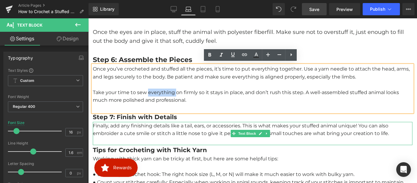
click at [153, 131] on p "Finally, add any finishing details like a tail, ears, or accessories. This is w…" at bounding box center [253, 130] width 320 height 16
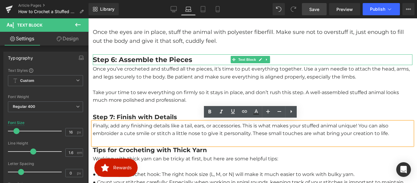
click at [142, 56] on b "Step 6: Assemble the Pieces" at bounding box center [143, 60] width 100 height 8
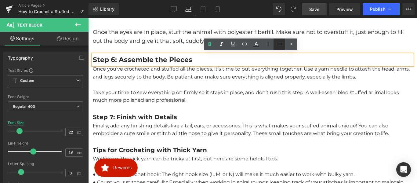
click at [276, 44] on icon at bounding box center [279, 43] width 7 height 7
type input "20"
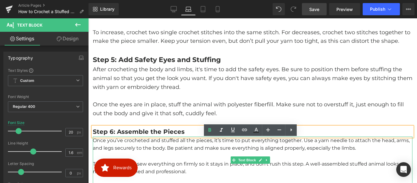
scroll to position [712, 0]
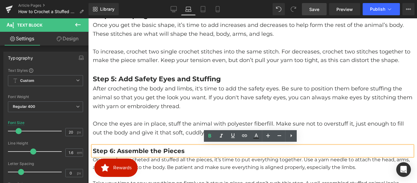
click at [150, 111] on p at bounding box center [253, 115] width 320 height 9
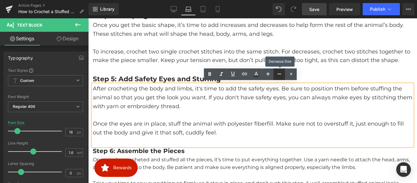
click at [276, 75] on icon at bounding box center [279, 73] width 7 height 7
type input "16"
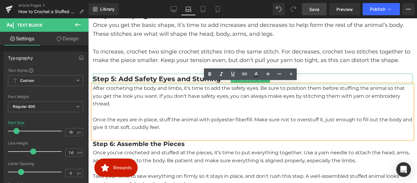
click at [164, 78] on b "Step 5: Add Safety Eyes and Stuffing" at bounding box center [157, 79] width 128 height 8
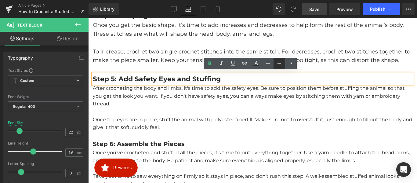
click at [277, 65] on icon at bounding box center [279, 63] width 7 height 7
type input "20"
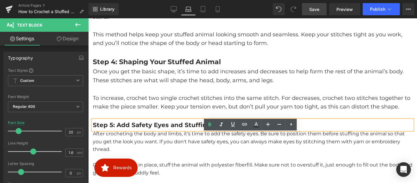
scroll to position [651, 0]
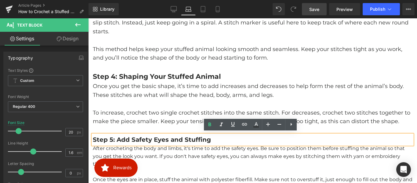
click at [165, 108] on p "To increase, crochet two single crochet stitches into the same stitch. For decr…" at bounding box center [253, 117] width 320 height 18
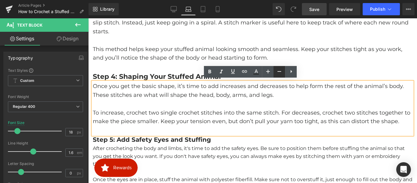
click at [279, 73] on icon at bounding box center [279, 71] width 7 height 7
type input "16"
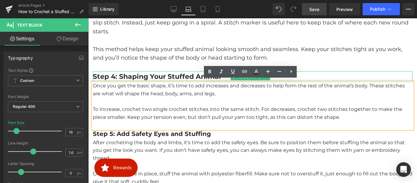
click at [175, 74] on b "Step 4: Shaping Your Stuffed Animal" at bounding box center [157, 76] width 128 height 8
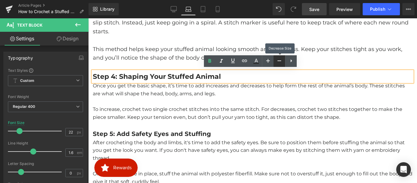
click at [278, 61] on icon at bounding box center [279, 60] width 7 height 7
type input "20"
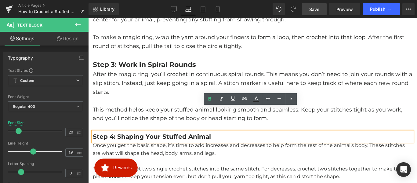
scroll to position [590, 0]
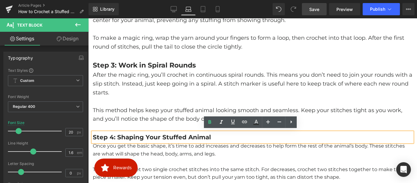
click at [159, 110] on p "This method helps keep your stuffed animal looking smooth and seamless. Keep yo…" at bounding box center [253, 115] width 320 height 18
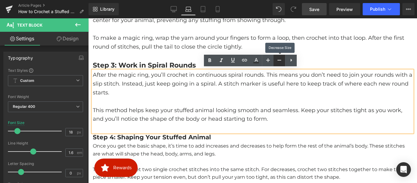
click at [280, 62] on icon at bounding box center [279, 59] width 7 height 7
type input "16"
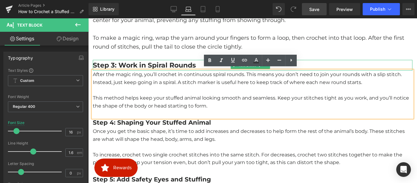
click at [167, 65] on b "Step 3: Work in Spiral Rounds" at bounding box center [144, 65] width 103 height 8
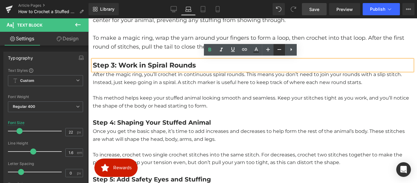
click at [275, 49] on link at bounding box center [280, 50] width 12 height 12
type input "20"
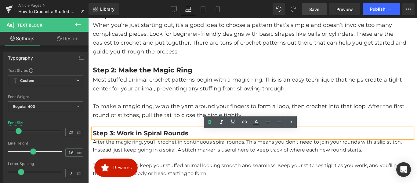
scroll to position [499, 0]
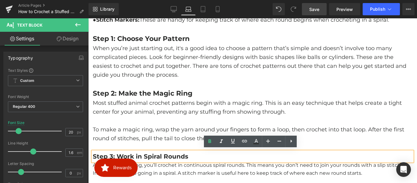
click at [165, 110] on p "Most stuffed animal crochet patterns begin with a magic ring. This is an easy t…" at bounding box center [253, 108] width 320 height 18
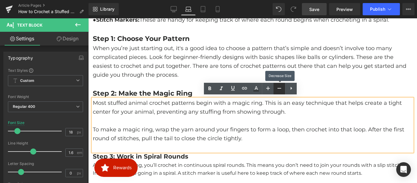
click at [277, 89] on icon at bounding box center [279, 88] width 7 height 7
type input "16"
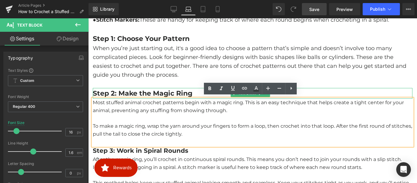
click at [172, 92] on b "Step 2: Make the Magic Ring" at bounding box center [143, 93] width 100 height 8
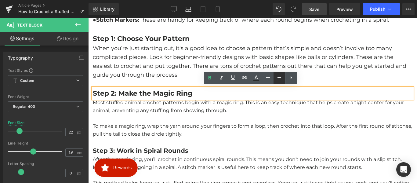
click at [277, 80] on icon at bounding box center [279, 77] width 7 height 7
type input "20"
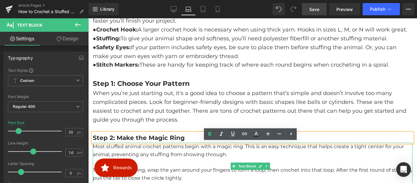
scroll to position [438, 0]
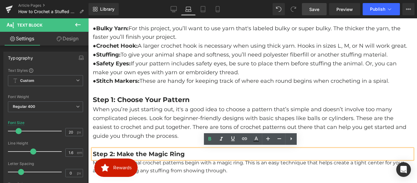
click at [168, 124] on p "When you’re just starting out, it's a good idea to choose a pattern that’s simp…" at bounding box center [253, 122] width 320 height 35
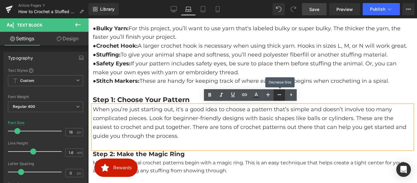
click at [278, 96] on icon at bounding box center [279, 94] width 7 height 7
type input "16"
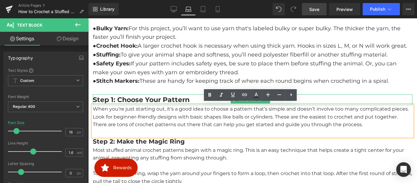
click at [162, 98] on b "Step 1: Choose Your Pattern" at bounding box center [141, 100] width 97 height 8
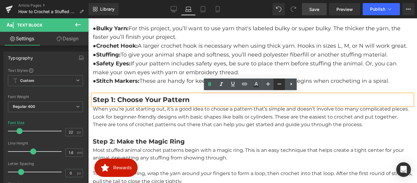
click at [274, 83] on link at bounding box center [280, 84] width 12 height 12
type input "20"
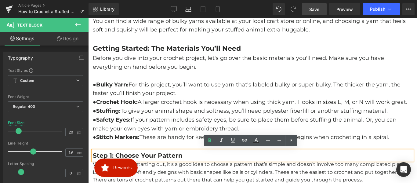
scroll to position [376, 0]
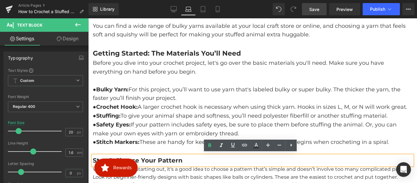
click at [173, 120] on p "● Safety Eyes: If your pattern includes safety eyes, be sure to place them befo…" at bounding box center [253, 129] width 320 height 18
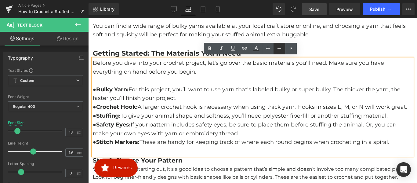
click at [278, 50] on icon at bounding box center [279, 48] width 7 height 7
type input "16"
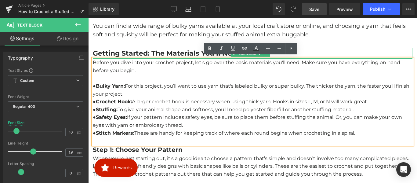
click at [178, 51] on b "Getting Started: The Materials You’ll Need" at bounding box center [167, 53] width 148 height 8
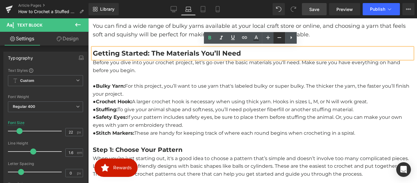
click at [276, 37] on icon at bounding box center [279, 37] width 7 height 7
type input "20"
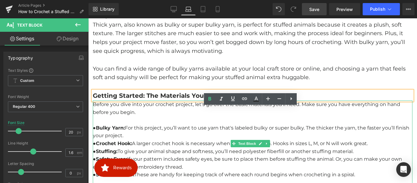
scroll to position [315, 0]
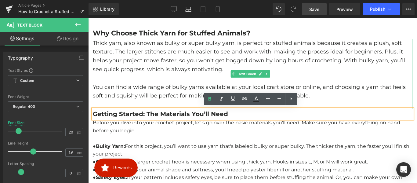
click at [180, 83] on p "You can find a wide range of bulky yarns available at your local craft store or…" at bounding box center [253, 92] width 320 height 18
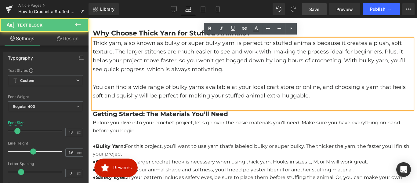
click at [143, 86] on p "You can find a wide range of bulky yarns available at your local craft store or…" at bounding box center [253, 92] width 320 height 18
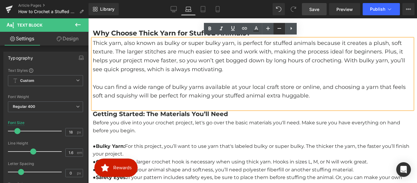
click at [278, 29] on icon at bounding box center [279, 28] width 7 height 7
type input "16"
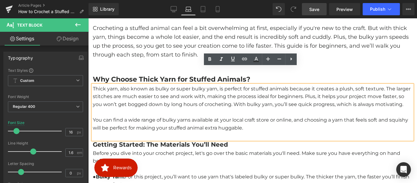
scroll to position [254, 0]
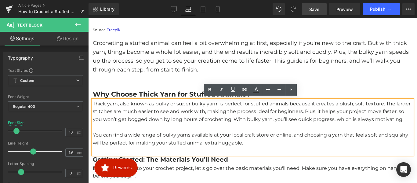
click at [166, 91] on b "Why Choose Thick Yarn for Stuffed Animals?" at bounding box center [172, 94] width 158 height 8
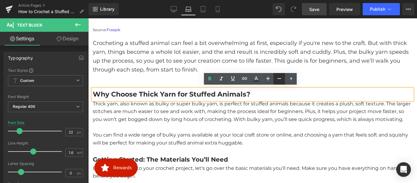
click at [279, 80] on icon at bounding box center [279, 78] width 7 height 7
type input "20"
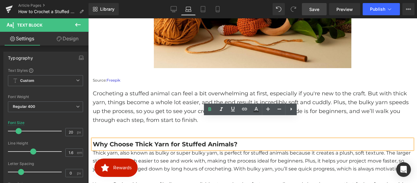
scroll to position [193, 0]
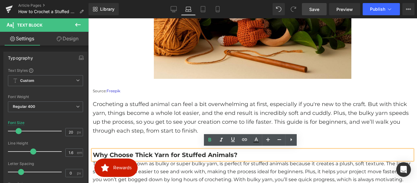
click at [162, 113] on p "Crocheting a stuffed animal can feel a bit overwhelming at first, especially if…" at bounding box center [253, 117] width 320 height 35
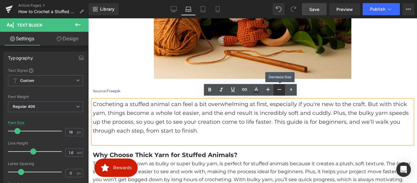
click at [276, 90] on icon at bounding box center [279, 89] width 7 height 7
type input "16"
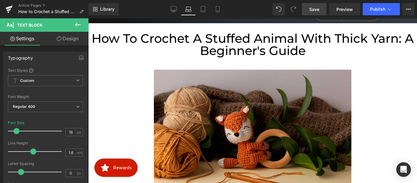
scroll to position [41, 0]
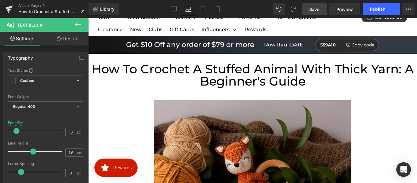
click at [216, 79] on h1 "How to Crochet a Stuffed Animal with Thick Yarn: A Beginner's Guide" at bounding box center [252, 75] width 329 height 24
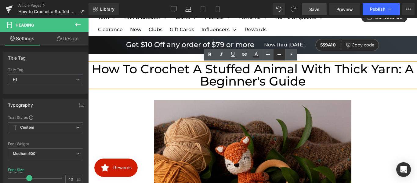
click at [277, 56] on icon at bounding box center [279, 54] width 7 height 7
type input "38"
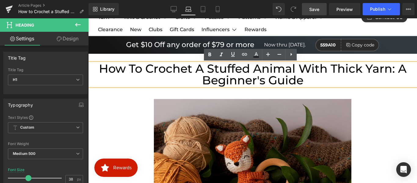
click at [396, 70] on h1 "How to Crochet a Stuffed Animal with Thick Yarn: A Beginner's Guide" at bounding box center [252, 74] width 329 height 23
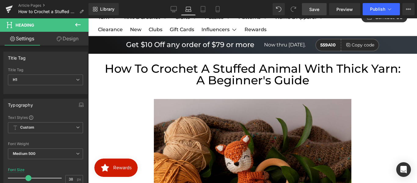
click at [312, 8] on span "Save" at bounding box center [314, 9] width 10 height 6
click at [201, 9] on icon at bounding box center [203, 9] width 6 height 6
type input "100"
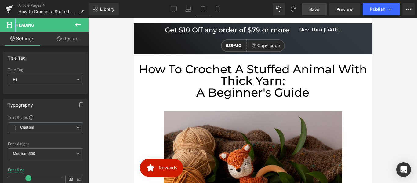
scroll to position [83, 0]
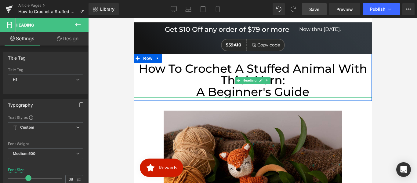
click at [244, 84] on h1 "How to Crochet a Stuffed Animal with Thick Yarn:" at bounding box center [252, 74] width 238 height 23
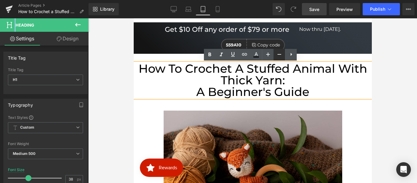
click at [282, 56] on icon at bounding box center [279, 54] width 7 height 7
type input "36"
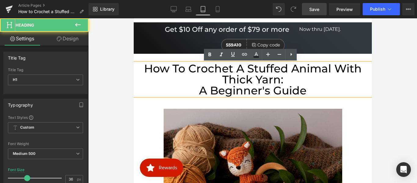
click at [197, 92] on h1 "A Beginner's Guide" at bounding box center [252, 90] width 238 height 11
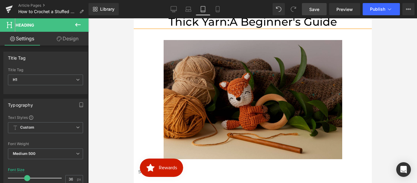
scroll to position [144, 0]
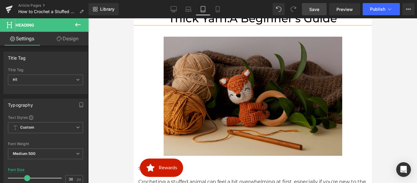
click at [213, 106] on img at bounding box center [252, 96] width 179 height 119
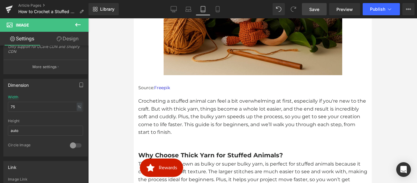
scroll to position [236, 0]
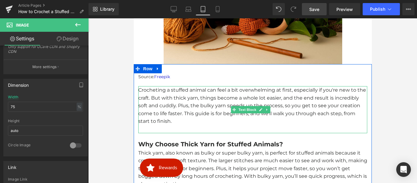
click at [173, 106] on p "Crocheting a stuffed animal can feel a bit overwhelming at first, especially if…" at bounding box center [252, 105] width 229 height 39
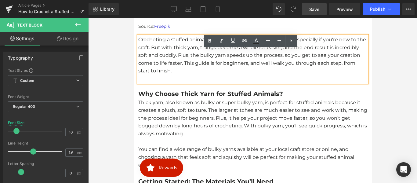
scroll to position [297, 0]
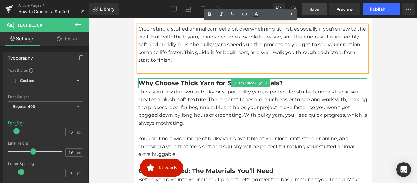
click at [192, 80] on b "Why Choose Thick Yarn for Stuffed Animals?" at bounding box center [210, 82] width 145 height 7
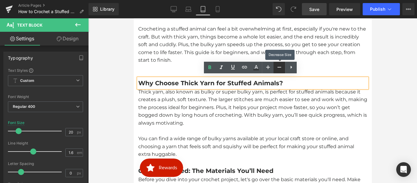
click at [277, 67] on icon at bounding box center [279, 67] width 7 height 7
type input "18"
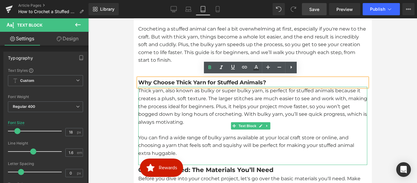
click at [180, 103] on p "Thick yarn, also known as bulky or super bulky yarn, is perfect for stuffed ani…" at bounding box center [252, 106] width 229 height 39
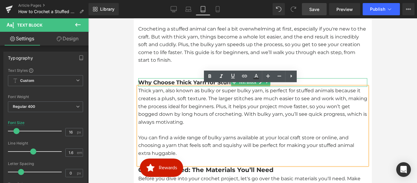
click at [172, 79] on b "Why Choose Thick Yarn for Stuffed Animals?" at bounding box center [202, 82] width 128 height 7
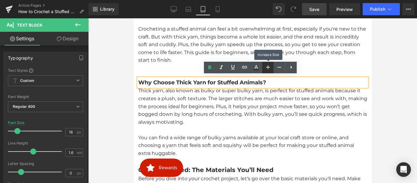
click at [268, 66] on icon at bounding box center [267, 67] width 7 height 7
type input "20"
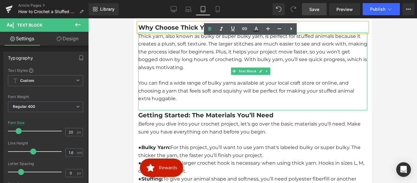
scroll to position [358, 0]
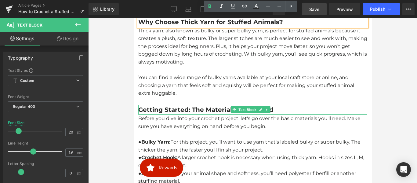
click at [197, 109] on b "Getting Started: The Materials You’ll Need" at bounding box center [205, 109] width 135 height 7
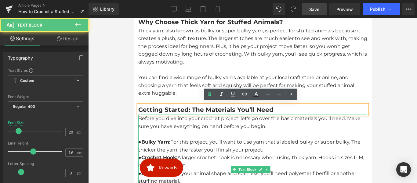
click at [199, 133] on p at bounding box center [252, 134] width 229 height 8
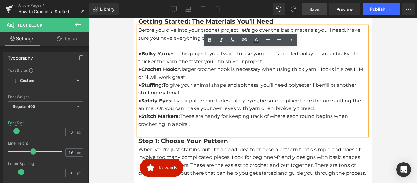
scroll to position [449, 0]
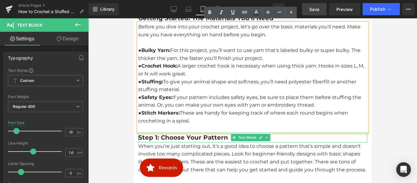
click at [188, 135] on b "Step 1: Choose Your Pattern" at bounding box center [183, 137] width 90 height 7
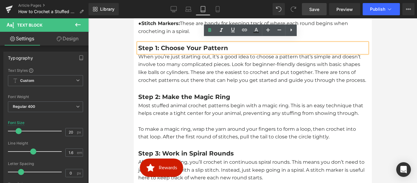
scroll to position [541, 0]
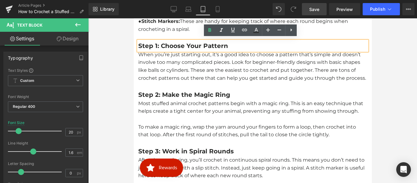
click at [186, 78] on p "When you’re just starting out, it's a good idea to choose a pattern that’s simp…" at bounding box center [252, 66] width 229 height 31
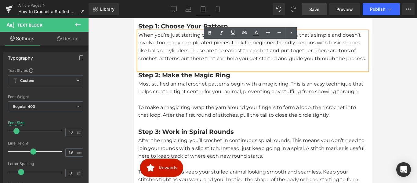
scroll to position [572, 0]
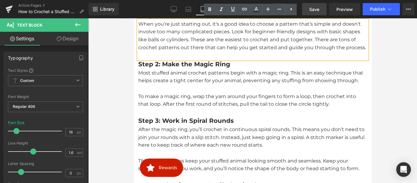
click at [179, 68] on b "Step 2: Make the Magic Ring" at bounding box center [184, 63] width 92 height 7
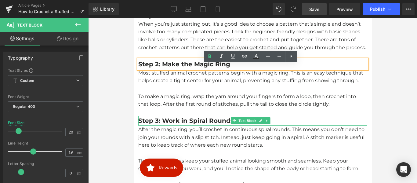
click at [188, 124] on b "Step 3: Work in Spiral Rounds" at bounding box center [186, 120] width 96 height 7
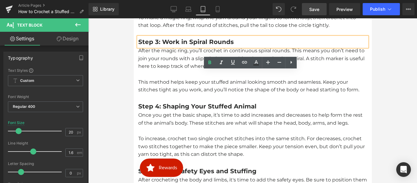
scroll to position [663, 0]
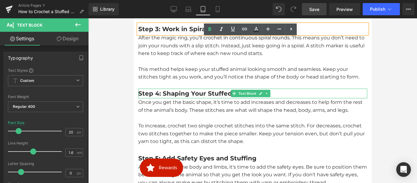
click at [181, 97] on b "Step 4: Shaping Your Stuffed Animal" at bounding box center [197, 93] width 118 height 7
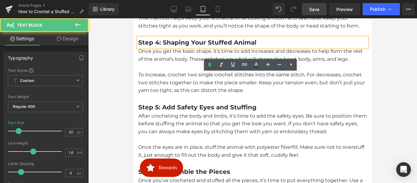
scroll to position [724, 0]
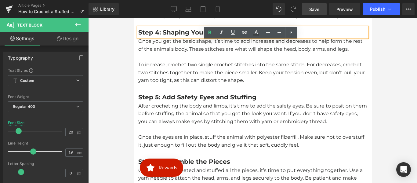
click at [185, 101] on b "Step 5: Add Safety Eyes and Stuffing" at bounding box center [197, 96] width 118 height 7
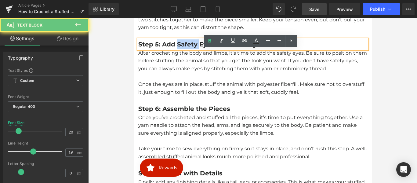
scroll to position [785, 0]
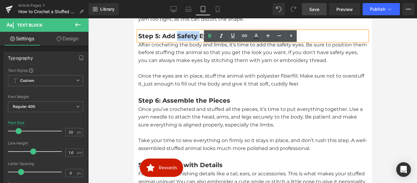
click at [183, 104] on b "Step 6: Assemble the Pieces" at bounding box center [184, 100] width 92 height 7
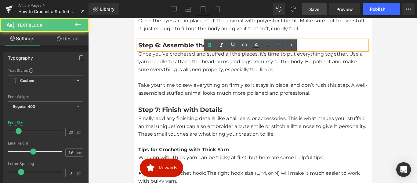
scroll to position [846, 0]
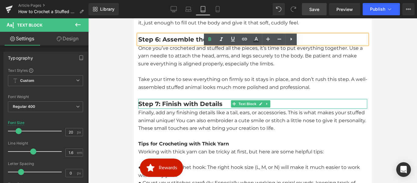
click at [178, 107] on b "Step 7: Finish with Details" at bounding box center [180, 103] width 84 height 7
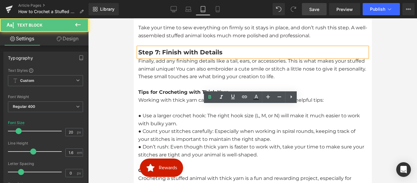
scroll to position [907, 0]
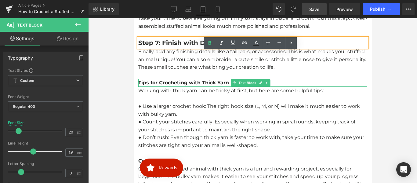
click at [170, 85] on strong "Tips for Crocheting with Thick Yarn" at bounding box center [183, 83] width 91 height 6
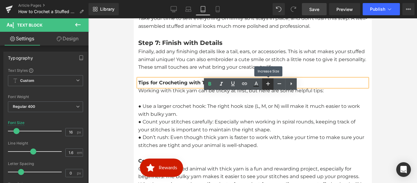
click at [265, 83] on icon at bounding box center [267, 83] width 7 height 7
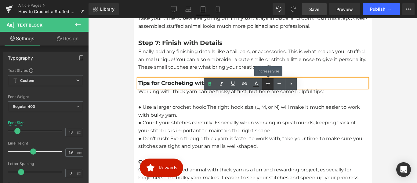
click at [265, 83] on icon at bounding box center [267, 83] width 7 height 7
type input "20"
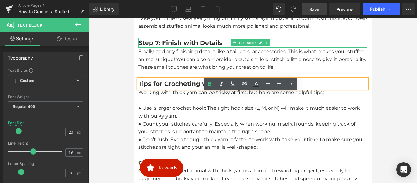
click at [186, 46] on b "Step 7: Finish with Details" at bounding box center [180, 42] width 84 height 7
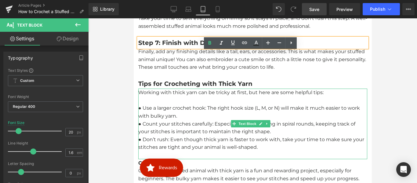
click at [199, 119] on p "● Use a larger crochet hook: The right hook size (L, M, or N) will make it much…" at bounding box center [252, 112] width 229 height 16
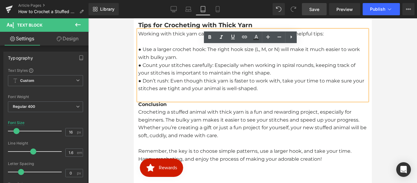
scroll to position [969, 0]
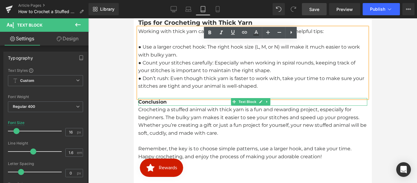
click at [162, 105] on strong "Conclusion" at bounding box center [152, 102] width 28 height 6
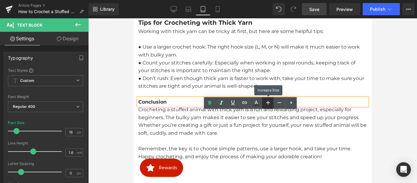
click at [267, 103] on icon at bounding box center [267, 102] width 7 height 7
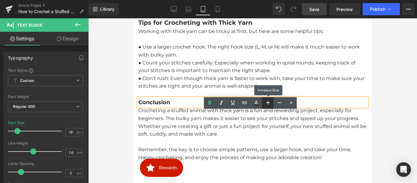
click at [267, 103] on icon at bounding box center [267, 102] width 7 height 7
type input "20"
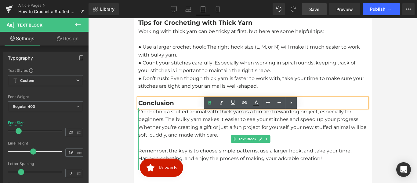
click at [188, 134] on p "Crocheting a stuffed animal with thick yarn is a fun and rewarding project, esp…" at bounding box center [252, 123] width 229 height 31
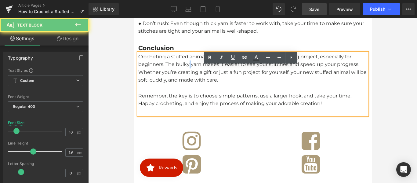
scroll to position [1030, 0]
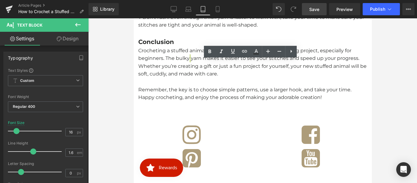
click at [315, 9] on span "Save" at bounding box center [314, 9] width 10 height 6
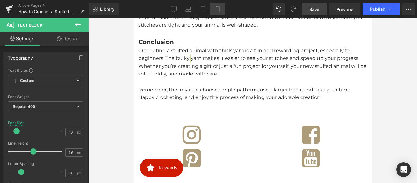
click at [217, 10] on icon at bounding box center [218, 9] width 6 height 6
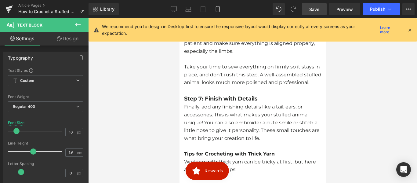
type input "100"
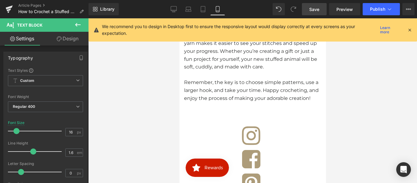
scroll to position [1265, 0]
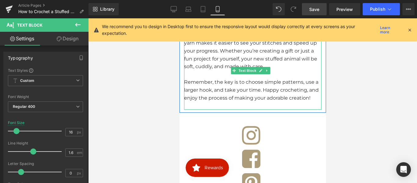
click at [234, 102] on p "Remember, the key is to choose simple patterns, use a larger hook, and take you…" at bounding box center [252, 90] width 137 height 24
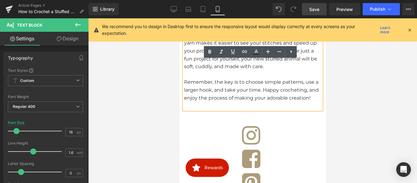
click at [194, 23] on strong "Conclusion" at bounding box center [198, 20] width 28 height 6
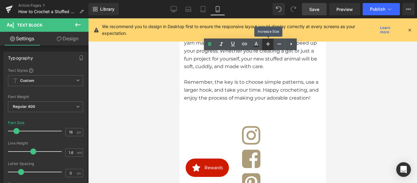
click at [267, 42] on icon at bounding box center [267, 43] width 7 height 7
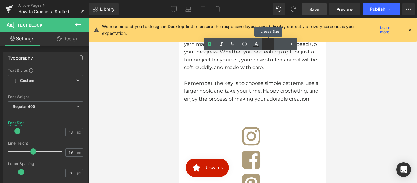
click at [267, 42] on icon at bounding box center [267, 43] width 7 height 7
type input "20"
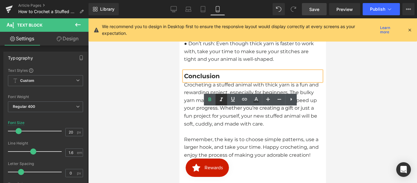
scroll to position [1204, 0]
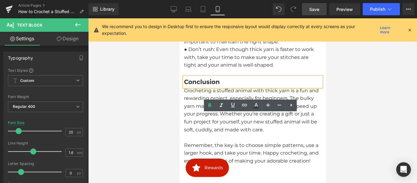
click at [204, 45] on p "● Count your stitches carefully: Especially when working in spiral rounds, keep…" at bounding box center [252, 34] width 137 height 24
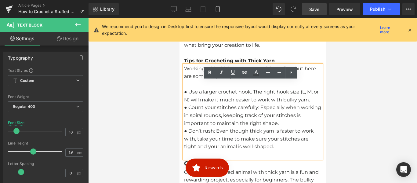
scroll to position [1113, 0]
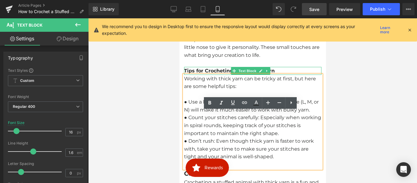
click at [195, 74] on strong "Tips for Crocheting with Thick Yarn" at bounding box center [229, 71] width 91 height 6
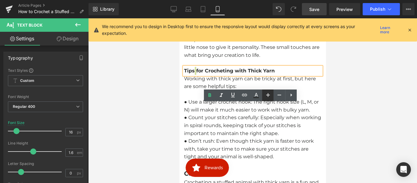
click at [270, 96] on icon at bounding box center [267, 94] width 7 height 7
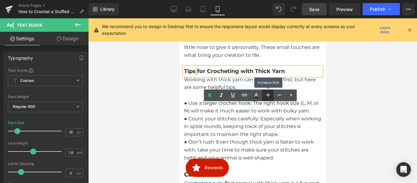
click at [270, 96] on icon at bounding box center [267, 94] width 7 height 7
type input "20"
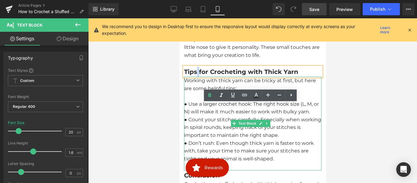
click at [231, 92] on p "Working with thick yarn can be tricky at first, but here are some helpful tips:" at bounding box center [252, 85] width 137 height 16
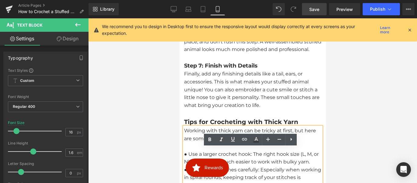
scroll to position [1052, 0]
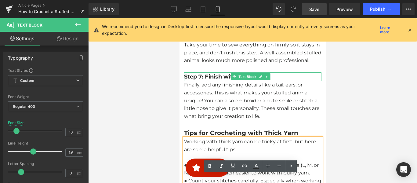
click at [205, 80] on b "Step 7: Finish with Details" at bounding box center [221, 76] width 74 height 7
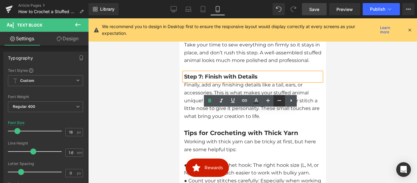
click at [278, 103] on icon at bounding box center [279, 100] width 7 height 7
click at [269, 100] on icon at bounding box center [268, 101] width 4 height 4
click at [270, 100] on icon at bounding box center [268, 101] width 4 height 4
type input "20"
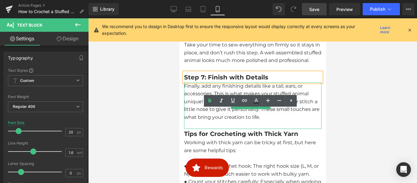
click at [216, 121] on p "Finally, add any finishing details like a tail, ears, or accessories. This is w…" at bounding box center [252, 101] width 137 height 39
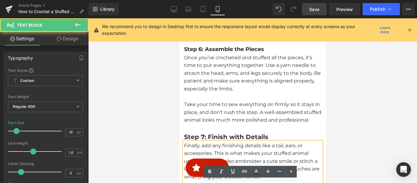
scroll to position [990, 0]
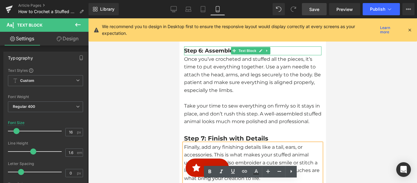
click at [212, 54] on b "Step 6: Assemble the Pieces" at bounding box center [224, 50] width 80 height 7
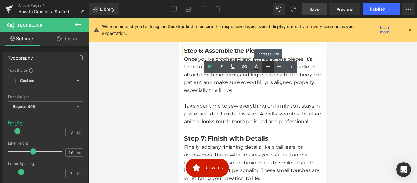
click at [269, 64] on icon at bounding box center [267, 66] width 7 height 7
type input "20"
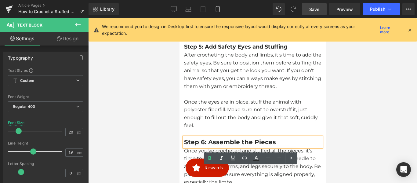
scroll to position [899, 0]
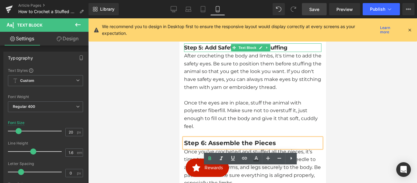
click at [207, 51] on b "Step 5: Add Safety Eyes and Stuffing" at bounding box center [236, 47] width 104 height 7
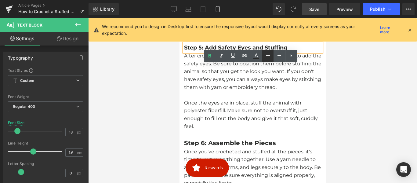
click at [269, 56] on icon at bounding box center [267, 55] width 7 height 7
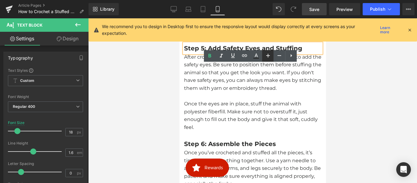
type input "20"
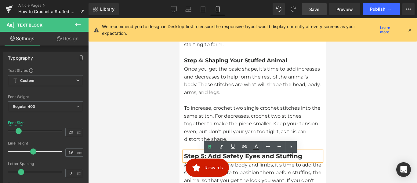
scroll to position [777, 0]
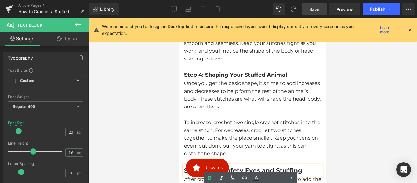
click at [211, 78] on b "Step 4: Shaping Your Stuffed Animal" at bounding box center [235, 74] width 103 height 7
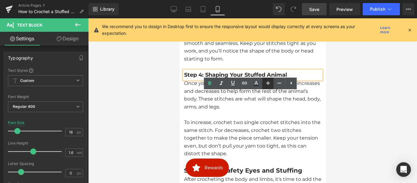
click at [268, 82] on icon at bounding box center [268, 83] width 4 height 4
type input "20"
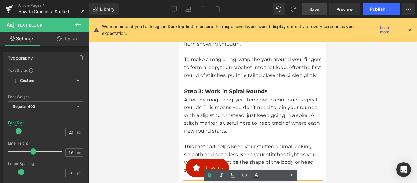
scroll to position [655, 0]
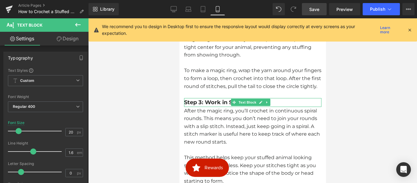
click at [210, 106] on b "Step 3: Work in Spiral Rounds" at bounding box center [226, 102] width 84 height 7
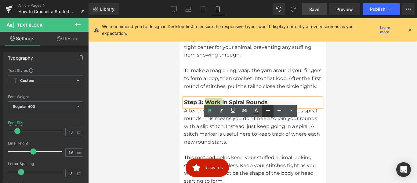
click at [267, 110] on icon at bounding box center [267, 110] width 7 height 7
type input "20"
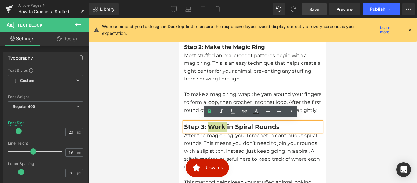
scroll to position [563, 0]
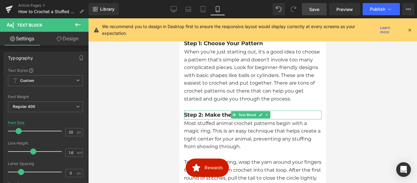
click at [217, 118] on b "Step 2: Make the Magic Ring" at bounding box center [224, 114] width 81 height 7
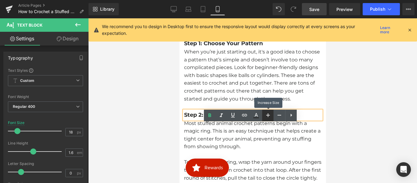
click at [267, 113] on icon at bounding box center [267, 114] width 7 height 7
type input "20"
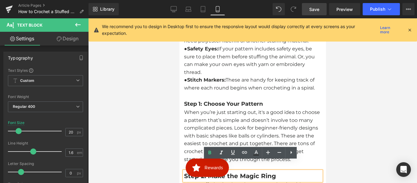
scroll to position [502, 0]
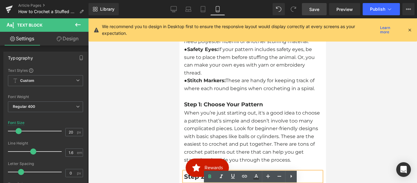
click at [202, 108] on b "Step 1: Choose Your Pattern" at bounding box center [223, 104] width 79 height 7
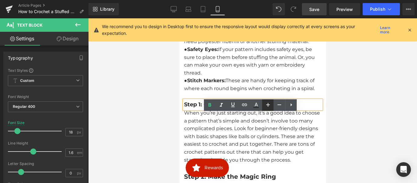
click at [268, 102] on icon at bounding box center [267, 104] width 7 height 7
type input "20"
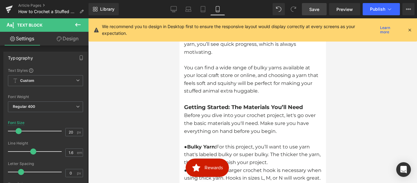
scroll to position [349, 0]
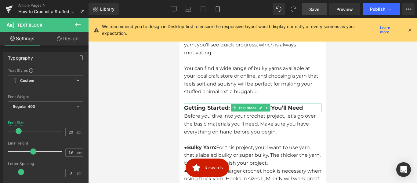
click at [209, 107] on b "Getting Started: The Materials You’ll Need" at bounding box center [243, 107] width 119 height 7
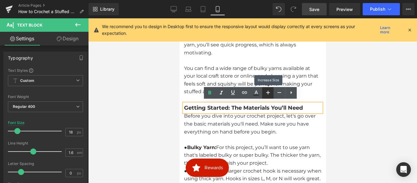
click at [269, 94] on icon at bounding box center [267, 92] width 7 height 7
type input "20"
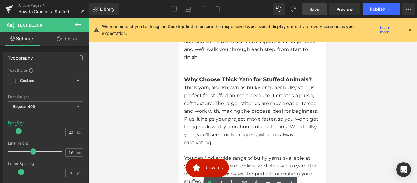
scroll to position [258, 0]
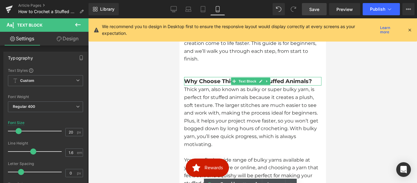
click at [212, 80] on b "Why Choose Thick Yarn for Stuffed Animals?" at bounding box center [248, 81] width 128 height 7
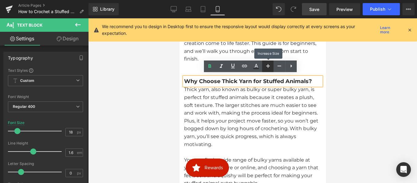
click at [267, 66] on icon at bounding box center [267, 65] width 7 height 7
type input "20"
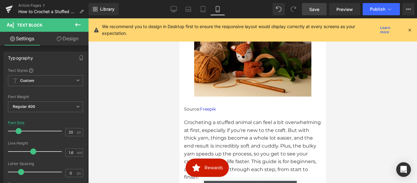
scroll to position [136, 0]
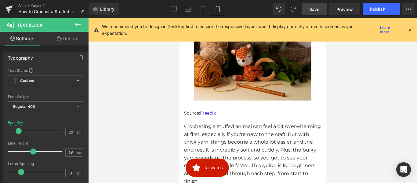
click at [311, 7] on span "Save" at bounding box center [314, 9] width 10 height 6
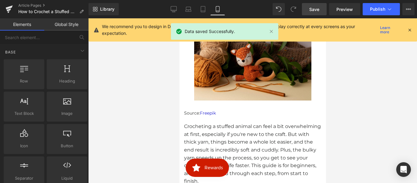
click at [358, 125] on div at bounding box center [252, 100] width 329 height 165
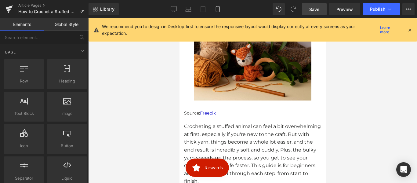
click at [316, 8] on span "Save" at bounding box center [314, 9] width 10 height 6
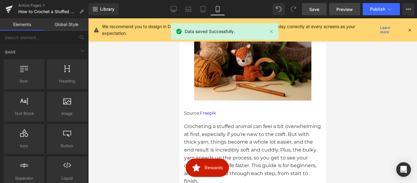
click at [345, 9] on span "Preview" at bounding box center [344, 9] width 16 height 6
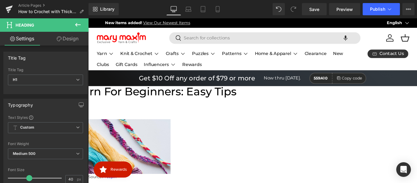
click at [273, 113] on h1 "How to Crochet with Thick Yarn for Beginners: Easy Tips and Tricks" at bounding box center [88, 106] width 369 height 24
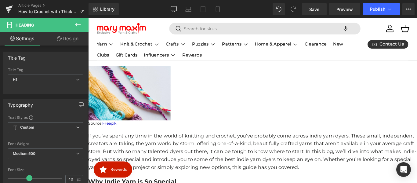
scroll to position [61, 0]
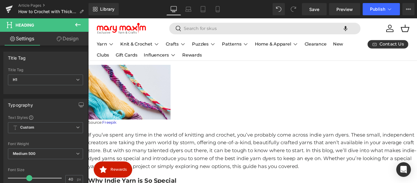
click at [181, 114] on img at bounding box center [134, 102] width 93 height 62
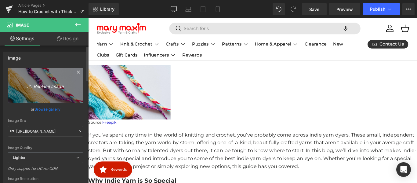
click at [34, 88] on icon "Replace Image" at bounding box center [45, 86] width 49 height 8
type input "C:\fakepath\image (66).png"
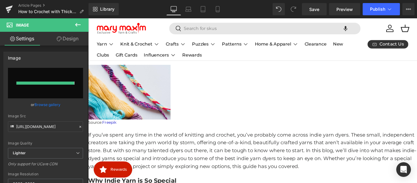
type input "https://ucarecdn.com/4ce25ca3-aada-4ef4-994a-a84715daab5a/-/format/auto/-/previ…"
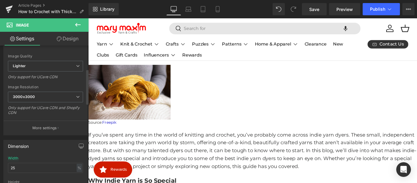
scroll to position [122, 0]
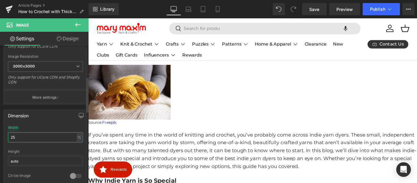
click at [25, 136] on input "25" at bounding box center [45, 137] width 75 height 10
type input "2"
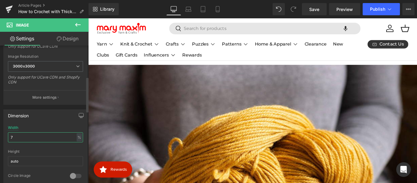
type input "70"
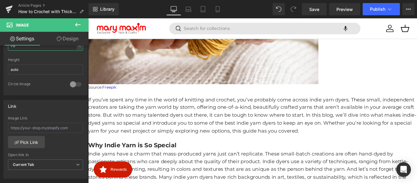
scroll to position [219, 0]
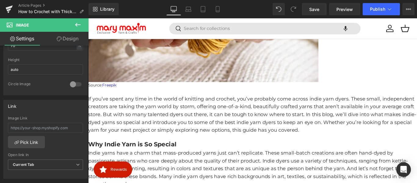
click at [138, 96] on p "Source: Freepik" at bounding box center [272, 93] width 369 height 7
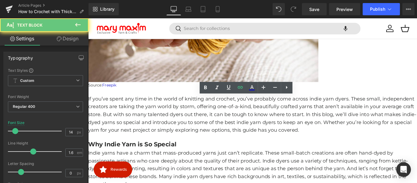
click at [138, 96] on p "Source: Freepik" at bounding box center [272, 93] width 369 height 7
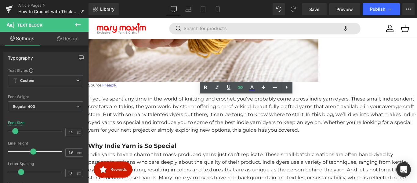
click at [116, 96] on link "Freepik" at bounding box center [112, 92] width 16 height 5
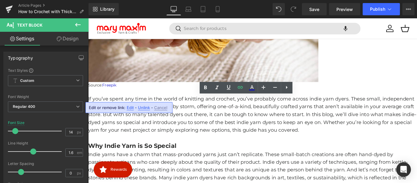
click at [128, 108] on span "Edit" at bounding box center [130, 107] width 7 height 5
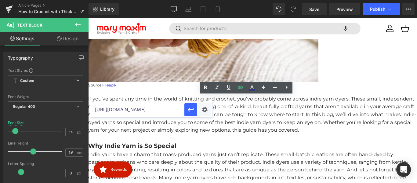
click at [128, 109] on input "https://www.freepik.com/free-photo/multicolored-bracelets-yarn_4464425.htm#from…" at bounding box center [137, 109] width 94 height 15
paste input "es/foto-gratis/primer-plano-valor-cartera-mujer-lana_9755040.htm#fromView=searc…"
type input "[URL][DOMAIN_NAME]"
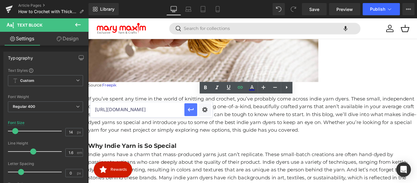
click at [188, 111] on icon "button" at bounding box center [190, 109] width 7 height 7
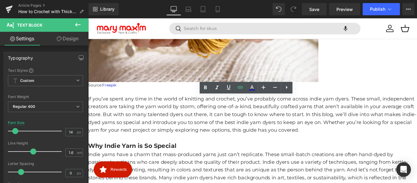
click at [156, 125] on p "If you’ve spent any time in the world of knitting and crochet, you’ve probably …" at bounding box center [272, 126] width 369 height 44
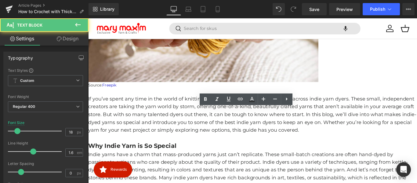
click at [191, 148] on p "If you’ve spent any time in the world of knitting and crochet, you’ve probably …" at bounding box center [272, 126] width 369 height 44
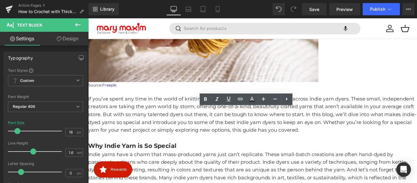
click at [183, 140] on p "If you’ve spent any time in the world of knitting and crochet, you’ve probably …" at bounding box center [272, 126] width 369 height 44
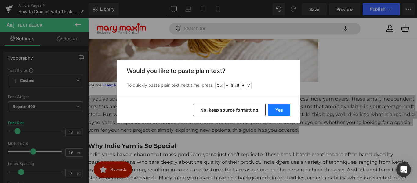
click at [278, 108] on button "Yes" at bounding box center [279, 110] width 22 height 12
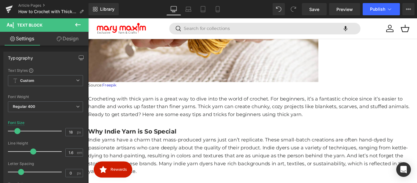
click at [365, 134] on div at bounding box center [272, 133] width 369 height 2
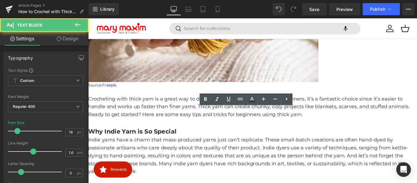
click at [364, 131] on p "Crocheting with thick yarn is a great way to dive into the world of crochet. Fo…" at bounding box center [272, 117] width 369 height 26
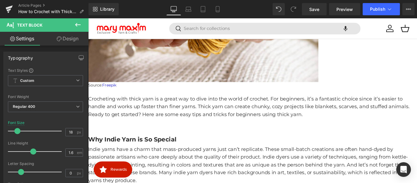
click at [186, 158] on b "Why Indie Yarn is So Special" at bounding box center [137, 154] width 99 height 8
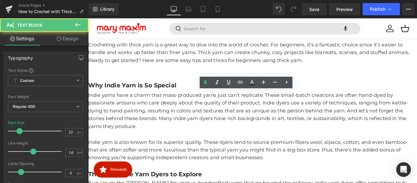
scroll to position [280, 0]
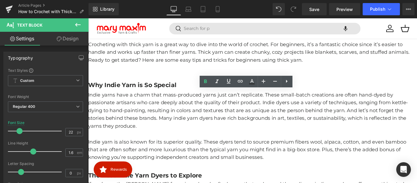
click at [176, 97] on b "Why Indie Yarn is So Special" at bounding box center [137, 93] width 99 height 8
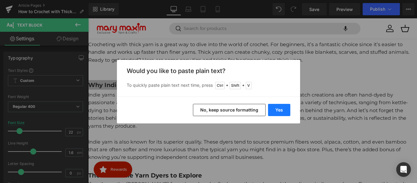
click at [280, 111] on button "Yes" at bounding box center [279, 110] width 22 height 12
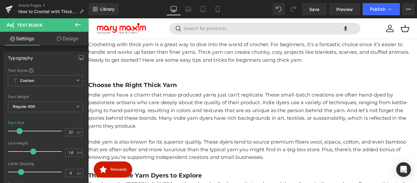
click at [183, 130] on p "Indie yarns have a charm that mass-produced yarns just can’t replicate. These s…" at bounding box center [272, 122] width 369 height 44
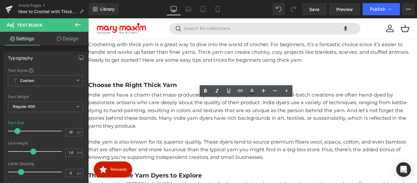
click at [184, 136] on p "Indie yarns have a charm that mass-produced yarns just can’t replicate. These s…" at bounding box center [272, 122] width 369 height 44
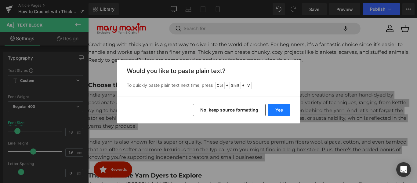
click at [285, 109] on button "Yes" at bounding box center [279, 110] width 22 height 12
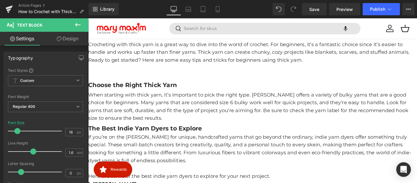
click at [197, 135] on p "When starting with thick yarn, it’s important to pick the right type. [PERSON_N…" at bounding box center [272, 117] width 369 height 35
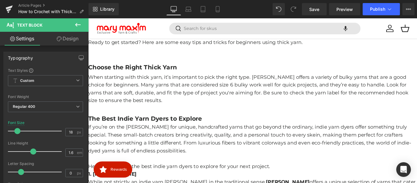
scroll to position [311, 0]
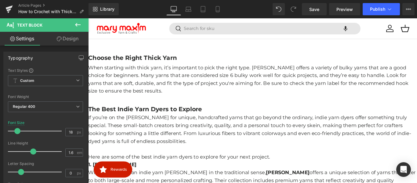
click at [182, 124] on b "The Best Indie Yarn Dyers to Explore" at bounding box center [152, 120] width 128 height 8
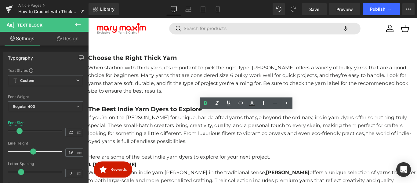
click at [100, 48] on p at bounding box center [272, 43] width 369 height 9
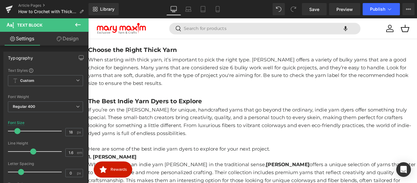
click at [131, 85] on p "When starting with thick yarn, it’s important to pick the right type. [PERSON_N…" at bounding box center [272, 77] width 369 height 35
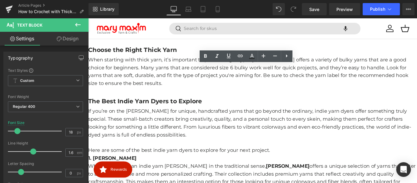
click at [156, 115] on b "The Best Indie Yarn Dyers to Explore" at bounding box center [152, 111] width 128 height 8
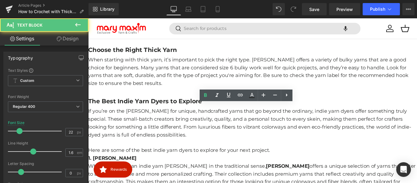
click at [167, 115] on b "The Best Indie Yarn Dyers to Explore" at bounding box center [152, 111] width 128 height 8
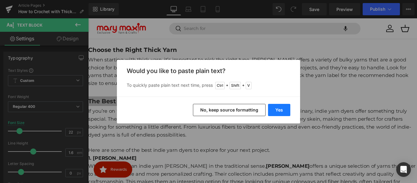
click at [278, 111] on button "Yes" at bounding box center [279, 110] width 22 height 12
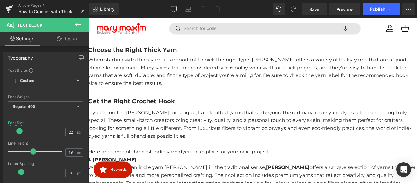
click at [206, 147] on p "If you’re on the hunt for unique, handcrafted yarns that go beyond the ordinary…" at bounding box center [272, 137] width 369 height 35
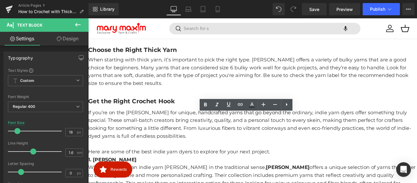
click at [184, 148] on p "If you’re on the hunt for unique, handcrafted yarns that go beyond the ordinary…" at bounding box center [272, 137] width 369 height 35
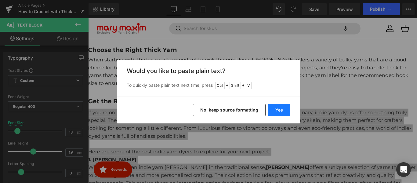
click at [278, 109] on button "Yes" at bounding box center [279, 110] width 22 height 12
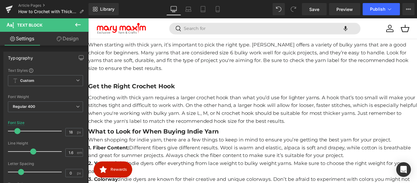
scroll to position [341, 0]
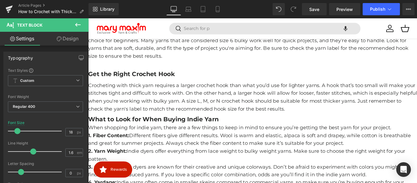
click at [193, 124] on p "Crocheting with thick yarn requires a larger crochet hook than what you’d use f…" at bounding box center [272, 106] width 369 height 35
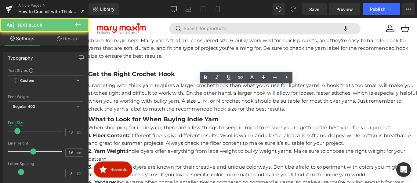
click at [370, 124] on p "Crocheting with thick yarn requires a larger crochet hook than what you’d use f…" at bounding box center [272, 106] width 369 height 35
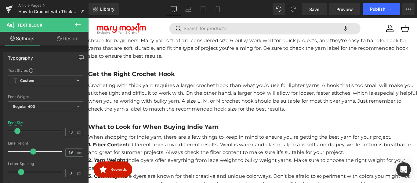
click at [216, 144] on b "What to Look for When Buying Indie Yarn" at bounding box center [161, 140] width 147 height 8
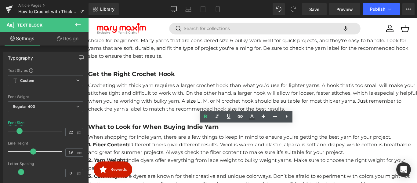
click at [171, 144] on b "What to Look for When Buying Indie Yarn" at bounding box center [161, 140] width 147 height 8
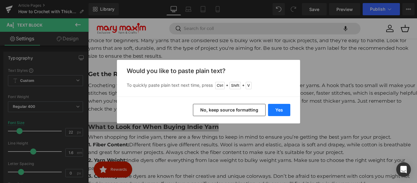
click at [278, 111] on button "Yes" at bounding box center [279, 110] width 22 height 12
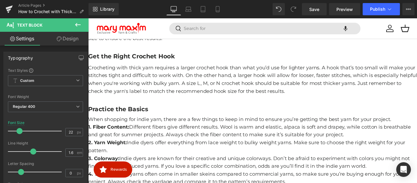
scroll to position [372, 0]
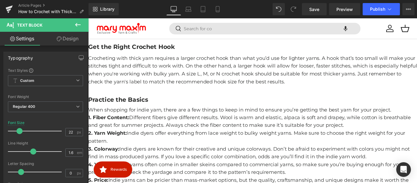
click at [176, 138] on p "1. Fiber Content: Different fibers give different results. Wool is warm and ela…" at bounding box center [272, 134] width 369 height 18
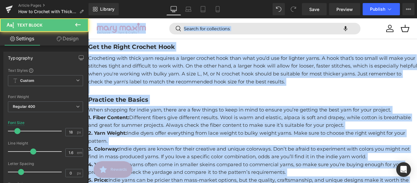
click at [176, 146] on p "2. Yarn Weight: Indie dyers offer everything from lace weight to bulky weight y…" at bounding box center [272, 152] width 369 height 18
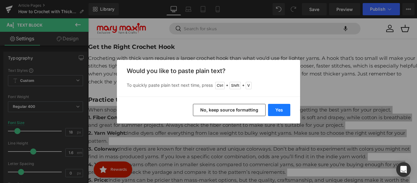
click at [277, 112] on button "Yes" at bounding box center [279, 110] width 22 height 12
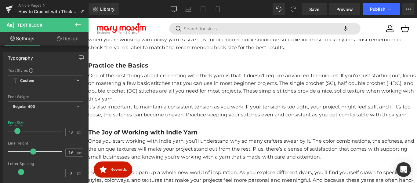
scroll to position [433, 0]
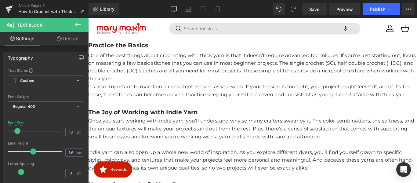
click at [184, 89] on p "One of the best things about crocheting with thick yarn is that it doesn’t requ…" at bounding box center [272, 73] width 369 height 35
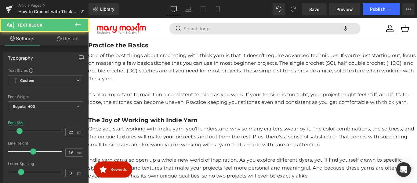
click at [142, 137] on b "The Joy of Working with Indie Yarn" at bounding box center [149, 133] width 123 height 8
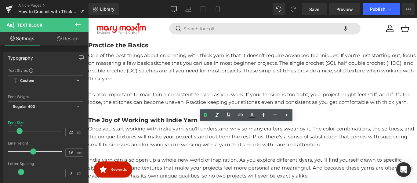
click at [186, 137] on b "The Joy of Working with Indie Yarn" at bounding box center [149, 133] width 123 height 8
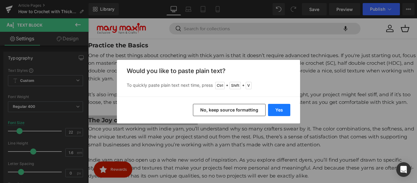
drag, startPoint x: 277, startPoint y: 110, endPoint x: 142, endPoint y: 106, distance: 135.3
click at [277, 110] on button "Yes" at bounding box center [279, 110] width 22 height 12
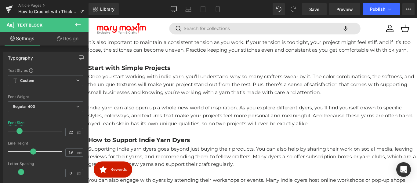
scroll to position [494, 0]
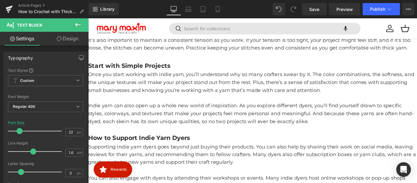
click at [156, 112] on p at bounding box center [272, 108] width 369 height 9
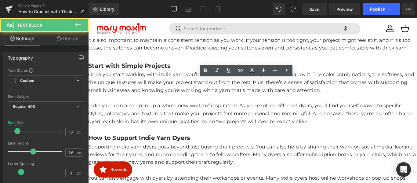
click at [161, 125] on p "Indie yarn can also open up a whole new world of inspiration. As you explore di…" at bounding box center [272, 125] width 369 height 26
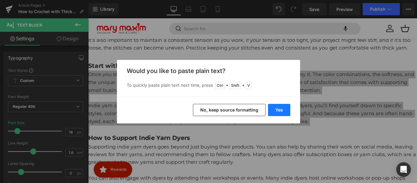
click at [280, 109] on button "Yes" at bounding box center [279, 110] width 22 height 12
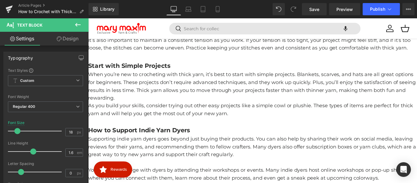
click at [217, 112] on p "When you’re new to crocheting with thick yarn, it’s best to start with simple p…" at bounding box center [272, 94] width 369 height 35
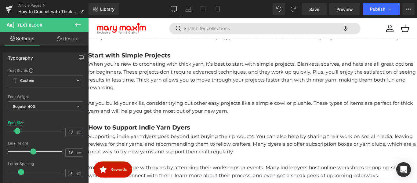
scroll to position [524, 0]
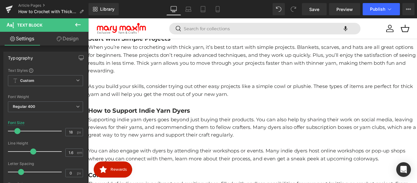
click at [156, 126] on b "How to Support Indie Yarn Dyers" at bounding box center [145, 122] width 114 height 8
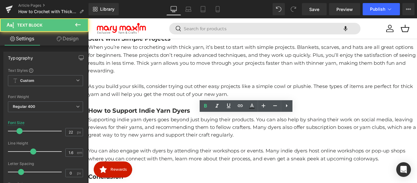
click at [154, 126] on b "How to Support Indie Yarn Dyers" at bounding box center [145, 122] width 114 height 8
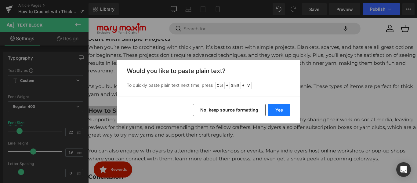
click at [283, 109] on button "Yes" at bounding box center [279, 110] width 22 height 12
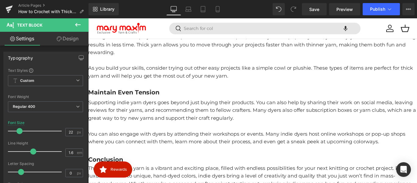
scroll to position [555, 0]
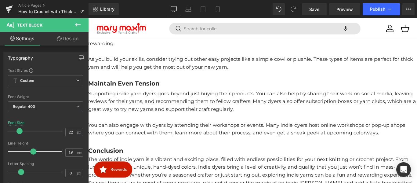
click at [172, 125] on p "Supporting indie yarn dyers goes beyond just buying their products. You can als…" at bounding box center [272, 112] width 369 height 26
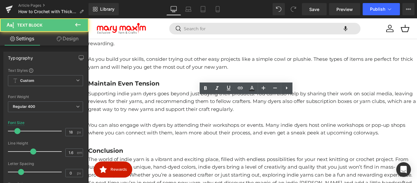
click at [182, 134] on p at bounding box center [272, 129] width 369 height 9
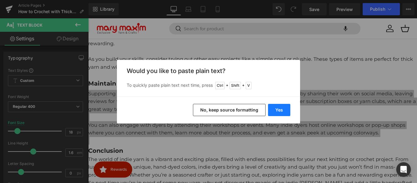
click at [285, 109] on button "Yes" at bounding box center [279, 110] width 22 height 12
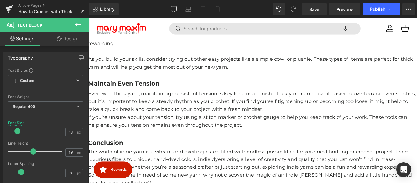
click at [340, 125] on p "Even with thick yarn, maintaining consistent tension is key for a neat finish. …" at bounding box center [272, 112] width 369 height 26
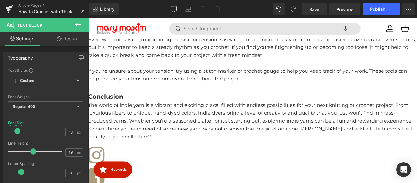
scroll to position [616, 0]
click at [117, 110] on strong "Conclusion" at bounding box center [107, 106] width 39 height 8
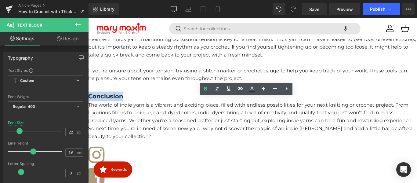
click at [156, 111] on p "Conclusion" at bounding box center [272, 105] width 369 height 11
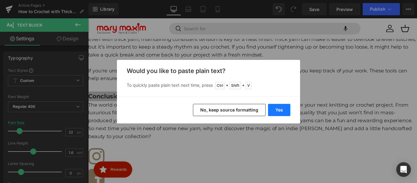
click at [274, 108] on button "Yes" at bounding box center [279, 110] width 22 height 12
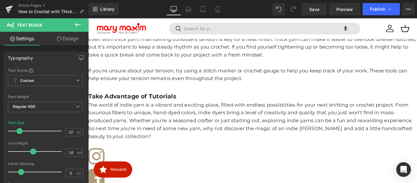
click at [180, 137] on p "The world of indie yarn is a vibrant and exciting place, filled with endless po…" at bounding box center [272, 133] width 369 height 44
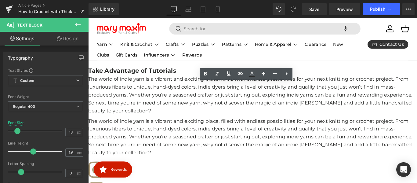
scroll to position [638, 0]
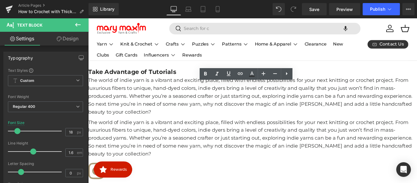
click at [187, 120] on p "The world of indie yarn is a vibrant and exciting place, filled with endless po…" at bounding box center [272, 106] width 369 height 44
click at [178, 113] on p "The world of indie yarn is a vibrant and exciting place, filled with endless po…" at bounding box center [272, 106] width 369 height 44
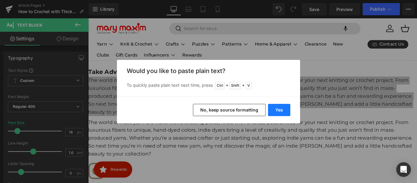
click at [288, 109] on button "Yes" at bounding box center [279, 110] width 22 height 12
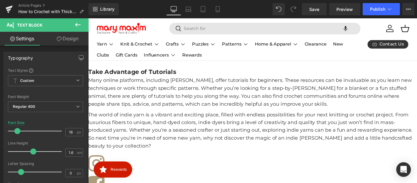
click at [382, 119] on p "Many online platforms, including [PERSON_NAME], offer tutorials for beginners. …" at bounding box center [272, 101] width 369 height 35
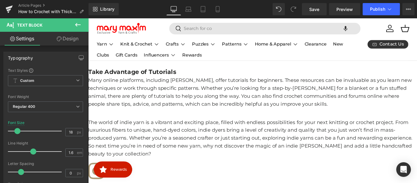
click at [174, 149] on p "The world of indie yarn is a vibrant and exciting place, filled with endless po…" at bounding box center [272, 153] width 369 height 44
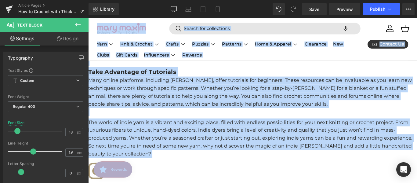
click at [171, 151] on p "The world of indie yarn is a vibrant and exciting place, filled with endless po…" at bounding box center [272, 153] width 369 height 44
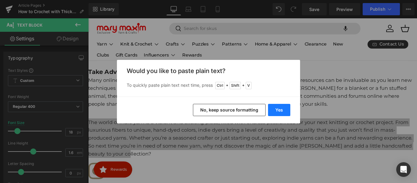
click at [275, 112] on button "Yes" at bounding box center [279, 110] width 22 height 12
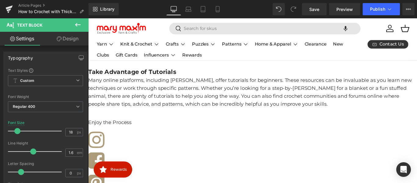
click at [134, 140] on p "Enjoy the Process" at bounding box center [272, 135] width 369 height 9
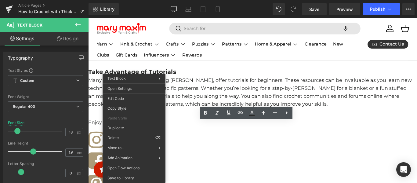
drag, startPoint x: 209, startPoint y: 147, endPoint x: 125, endPoint y: 141, distance: 84.5
click at [125, 140] on p "Enjoy the Process" at bounding box center [272, 135] width 369 height 9
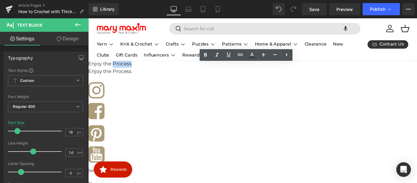
scroll to position [703, 0]
click at [118, 85] on div "Enjoy the Process Text Block" at bounding box center [272, 80] width 369 height 10
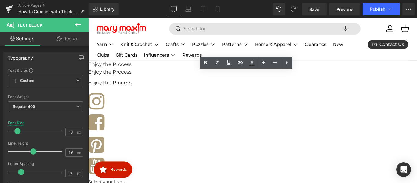
click at [149, 83] on p "Enjoy the Process" at bounding box center [272, 79] width 369 height 9
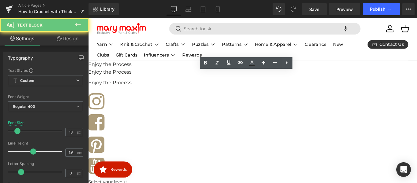
click at [148, 81] on p "Enjoy the Process" at bounding box center [272, 79] width 369 height 9
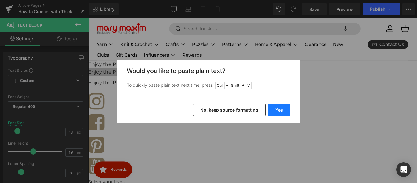
click at [280, 110] on button "Yes" at bounding box center [279, 110] width 22 height 12
click at [303, 97] on div "Enjoy the Process Text Block" at bounding box center [272, 91] width 369 height 10
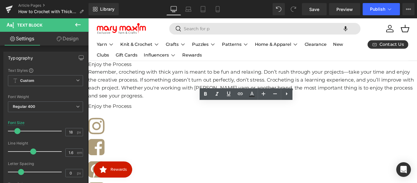
click at [210, 108] on p "Remember, crocheting with thick yarn is meant to be fun and relaxing. Don’t rus…" at bounding box center [272, 92] width 369 height 35
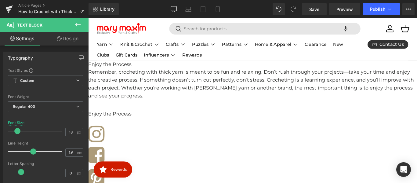
click at [118, 128] on p "Enjoy the Process" at bounding box center [272, 126] width 369 height 9
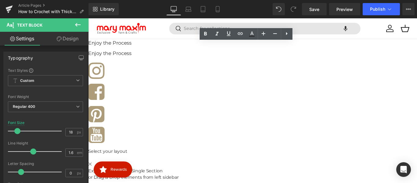
scroll to position [792, 0]
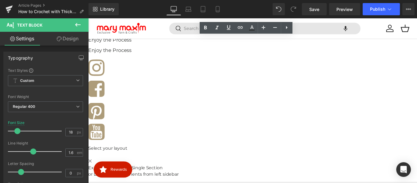
click at [132, 44] on p "Enjoy the Process" at bounding box center [272, 42] width 369 height 9
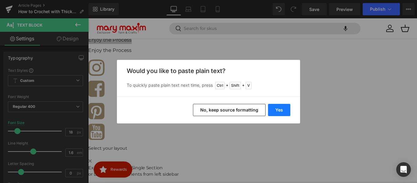
click at [282, 110] on button "Yes" at bounding box center [279, 110] width 22 height 12
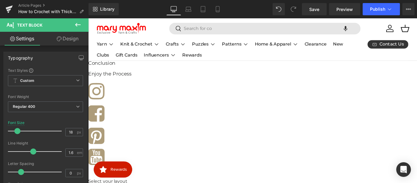
scroll to position [756, 0]
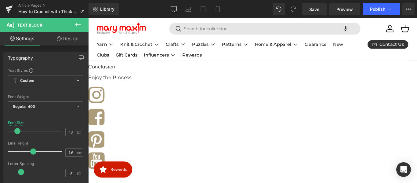
click at [131, 82] on p "Enjoy the Process" at bounding box center [272, 85] width 369 height 9
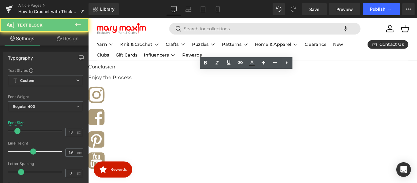
click at [135, 82] on p "Enjoy the Process" at bounding box center [272, 85] width 369 height 9
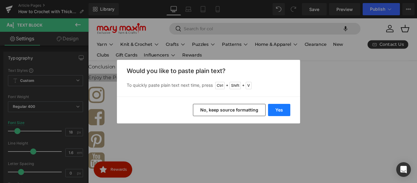
click at [276, 113] on button "Yes" at bounding box center [279, 110] width 22 height 12
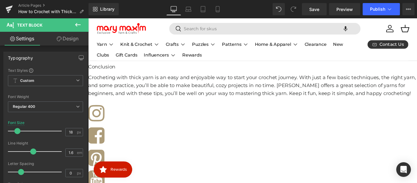
click at [122, 74] on p "Conclusion" at bounding box center [272, 73] width 369 height 9
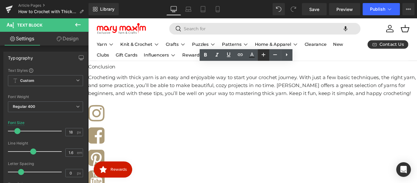
click at [262, 55] on icon at bounding box center [263, 54] width 7 height 7
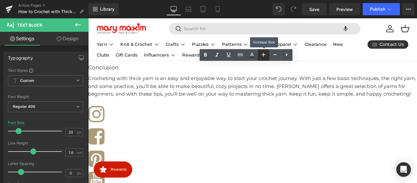
click at [262, 54] on icon at bounding box center [263, 54] width 7 height 7
type input "22"
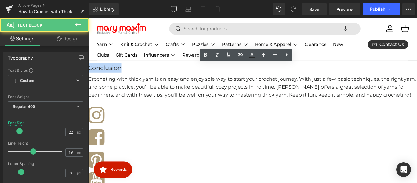
drag, startPoint x: 135, startPoint y: 75, endPoint x: 93, endPoint y: 75, distance: 41.5
click at [93, 75] on p "Conclusion" at bounding box center [272, 74] width 369 height 11
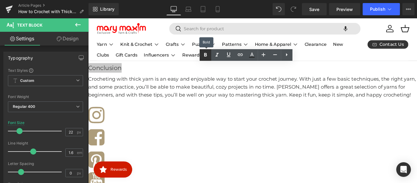
click at [205, 55] on icon at bounding box center [205, 55] width 3 height 4
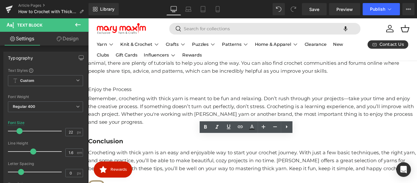
scroll to position [665, 0]
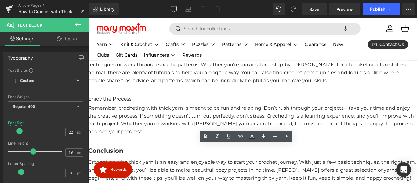
click at [138, 56] on b "Take Advantage of Tutorials" at bounding box center [137, 52] width 99 height 8
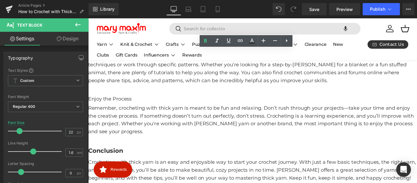
click at [135, 112] on p "Enjoy the Process" at bounding box center [272, 108] width 369 height 9
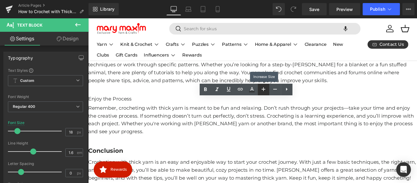
click at [261, 89] on icon at bounding box center [263, 88] width 7 height 7
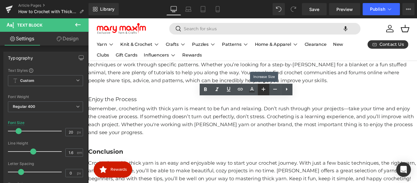
click at [261, 89] on icon at bounding box center [263, 88] width 7 height 7
type input "22"
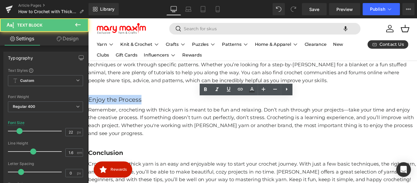
drag, startPoint x: 167, startPoint y: 115, endPoint x: 94, endPoint y: 114, distance: 73.0
click at [94, 114] on p "Enjoy the Process" at bounding box center [272, 109] width 369 height 11
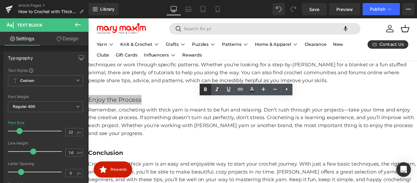
click at [204, 91] on icon at bounding box center [205, 90] width 3 height 4
click at [192, 125] on p "Remember, crocheting with thick yarn is meant to be fun and relaxing. Don’t rus…" at bounding box center [272, 134] width 369 height 35
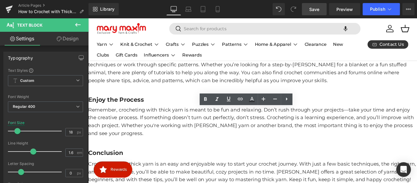
click at [313, 9] on span "Save" at bounding box center [314, 9] width 10 height 6
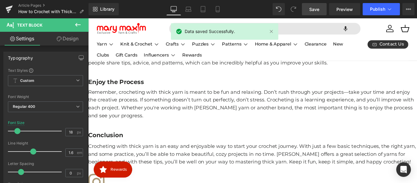
scroll to position [700, 0]
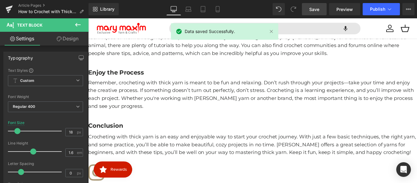
click at [158, 154] on p "Crocheting with thick yarn is an easy and enjoyable way to start your crochet j…" at bounding box center [272, 160] width 369 height 26
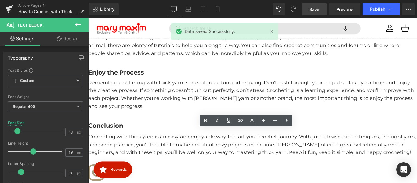
click at [126, 135] on strong "Conclusion" at bounding box center [107, 139] width 39 height 8
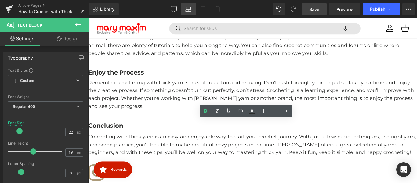
click at [187, 9] on icon at bounding box center [188, 9] width 6 height 6
type input "16"
type input "100"
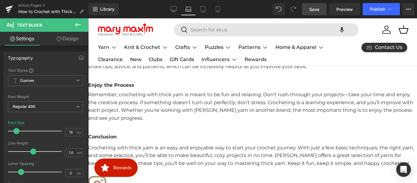
scroll to position [572, 0]
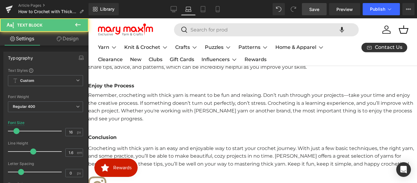
click at [116, 137] on strong "Conclusion" at bounding box center [102, 137] width 28 height 6
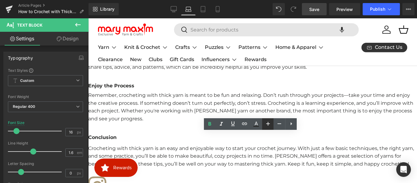
click at [267, 127] on icon at bounding box center [267, 123] width 7 height 7
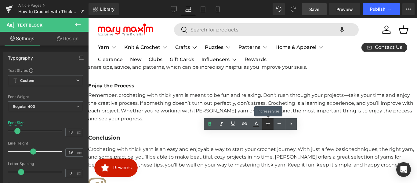
click at [267, 127] on icon at bounding box center [267, 123] width 7 height 7
type input "20"
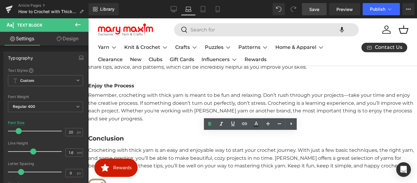
click at [125, 89] on strong "Enjoy the Process" at bounding box center [111, 86] width 46 height 6
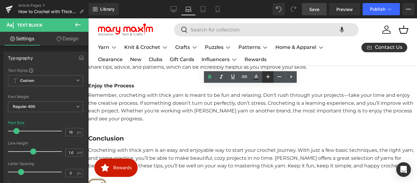
click at [267, 75] on icon at bounding box center [267, 76] width 7 height 7
type input "20"
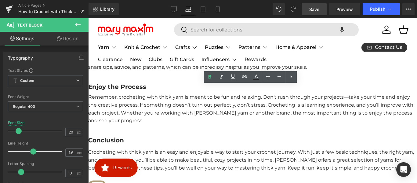
click at [118, 140] on strong "Conclusion" at bounding box center [106, 139] width 36 height 7
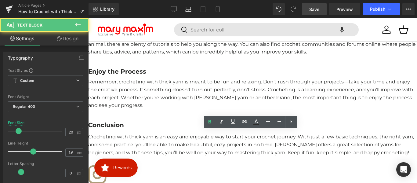
scroll to position [608, 0]
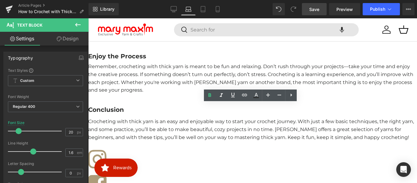
click at [135, 134] on p "Crocheting with thick yarn is an easy and enjoyable way to start your crochet j…" at bounding box center [252, 130] width 329 height 24
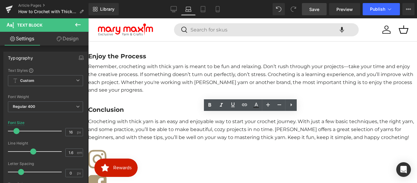
click at [144, 84] on p "Remember, crocheting with thick yarn is meant to be fun and relaxing. Don’t rus…" at bounding box center [252, 78] width 329 height 31
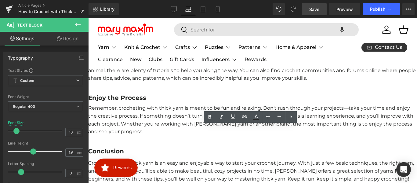
scroll to position [542, 0]
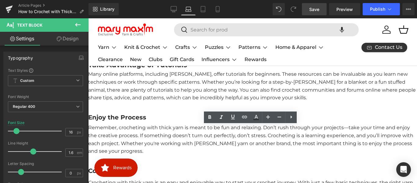
click at [147, 85] on p "Many online platforms, including [PERSON_NAME], offer tutorials for beginners. …" at bounding box center [252, 85] width 329 height 31
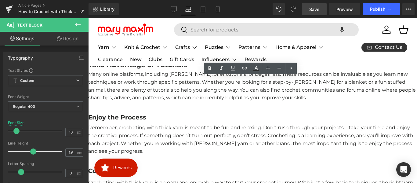
click at [138, 69] on b "Take Advantage of Tutorials" at bounding box center [137, 65] width 99 height 8
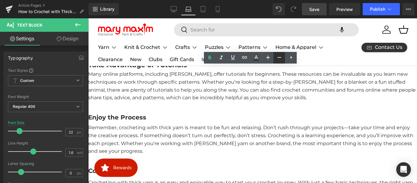
click at [277, 56] on icon at bounding box center [279, 57] width 7 height 7
type input "20"
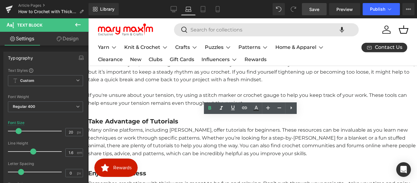
scroll to position [450, 0]
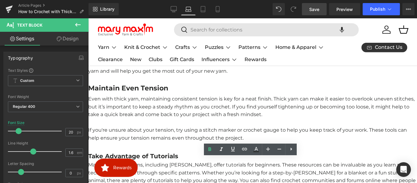
click at [151, 92] on b "Maintain Even Tension" at bounding box center [128, 88] width 80 height 8
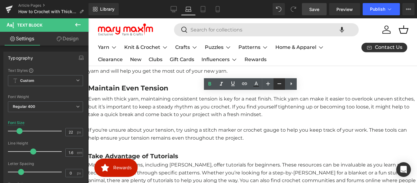
click at [276, 85] on icon at bounding box center [279, 83] width 7 height 7
type input "20"
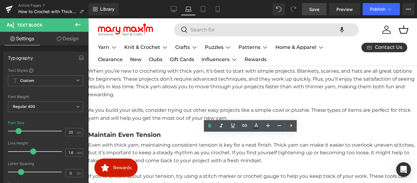
scroll to position [389, 0]
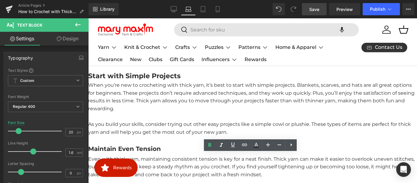
click at [161, 80] on b "Start with Simple Projects" at bounding box center [134, 76] width 93 height 8
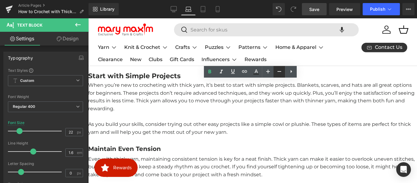
click at [277, 71] on icon at bounding box center [279, 71] width 7 height 7
type input "20"
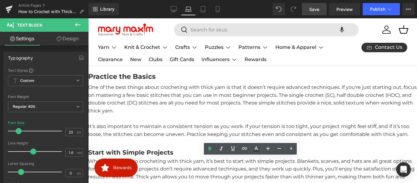
scroll to position [298, 0]
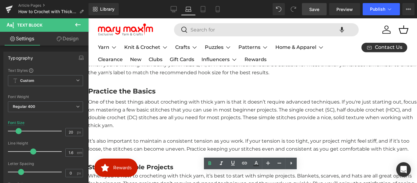
click at [152, 95] on b "Practice the Basics" at bounding box center [121, 91] width 67 height 8
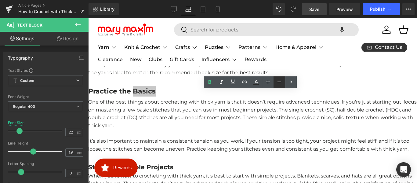
click at [276, 83] on icon at bounding box center [279, 81] width 7 height 7
type input "20"
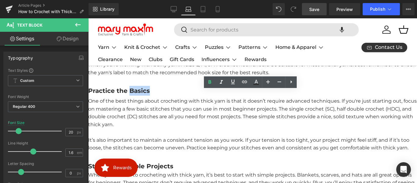
click at [181, 41] on b "Get the Right Crochet Hook" at bounding box center [136, 37] width 97 height 8
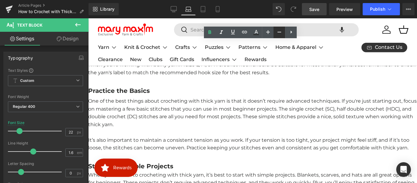
click at [276, 35] on icon at bounding box center [279, 31] width 7 height 7
type input "20"
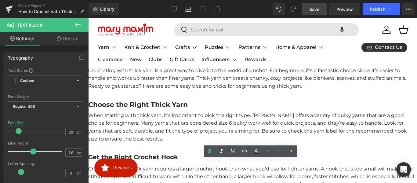
scroll to position [176, 0]
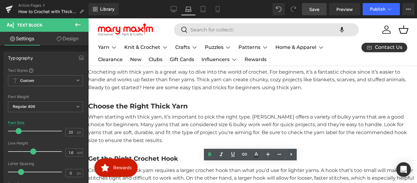
click at [170, 110] on b "Choose the Right Thick Yarn" at bounding box center [138, 106] width 100 height 8
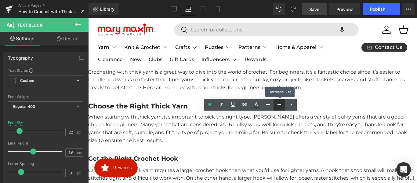
click at [275, 106] on link at bounding box center [280, 105] width 12 height 12
type input "20"
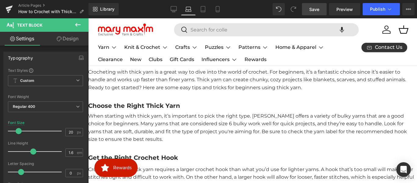
click at [314, 8] on span "Save" at bounding box center [314, 9] width 10 height 6
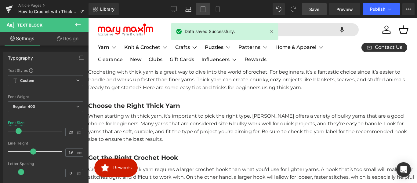
click at [204, 9] on icon at bounding box center [203, 9] width 6 height 6
type input "100"
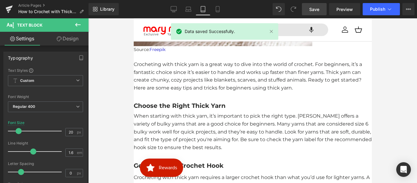
scroll to position [280, 0]
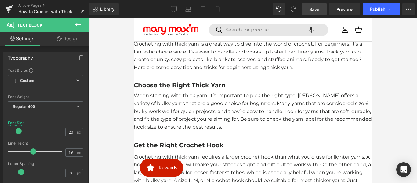
click at [176, 71] on p "Crocheting with thick yarn is a great way to dive into the world of crochet. Fo…" at bounding box center [252, 55] width 238 height 31
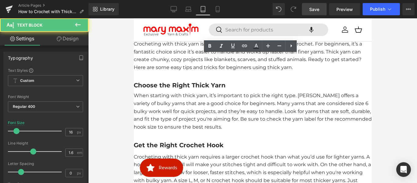
click at [160, 71] on p "Crocheting with thick yarn is a great way to dive into the world of crochet. Fo…" at bounding box center [252, 55] width 238 height 31
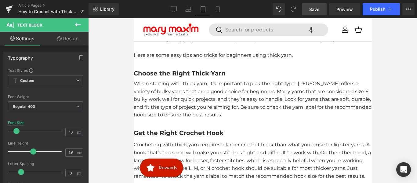
scroll to position [310, 0]
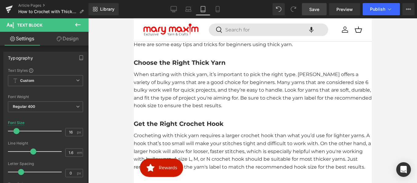
click at [180, 71] on div at bounding box center [252, 70] width 238 height 2
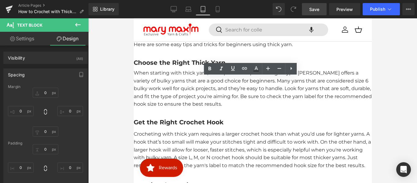
click at [184, 66] on b "Choose the Right Thick Yarn" at bounding box center [179, 62] width 92 height 7
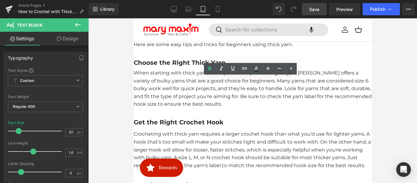
click at [185, 108] on p "When starting with thick yarn, it’s important to pick the right type. [PERSON_N…" at bounding box center [252, 88] width 238 height 39
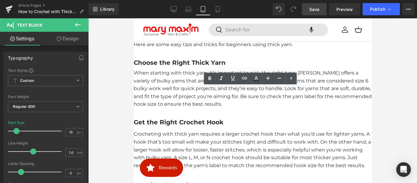
click at [179, 69] on div at bounding box center [252, 68] width 238 height 2
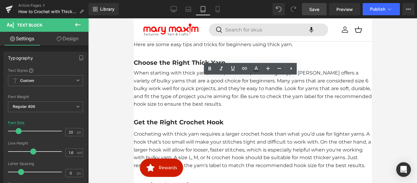
scroll to position [341, 0]
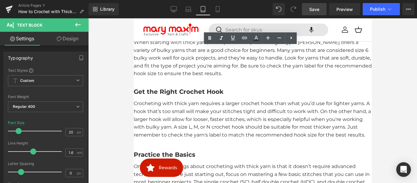
click at [172, 95] on b "Get the Right Crochet Hook" at bounding box center [178, 91] width 90 height 7
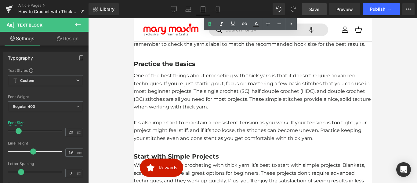
scroll to position [432, 0]
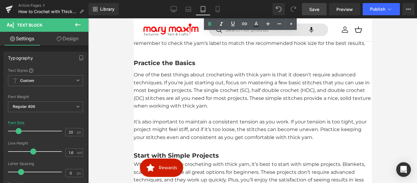
click at [173, 67] on b "Practice the Basics" at bounding box center [164, 62] width 62 height 7
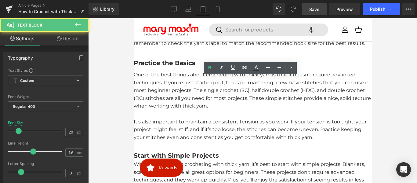
click at [177, 47] on p "Crocheting with thick yarn requires a larger crochet hook than what you’d use f…" at bounding box center [252, 27] width 238 height 39
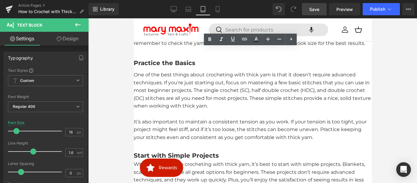
click at [176, 110] on p "One of the best things about crocheting with thick yarn is that it doesn’t requ…" at bounding box center [252, 90] width 238 height 39
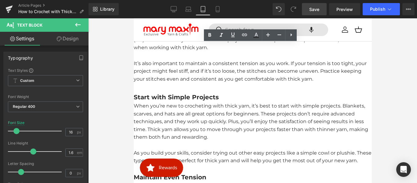
scroll to position [493, 0]
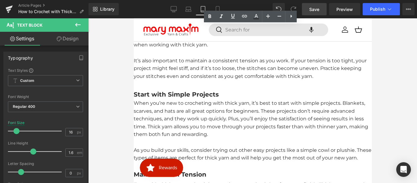
click at [174, 98] on b "Start with Simple Projects" at bounding box center [175, 94] width 85 height 7
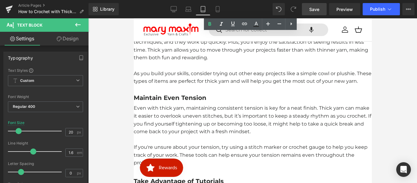
scroll to position [585, 0]
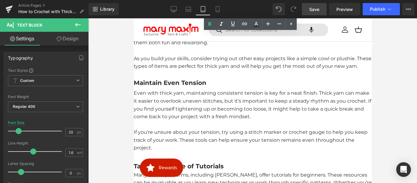
click at [171, 86] on b "Maintain Even Tension" at bounding box center [169, 82] width 73 height 7
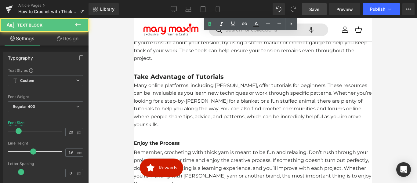
scroll to position [677, 0]
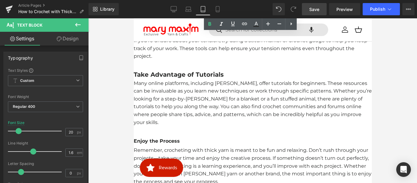
click at [172, 78] on b "Take Advantage of Tutorials" at bounding box center [178, 74] width 90 height 7
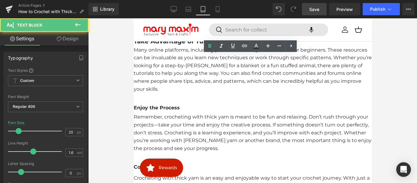
scroll to position [738, 0]
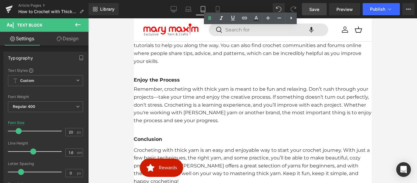
click at [172, 83] on strong "Enjoy the Process" at bounding box center [156, 80] width 46 height 6
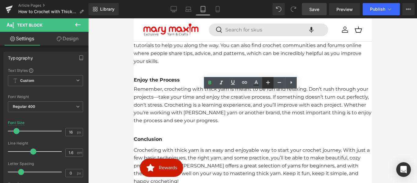
click at [267, 84] on icon at bounding box center [267, 82] width 7 height 7
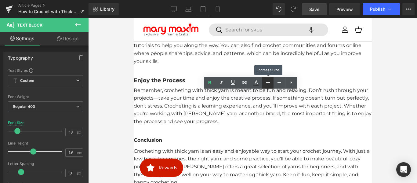
click at [267, 84] on icon at bounding box center [267, 82] width 7 height 7
type input "20"
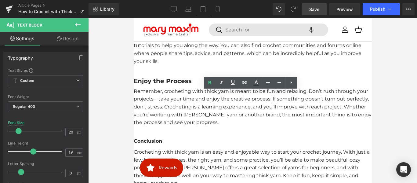
click at [172, 17] on b "Take Advantage of Tutorials" at bounding box center [178, 13] width 90 height 7
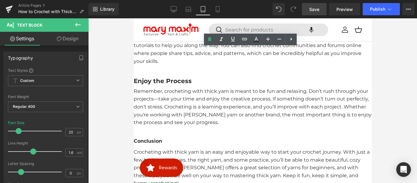
click at [159, 144] on strong "Conclusion" at bounding box center [147, 141] width 28 height 6
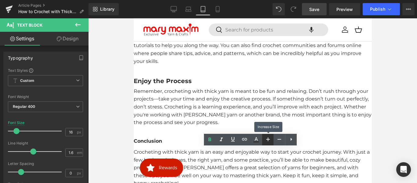
click at [266, 138] on icon at bounding box center [267, 139] width 7 height 7
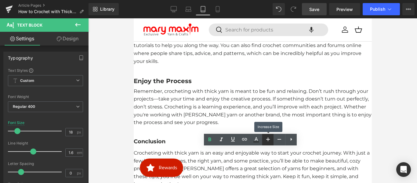
click at [266, 138] on icon at bounding box center [267, 139] width 7 height 7
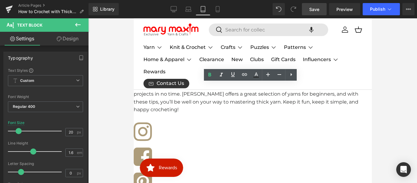
scroll to position [763, 0]
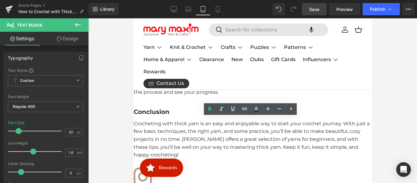
click at [312, 10] on span "Save" at bounding box center [314, 9] width 10 height 6
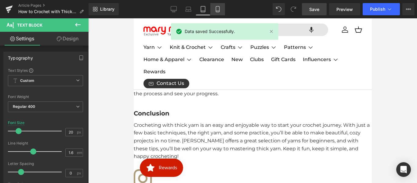
click at [215, 9] on icon at bounding box center [218, 9] width 6 height 6
type input "16"
type input "100"
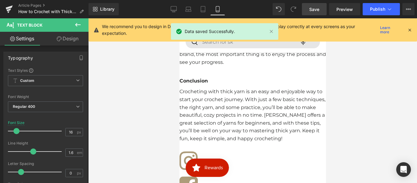
scroll to position [974, 0]
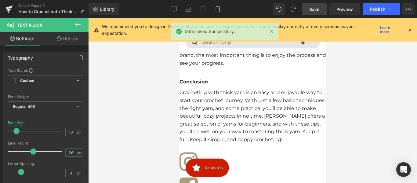
click at [204, 89] on div at bounding box center [252, 88] width 147 height 2
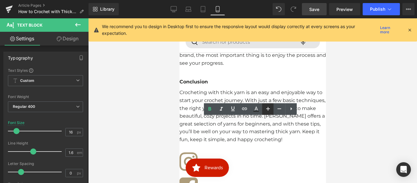
click at [268, 109] on icon at bounding box center [268, 109] width 4 height 4
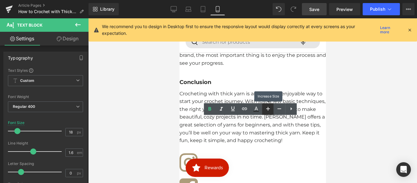
click at [268, 109] on icon at bounding box center [268, 109] width 4 height 4
type input "20"
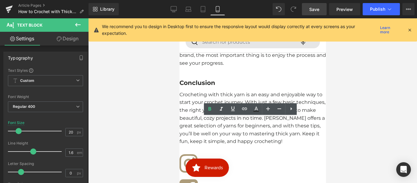
click at [237, 145] on p "Crocheting with thick yarn is an easy and enjoyable way to start your crochet j…" at bounding box center [252, 118] width 147 height 55
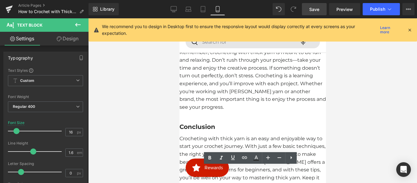
scroll to position [913, 0]
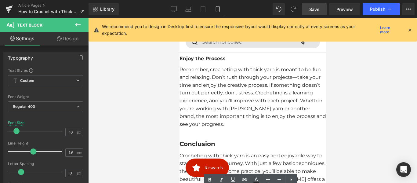
click at [205, 61] on strong "Enjoy the Process" at bounding box center [202, 59] width 46 height 6
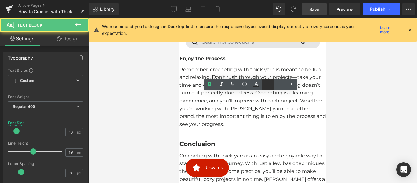
click at [264, 85] on icon at bounding box center [267, 83] width 7 height 7
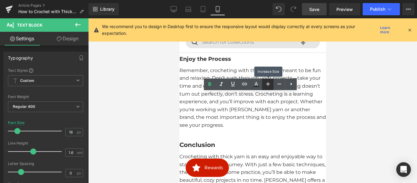
click at [265, 84] on icon at bounding box center [267, 83] width 7 height 7
type input "20"
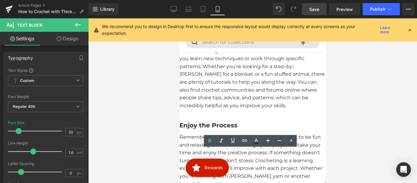
scroll to position [822, 0]
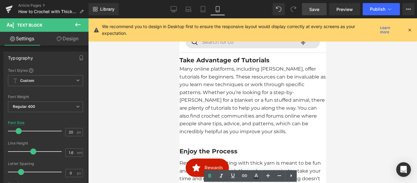
click at [214, 64] on b "Take Advantage of Tutorials" at bounding box center [224, 59] width 90 height 7
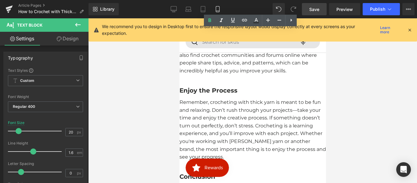
scroll to position [883, 0]
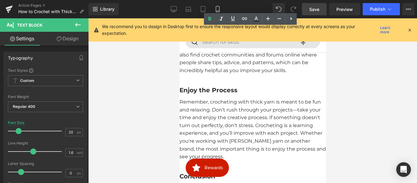
click at [209, 94] on strong "Enjoy the Process" at bounding box center [208, 89] width 58 height 7
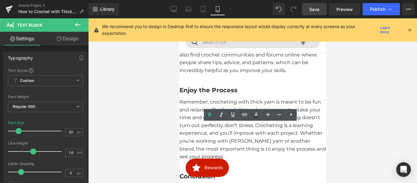
click at [312, 8] on span "Save" at bounding box center [314, 9] width 10 height 6
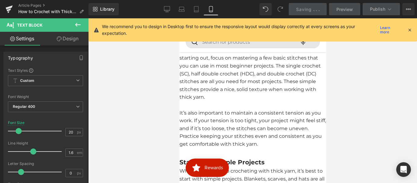
scroll to position [547, 0]
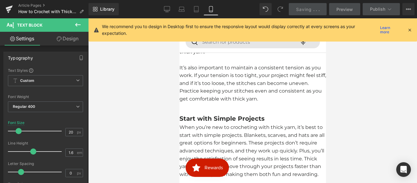
click at [225, 122] on b "Start with Simple Projects" at bounding box center [221, 118] width 85 height 7
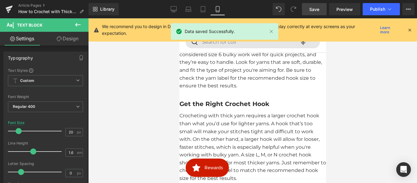
scroll to position [333, 0]
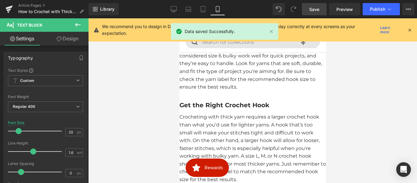
click at [212, 109] on b "Get the Right Crochet Hook" at bounding box center [224, 104] width 90 height 7
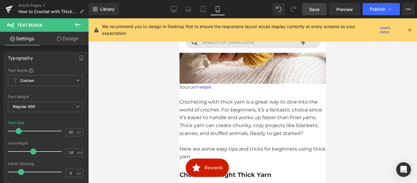
scroll to position [119, 0]
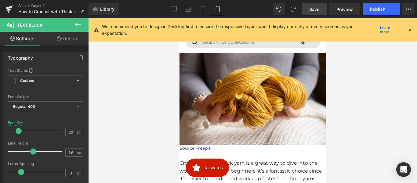
click at [229, 118] on img at bounding box center [252, 96] width 147 height 98
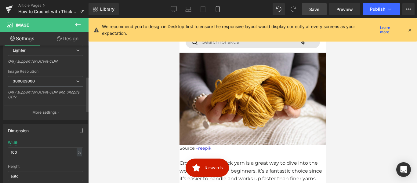
scroll to position [122, 0]
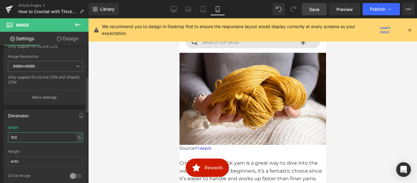
drag, startPoint x: 29, startPoint y: 137, endPoint x: 7, endPoint y: 139, distance: 22.1
click at [7, 139] on div "100% Width 100 % % px auto Height auto 0 Circle Image" at bounding box center [46, 155] width 84 height 61
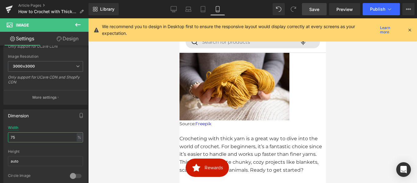
type input "75"
click at [314, 6] on span "Save" at bounding box center [314, 9] width 10 height 6
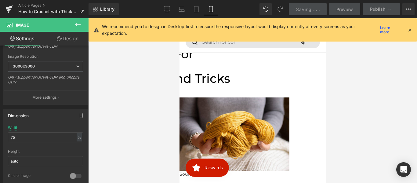
scroll to position [58, 0]
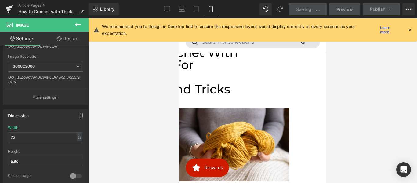
click at [253, 83] on h1 "How to Crochet with Thick Yarn for Beginners:" at bounding box center [179, 64] width 147 height 37
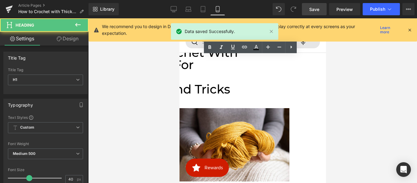
click at [253, 95] on h1 "Easy Tips and Tricks" at bounding box center [179, 89] width 147 height 12
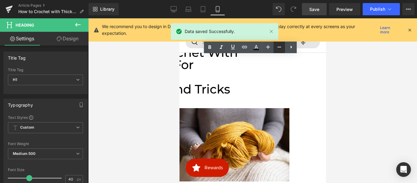
click at [280, 49] on icon at bounding box center [279, 46] width 7 height 7
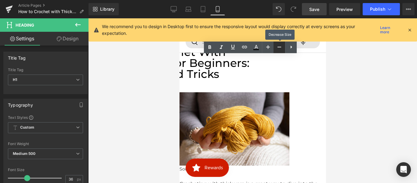
click at [280, 49] on icon at bounding box center [279, 46] width 7 height 7
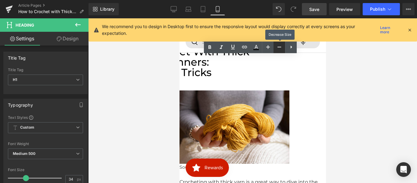
click at [280, 48] on icon at bounding box center [279, 46] width 7 height 7
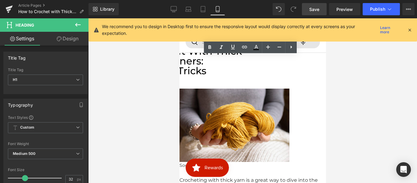
click at [317, 9] on span "Save" at bounding box center [314, 9] width 10 height 6
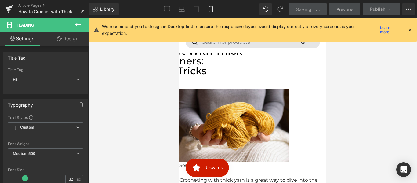
click at [317, 9] on span "." at bounding box center [316, 9] width 1 height 5
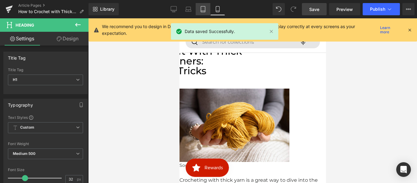
click at [201, 7] on icon at bounding box center [203, 9] width 6 height 6
type input "40"
type input "100"
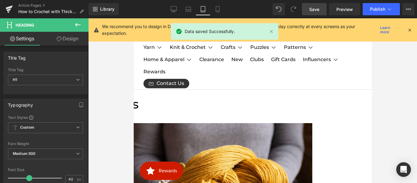
scroll to position [0, 374]
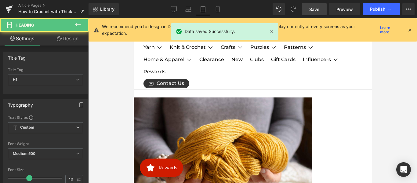
click at [253, 71] on h1 "How to Crochet with Thick Yarn for Beginners:" at bounding box center [133, 58] width 238 height 24
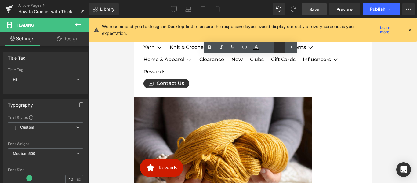
click at [278, 48] on icon at bounding box center [279, 46] width 7 height 7
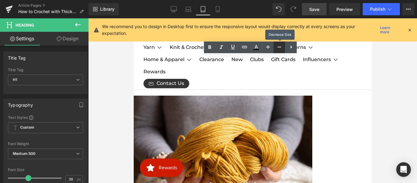
click at [278, 48] on icon at bounding box center [279, 46] width 7 height 7
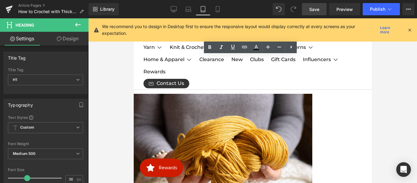
click at [197, 79] on h1 "Easy Tips and Tricks" at bounding box center [133, 73] width 238 height 11
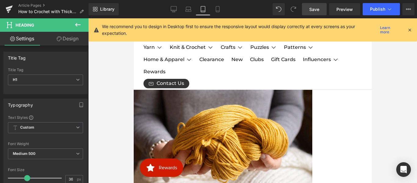
click at [315, 9] on span "Save" at bounding box center [314, 9] width 10 height 6
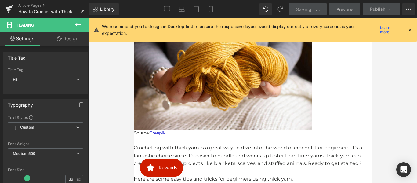
scroll to position [182, 0]
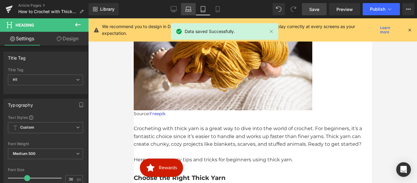
click at [187, 10] on icon at bounding box center [188, 9] width 6 height 6
type input "40"
type input "100"
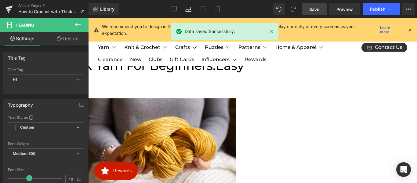
scroll to position [29, 0]
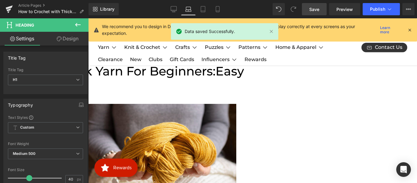
click at [231, 91] on span "Easy Tips and Tricks" at bounding box center [84, 77] width 320 height 27
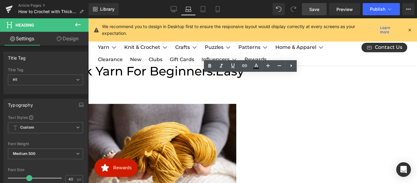
click at [244, 82] on span "Easy Tips and Tricks" at bounding box center [84, 77] width 320 height 27
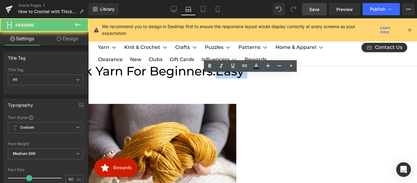
click at [244, 82] on span "Easy Tips and Tricks" at bounding box center [84, 77] width 320 height 27
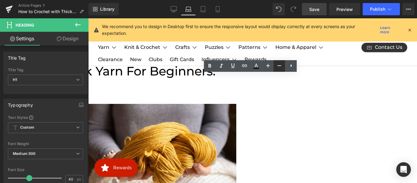
click at [279, 65] on icon at bounding box center [280, 65] width 4 height 1
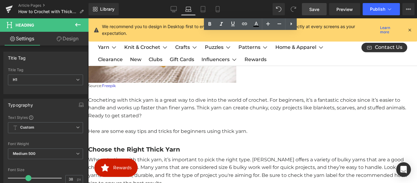
scroll to position [151, 0]
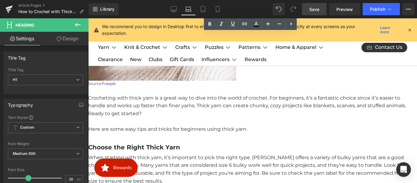
click at [312, 8] on span "Save" at bounding box center [314, 9] width 10 height 6
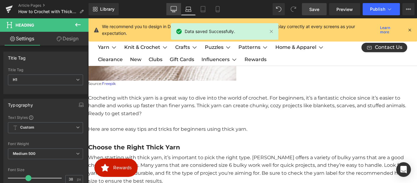
click at [170, 7] on link "Desktop" at bounding box center [173, 9] width 15 height 12
type input "40"
type input "100"
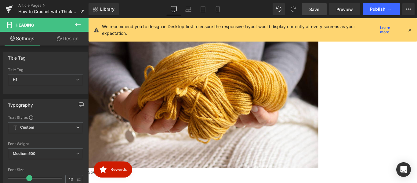
scroll to position [187, 0]
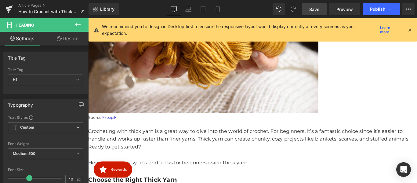
click at [314, 6] on span "Save" at bounding box center [314, 9] width 10 height 6
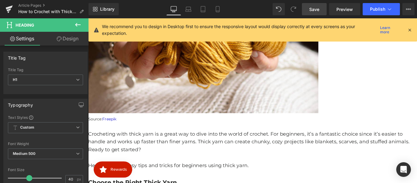
click at [410, 31] on icon at bounding box center [409, 29] width 5 height 5
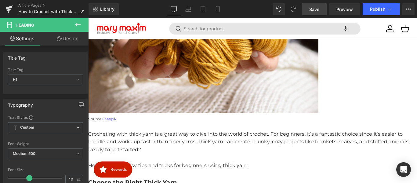
click at [315, 9] on span "Save" at bounding box center [314, 9] width 10 height 6
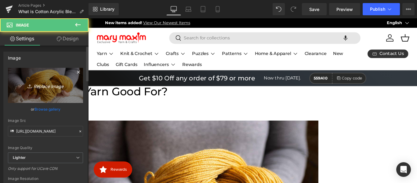
click at [52, 89] on link "Replace Image" at bounding box center [45, 85] width 75 height 35
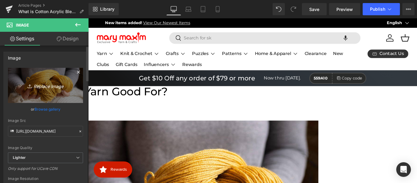
type input "C:\fakepath\image (68).png"
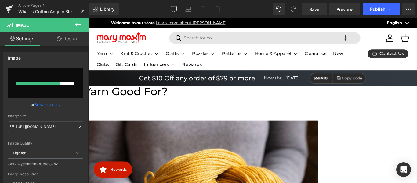
scroll to position [0, 318]
type input "[URL][DOMAIN_NAME]"
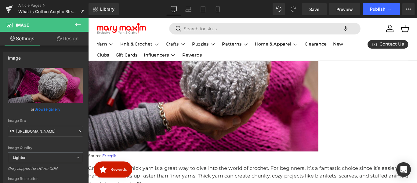
scroll to position [183, 0]
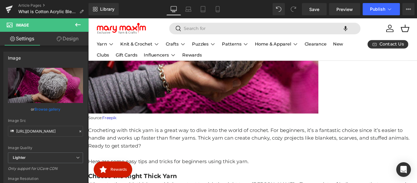
drag, startPoint x: 138, startPoint y: 141, endPoint x: 133, endPoint y: 142, distance: 5.0
click at [138, 133] on p "Source: Freepik" at bounding box center [272, 130] width 369 height 7
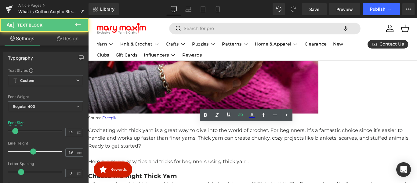
click at [117, 133] on link "Freepik" at bounding box center [112, 129] width 16 height 5
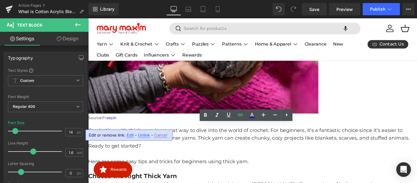
click at [128, 134] on span "Edit" at bounding box center [130, 135] width 7 height 5
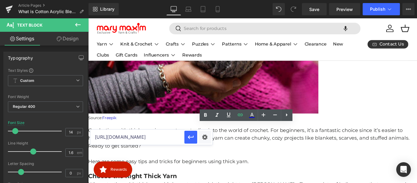
click at [132, 137] on input "[URL][DOMAIN_NAME]" at bounding box center [137, 136] width 94 height 15
paste input "ersona-sosteniendo-hilo-gris-tejer_9756254.htm#fromView=search&page=1&position=…"
type input "[URL][DOMAIN_NAME]"
drag, startPoint x: 115, startPoint y: 133, endPoint x: 190, endPoint y: 136, distance: 74.9
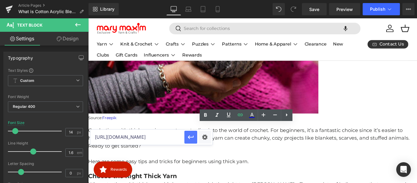
click at [190, 136] on icon "button" at bounding box center [190, 136] width 7 height 7
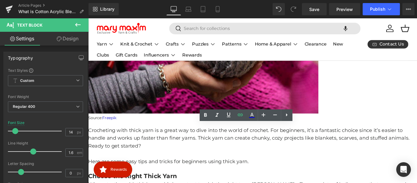
click at [185, 166] on p "Crocheting with thick yarn is a great way to dive into the world of crochet. Fo…" at bounding box center [272, 153] width 369 height 26
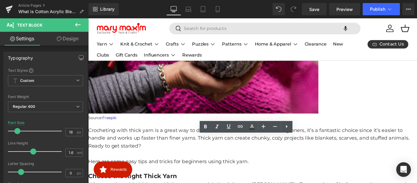
click at [193, 166] on p "Crocheting with thick yarn is a great way to dive into the world of crochet. Fo…" at bounding box center [272, 153] width 369 height 26
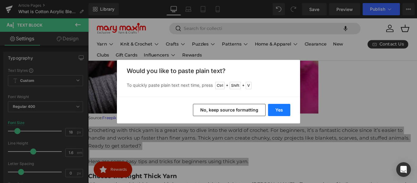
click at [282, 108] on button "Yes" at bounding box center [279, 110] width 22 height 12
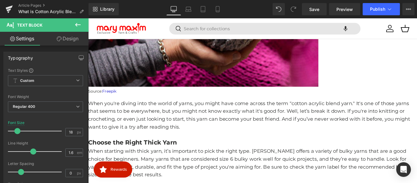
scroll to position [219, 0]
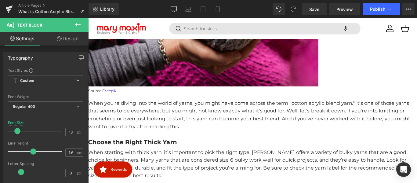
click at [172, 162] on b "Choose the Right Thick Yarn" at bounding box center [138, 157] width 100 height 8
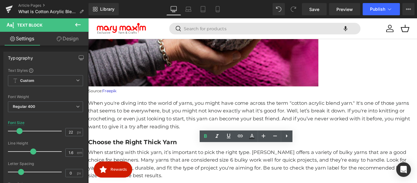
click at [182, 162] on b "Choose the Right Thick Yarn" at bounding box center [138, 157] width 100 height 8
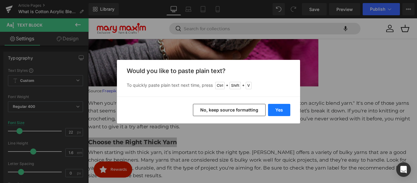
click at [278, 110] on button "Yes" at bounding box center [279, 110] width 22 height 12
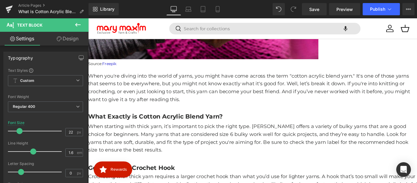
scroll to position [280, 0]
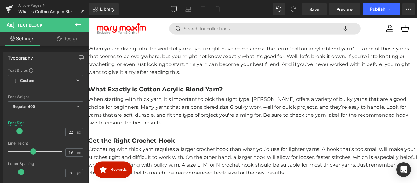
click at [162, 102] on b "What Exactly is Cotton Acrylic Blend Yarn?" at bounding box center [163, 98] width 151 height 8
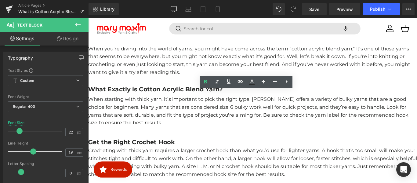
click at [203, 130] on p "When starting with thick yarn, it’s important to pick the right type. [PERSON_N…" at bounding box center [272, 122] width 369 height 35
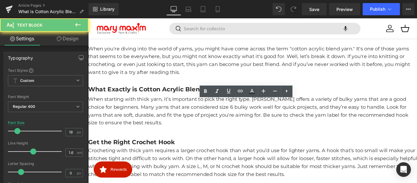
click at [195, 136] on p "When starting with thick yarn, it’s important to pick the right type. [PERSON_N…" at bounding box center [272, 122] width 369 height 35
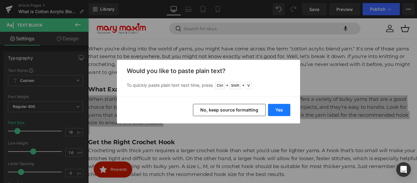
click at [278, 109] on button "Yes" at bounding box center [279, 110] width 22 height 12
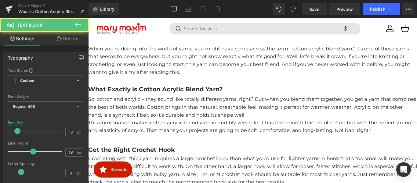
click at [304, 131] on p "So, cotton and acrylic – they sound like totally different yarns, right? But wh…" at bounding box center [272, 118] width 369 height 26
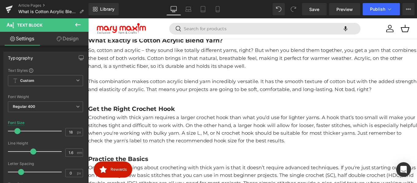
scroll to position [341, 0]
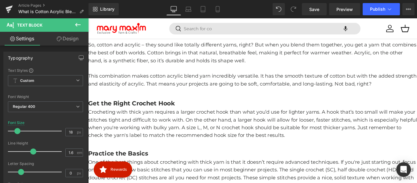
click at [162, 117] on b "Get the Right Crochet Hook" at bounding box center [136, 114] width 97 height 8
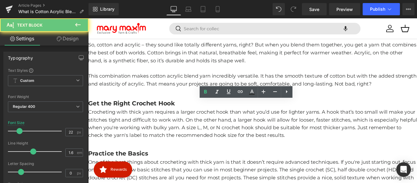
click at [168, 117] on b "Get the Right Crochet Hook" at bounding box center [136, 114] width 97 height 8
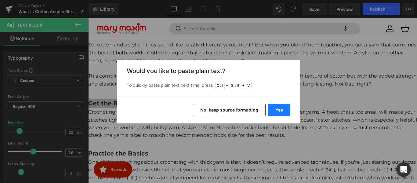
click at [275, 110] on button "Yes" at bounding box center [279, 110] width 22 height 12
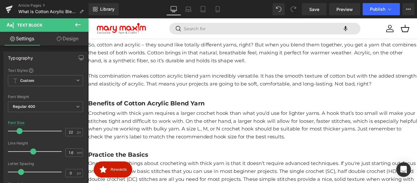
click at [210, 147] on p "Crocheting with thick yarn requires a larger crochet hook than what you’d use f…" at bounding box center [272, 138] width 369 height 35
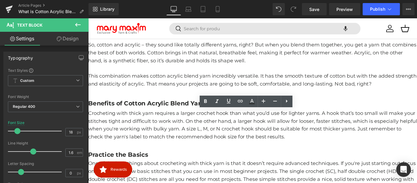
click at [192, 149] on p "Crocheting with thick yarn requires a larger crochet hook than what you’d use f…" at bounding box center [272, 138] width 369 height 35
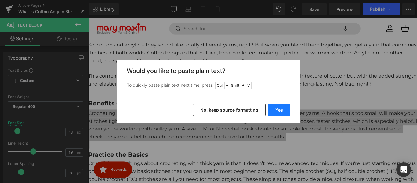
click at [273, 110] on button "Yes" at bounding box center [279, 110] width 22 height 12
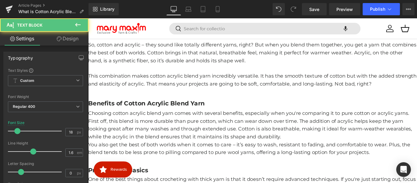
click at [361, 151] on p "Choosing cotton acrylic blend yarn comes with several benefits, especially when…" at bounding box center [272, 138] width 369 height 35
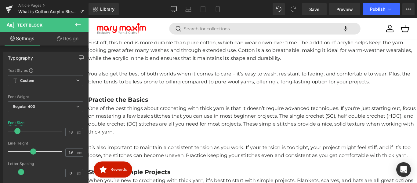
scroll to position [432, 0]
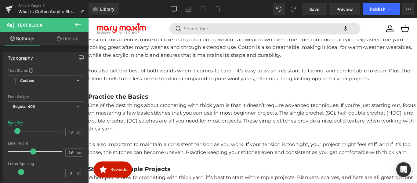
click at [147, 106] on b "Practice the Basics" at bounding box center [121, 106] width 67 height 8
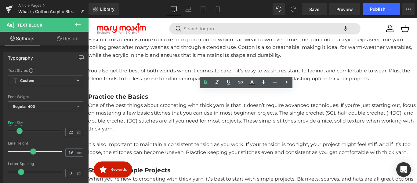
click at [145, 104] on b "Practice the Basics" at bounding box center [121, 106] width 67 height 8
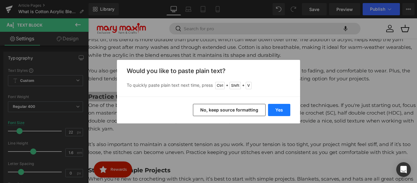
click at [283, 111] on button "Yes" at bounding box center [279, 110] width 22 height 12
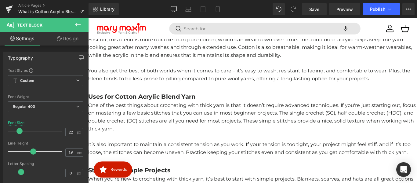
click at [211, 125] on p "One of the best things about crocheting with thick yarn is that it doesn’t requ…" at bounding box center [272, 128] width 369 height 35
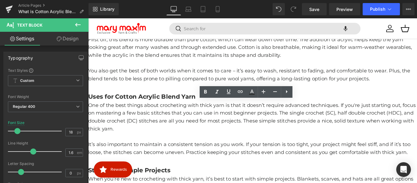
click at [189, 140] on p "One of the best things about crocheting with thick yarn is that it doesn’t requ…" at bounding box center [272, 128] width 369 height 35
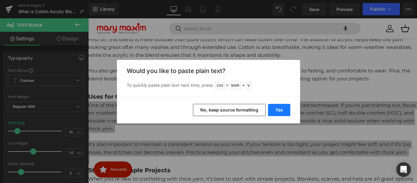
click at [278, 113] on button "Yes" at bounding box center [279, 110] width 22 height 12
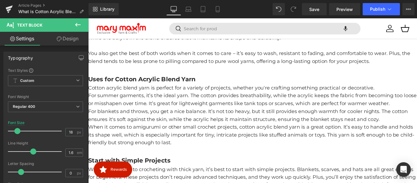
scroll to position [463, 0]
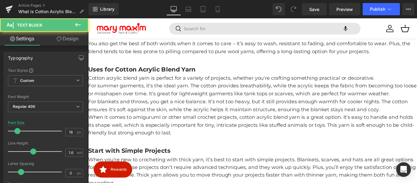
click at [417, 86] on p "Cotton acrylic blend yarn is perfect for a variety of projects, whether you're …" at bounding box center [272, 85] width 369 height 9
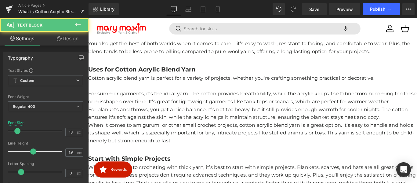
click at [417, 111] on p "For summer garments, it’s the ideal yarn. The cotton provides breathability, wh…" at bounding box center [272, 108] width 369 height 18
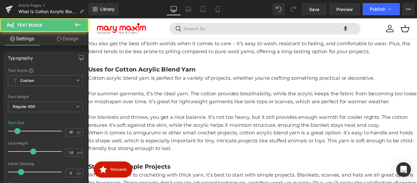
click at [417, 139] on p "For blankets and throws, you get a nice balance. It’s not too heavy, but it sti…" at bounding box center [272, 134] width 369 height 18
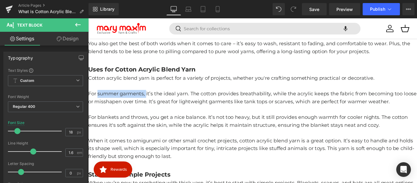
drag, startPoint x: 157, startPoint y: 103, endPoint x: 104, endPoint y: 104, distance: 53.1
click at [104, 104] on p "For summer garments, it’s the ideal yarn. The cotton provides breathability, wh…" at bounding box center [272, 108] width 369 height 18
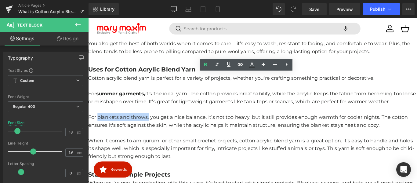
drag, startPoint x: 160, startPoint y: 129, endPoint x: 104, endPoint y: 128, distance: 55.6
click at [104, 128] on p "For blankets and throws, you get a nice balance. It’s not too heavy, but it sti…" at bounding box center [272, 134] width 369 height 18
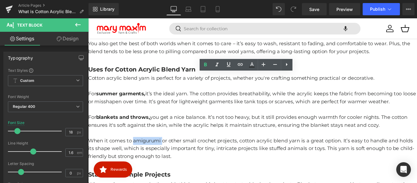
drag, startPoint x: 175, startPoint y: 156, endPoint x: 144, endPoint y: 155, distance: 30.9
click at [144, 155] on p "When it comes to amigurumi or other small crochet projects, cotton acrylic blen…" at bounding box center [272, 164] width 369 height 26
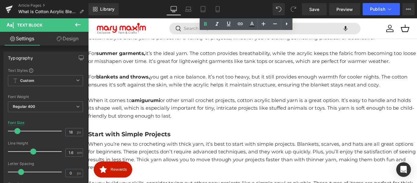
scroll to position [554, 0]
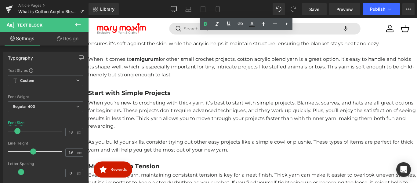
click at [159, 100] on b "Start with Simple Projects" at bounding box center [134, 102] width 93 height 8
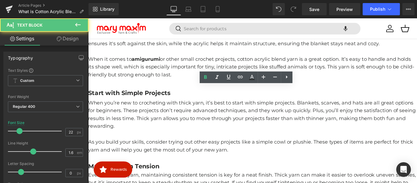
click at [160, 98] on b "Start with Simple Projects" at bounding box center [134, 102] width 93 height 8
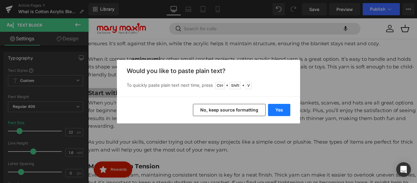
click at [275, 110] on button "Yes" at bounding box center [279, 110] width 22 height 12
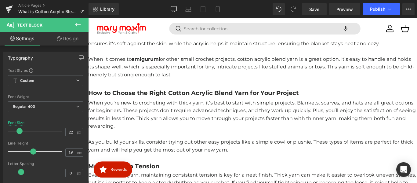
click at [208, 123] on p "When you’re new to crocheting with thick yarn, it’s best to start with simple p…" at bounding box center [272, 126] width 369 height 35
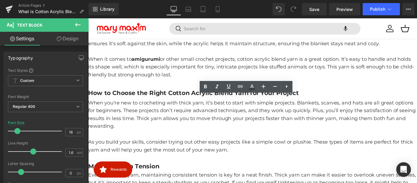
click at [206, 136] on p "When you’re new to crocheting with thick yarn, it’s best to start with simple p…" at bounding box center [272, 126] width 369 height 35
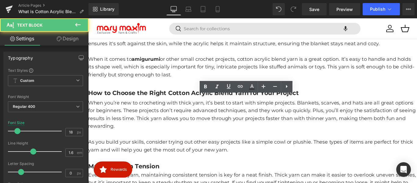
click at [188, 144] on p at bounding box center [272, 148] width 369 height 9
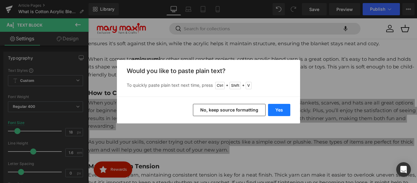
click at [277, 108] on button "Yes" at bounding box center [279, 110] width 22 height 12
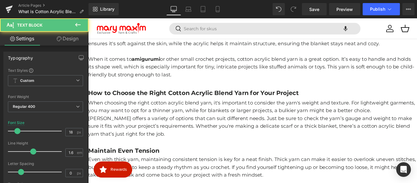
click at [417, 119] on p "When choosing the right cotton acrylic blend yarn, it's important to consider t…" at bounding box center [272, 118] width 369 height 18
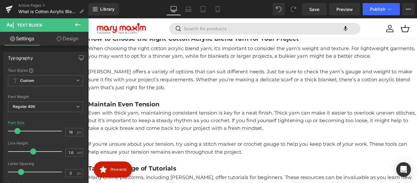
scroll to position [616, 0]
click at [150, 111] on b "Maintain Even Tension" at bounding box center [128, 115] width 80 height 8
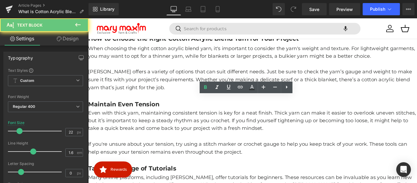
click at [151, 111] on b "Maintain Even Tension" at bounding box center [128, 115] width 80 height 8
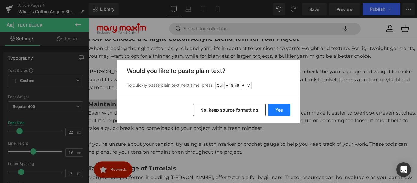
drag, startPoint x: 283, startPoint y: 110, endPoint x: 215, endPoint y: 100, distance: 68.5
click at [283, 110] on button "Yes" at bounding box center [279, 110] width 22 height 12
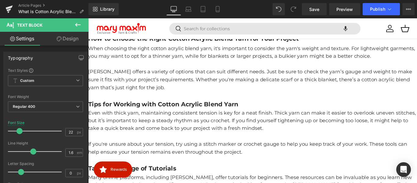
click at [192, 142] on p "Even with thick yarn, maintaining consistent tension is key for a neat finish. …" at bounding box center [272, 133] width 369 height 26
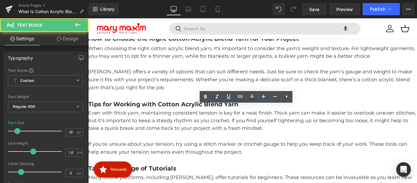
click at [182, 147] on p at bounding box center [272, 150] width 369 height 9
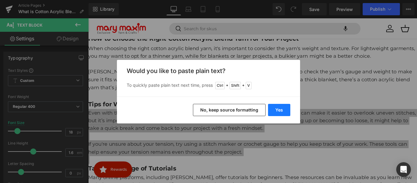
click at [277, 110] on button "Yes" at bounding box center [279, 110] width 22 height 12
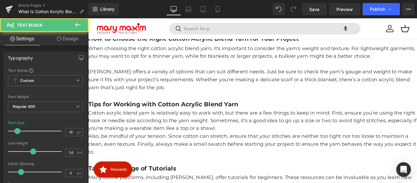
click at [289, 133] on p "Cotton acrylic blend yarn is relatively easy to work with, but there are a few …" at bounding box center [272, 133] width 369 height 26
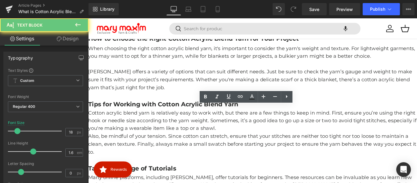
click at [282, 140] on p "Cotton acrylic blend yarn is relatively easy to work with, but there are a few …" at bounding box center [272, 133] width 369 height 26
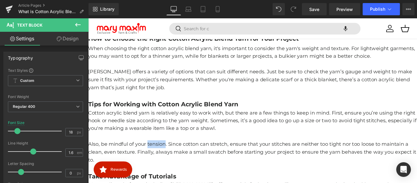
drag, startPoint x: 178, startPoint y: 154, endPoint x: 159, endPoint y: 158, distance: 19.5
click at [159, 158] on p "Also, be mindful of your tension. Since cotton can stretch, ensure that your st…" at bounding box center [272, 168] width 369 height 26
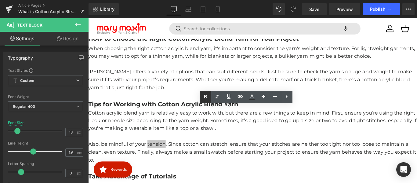
click at [207, 96] on icon at bounding box center [205, 96] width 7 height 7
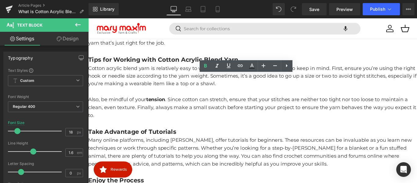
scroll to position [677, 0]
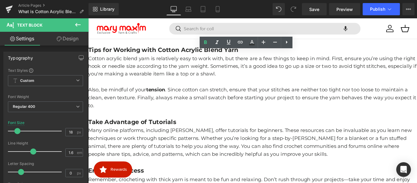
click at [171, 131] on b "Take Advantage of Tutorials" at bounding box center [137, 134] width 99 height 8
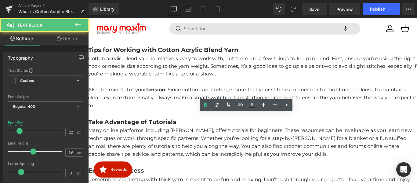
click at [171, 131] on b "Take Advantage of Tutorials" at bounding box center [137, 134] width 99 height 8
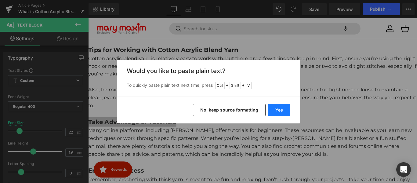
click at [272, 110] on button "Yes" at bounding box center [279, 110] width 22 height 12
click at [295, 121] on p at bounding box center [272, 124] width 369 height 9
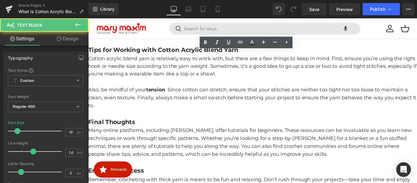
click at [178, 148] on p "Many online platforms, including [PERSON_NAME], offer tutorials for beginners. …" at bounding box center [272, 157] width 369 height 35
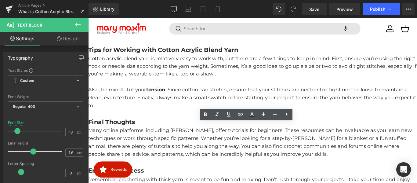
click at [185, 161] on p "Many online platforms, including [PERSON_NAME], offer tutorials for beginners. …" at bounding box center [272, 157] width 369 height 35
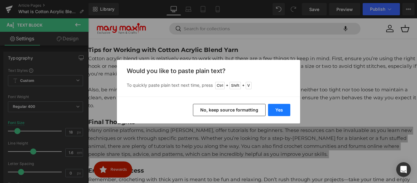
click at [276, 109] on button "Yes" at bounding box center [279, 110] width 22 height 12
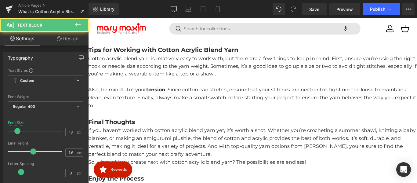
click at [236, 166] on p "If you haven't worked with cotton acrylic blend yarn yet, it’s worth a shot. Wh…" at bounding box center [272, 157] width 369 height 35
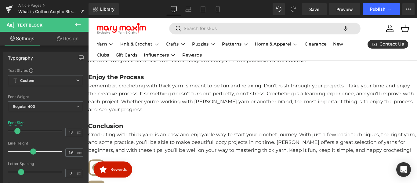
scroll to position [794, 0]
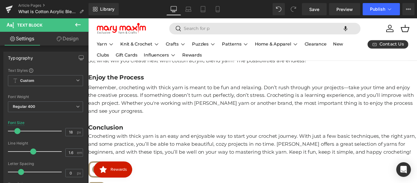
click at [137, 95] on p "Remember, crocheting with thick yarn is meant to be fun and relaxing. Don’t rus…" at bounding box center [272, 109] width 369 height 35
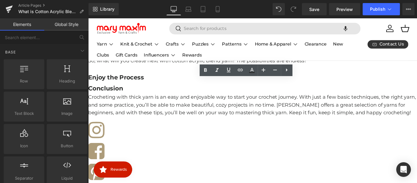
drag, startPoint x: 213, startPoint y: 155, endPoint x: 129, endPoint y: 151, distance: 84.1
click at [132, 111] on p "Crocheting with thick yarn is an easy and enjoyable way to start your crochet j…" at bounding box center [272, 115] width 369 height 26
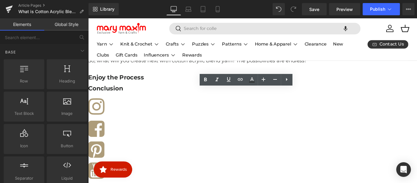
click at [127, 93] on strong "Conclusion" at bounding box center [107, 97] width 39 height 8
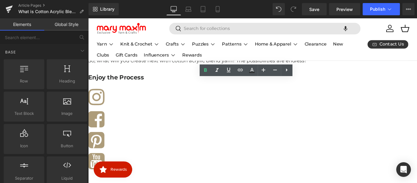
click at [133, 82] on strong "Enjoy the Process" at bounding box center [119, 85] width 63 height 8
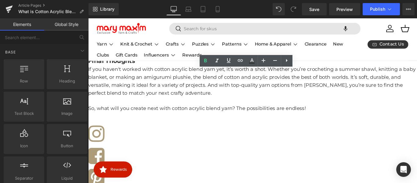
scroll to position [733, 0]
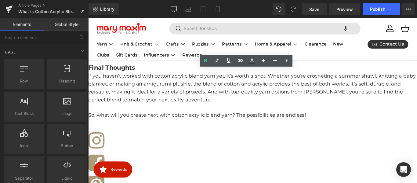
click at [141, 124] on span "So, what will you create next with cotton acrylic blend yarn? The possibilities…" at bounding box center [210, 127] width 245 height 7
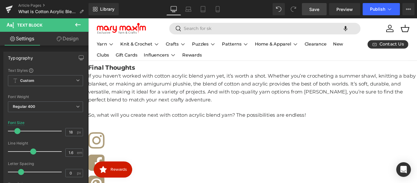
click at [315, 10] on span "Save" at bounding box center [314, 9] width 10 height 6
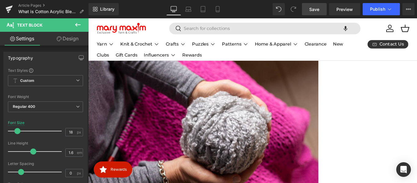
scroll to position [0, 0]
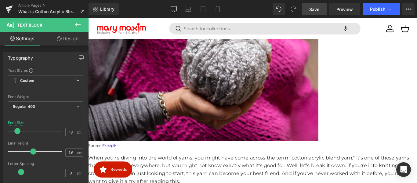
click at [237, 80] on img at bounding box center [217, 70] width 259 height 173
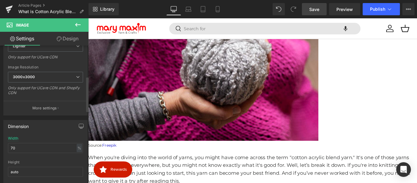
scroll to position [122, 0]
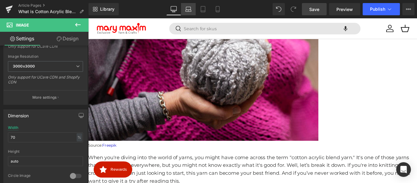
click at [191, 8] on icon at bounding box center [188, 9] width 6 height 6
type input "45"
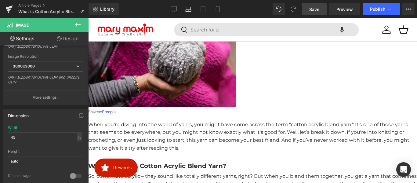
scroll to position [132, 0]
click at [222, 91] on img at bounding box center [162, 57] width 148 height 99
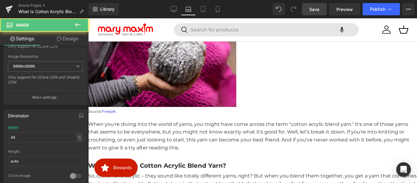
click at [218, 71] on img at bounding box center [162, 57] width 148 height 99
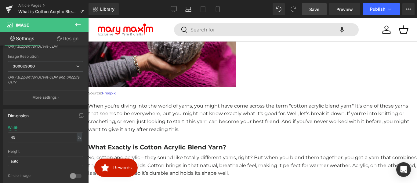
scroll to position [162, 0]
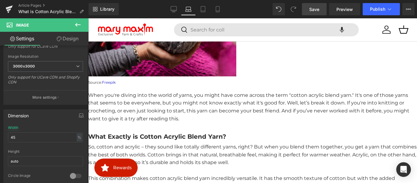
click at [136, 115] on p "When you're diving into the world of yarns, you might have come across the term…" at bounding box center [252, 106] width 329 height 31
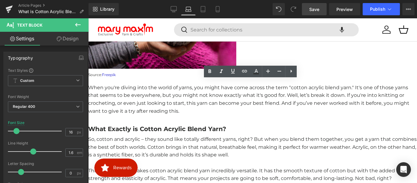
scroll to position [193, 0]
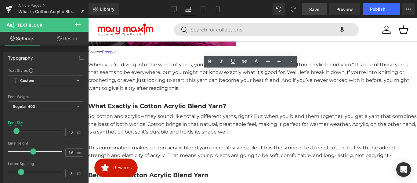
click at [166, 110] on b "What Exactly is Cotton Acrylic Blend Yarn?" at bounding box center [157, 105] width 138 height 7
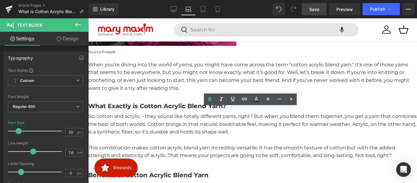
click at [166, 90] on p "When you're diving into the world of yarns, you might have come across the term…" at bounding box center [252, 76] width 329 height 31
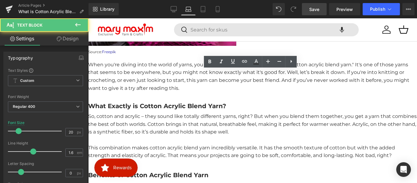
click at [165, 110] on b "What Exactly is Cotton Acrylic Blend Yarn?" at bounding box center [157, 105] width 138 height 7
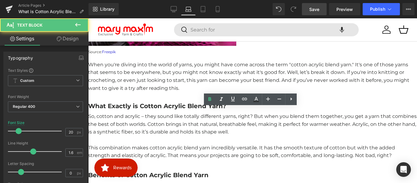
click at [158, 136] on p "So, cotton and acrylic – they sound like totally different yarns, right? But wh…" at bounding box center [252, 124] width 329 height 24
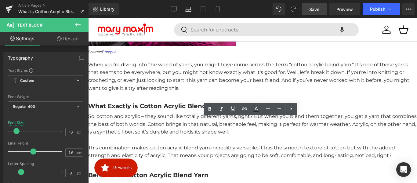
click at [163, 89] on p "When you're diving into the world of yarns, you might have come across the term…" at bounding box center [252, 76] width 329 height 31
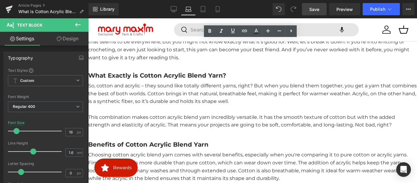
scroll to position [254, 0]
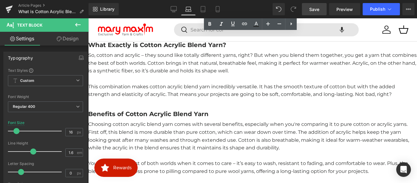
click at [163, 93] on p "This combination makes cotton acrylic blend yarn incredibly versatile. It has t…" at bounding box center [252, 91] width 329 height 16
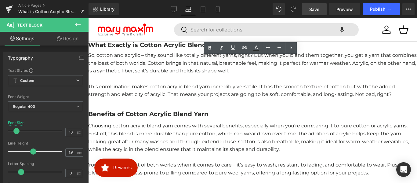
click at [151, 117] on b "Benefits of Cotton Acrylic Blend Yarn" at bounding box center [148, 113] width 120 height 7
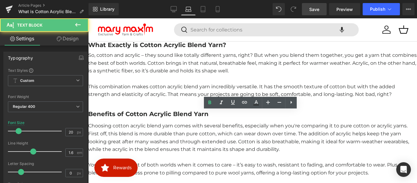
scroll to position [284, 0]
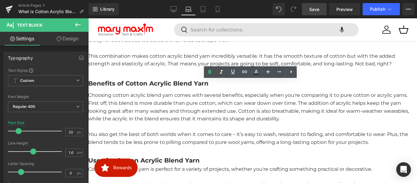
click at [150, 117] on p "Choosing cotton acrylic blend yarn comes with several benefits, especially when…" at bounding box center [252, 106] width 329 height 31
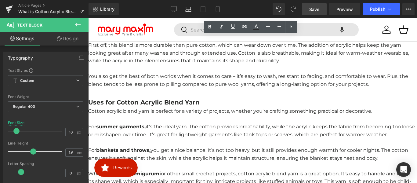
scroll to position [345, 0]
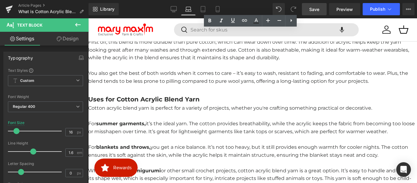
click at [151, 97] on b "Uses for Cotton Acrylic Blend Yarn" at bounding box center [143, 99] width 111 height 7
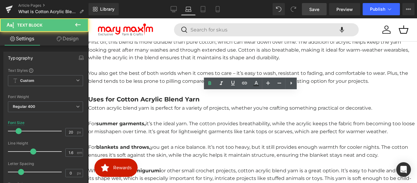
click at [146, 121] on strong "summer garments," at bounding box center [120, 124] width 49 height 6
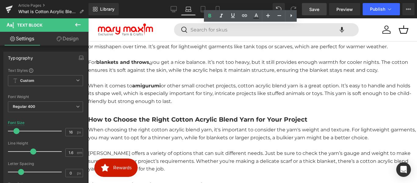
scroll to position [437, 0]
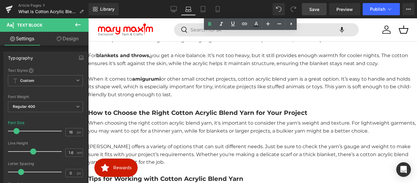
click at [148, 109] on b "How to Choose the Right Cotton Acrylic Blend Yarn for Your Project" at bounding box center [197, 112] width 219 height 7
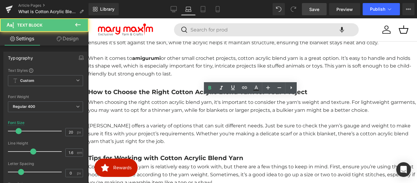
scroll to position [498, 0]
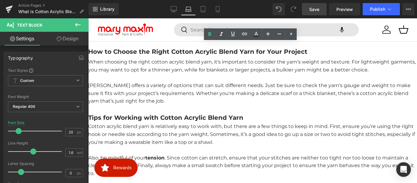
click at [152, 92] on p "[PERSON_NAME] offers a variety of options that can suit different needs. Just b…" at bounding box center [252, 94] width 329 height 24
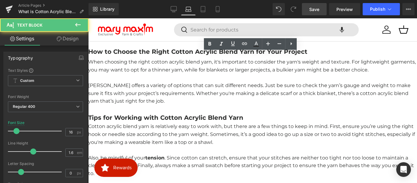
click at [146, 114] on b "Tips for Working with Cotton Acrylic Blend Yarn" at bounding box center [165, 117] width 155 height 7
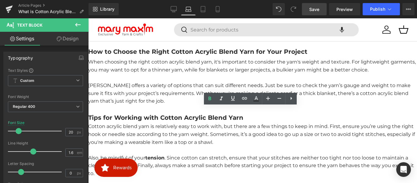
scroll to position [529, 0]
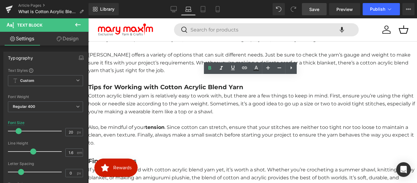
click at [150, 115] on p at bounding box center [252, 119] width 329 height 8
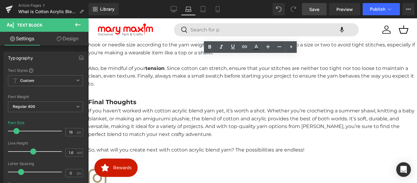
scroll to position [590, 0]
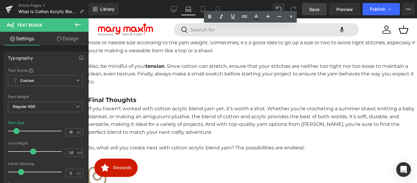
click at [148, 119] on p "If you haven't worked with cotton acrylic blend yarn yet, it’s worth a shot. Wh…" at bounding box center [252, 120] width 329 height 31
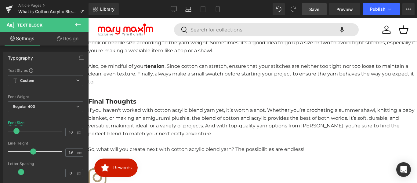
click at [312, 10] on span "Save" at bounding box center [314, 9] width 10 height 6
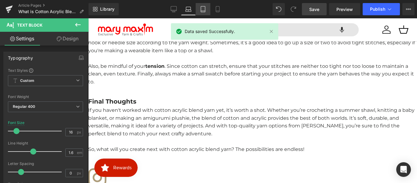
click at [196, 11] on link "Tablet" at bounding box center [203, 9] width 15 height 12
type input "100"
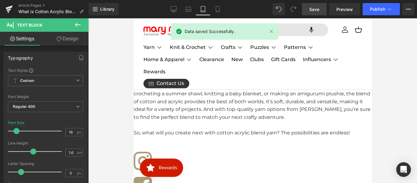
scroll to position [775, 0]
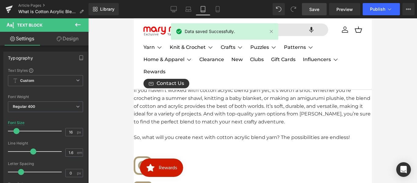
click at [189, 99] on p "If you haven't worked with cotton acrylic blend yarn yet, it’s worth a shot. Wh…" at bounding box center [252, 105] width 238 height 39
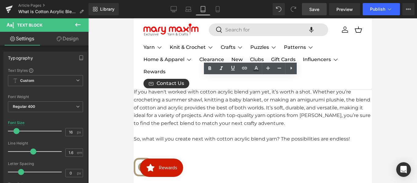
click at [162, 78] on b "Final Thoughts" at bounding box center [157, 81] width 48 height 7
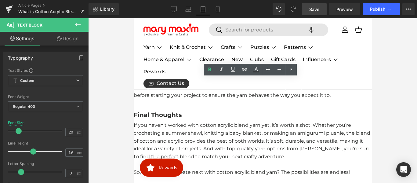
scroll to position [683, 0]
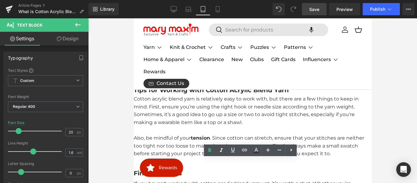
click at [176, 86] on b "Tips for Working with Cotton Acrylic Blend Yarn" at bounding box center [210, 89] width 155 height 7
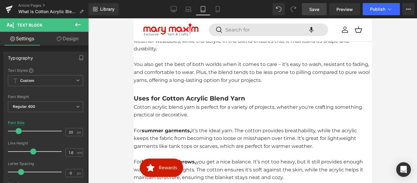
scroll to position [536, 0]
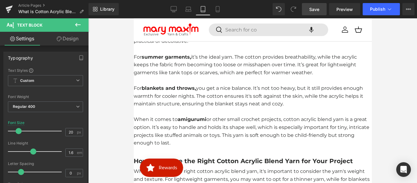
click at [187, 95] on p "For blankets and throws, you get a nice balance. It’s not too heavy, but it sti…" at bounding box center [252, 96] width 238 height 24
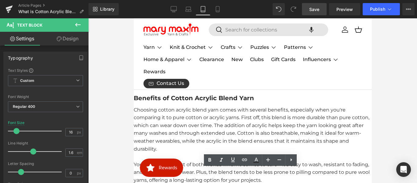
scroll to position [318, 0]
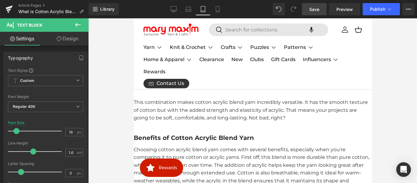
click at [189, 90] on p "So, cotton and acrylic – they sound like totally different yarns, right? But wh…" at bounding box center [252, 74] width 238 height 31
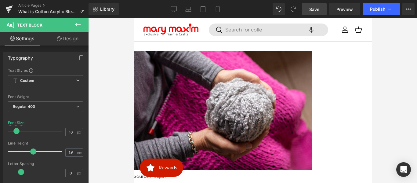
scroll to position [139, 0]
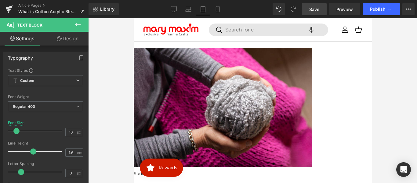
click at [193, 96] on img at bounding box center [222, 107] width 179 height 119
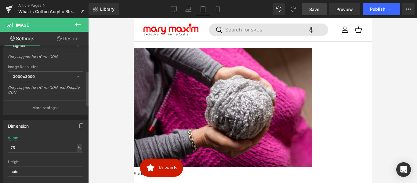
scroll to position [122, 0]
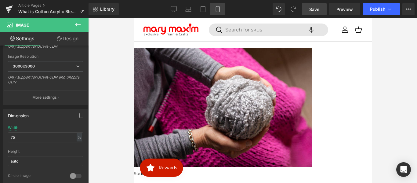
click at [218, 8] on icon at bounding box center [218, 9] width 6 height 6
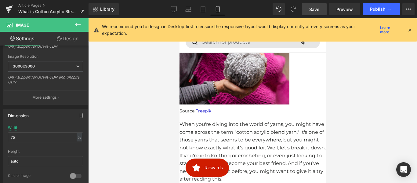
scroll to position [104, 0]
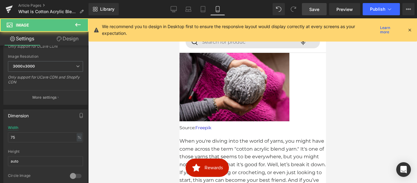
click at [240, 90] on div "Image" at bounding box center [252, 86] width 147 height 76
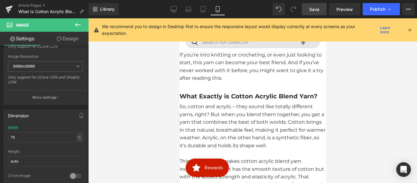
scroll to position [226, 0]
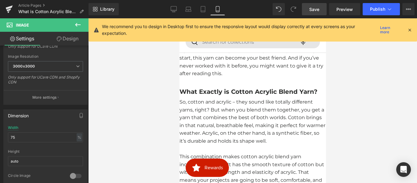
click at [238, 78] on p "When you're diving into the world of yarns, you might have come across the term…" at bounding box center [252, 46] width 147 height 63
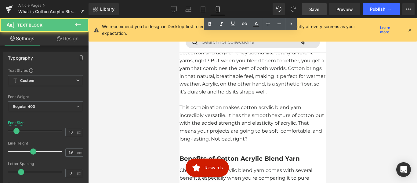
scroll to position [287, 0]
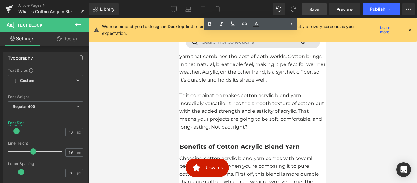
click at [195, 34] on b "What Exactly is Cotton Acrylic Blend Yarn?" at bounding box center [248, 30] width 138 height 7
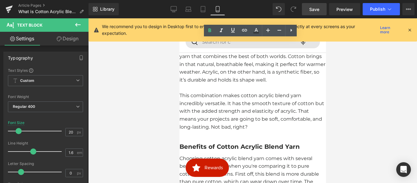
click at [201, 79] on p "So, cotton and acrylic – they sound like totally different yarns, right? But wh…" at bounding box center [252, 60] width 147 height 47
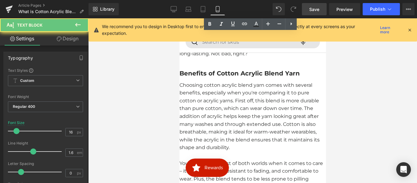
scroll to position [378, 0]
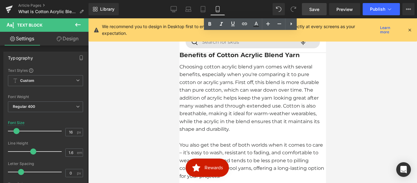
click at [204, 59] on b "Benefits of Cotton Acrylic Blend Yarn" at bounding box center [239, 54] width 120 height 7
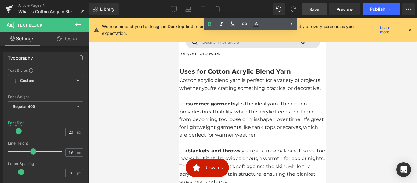
scroll to position [531, 0]
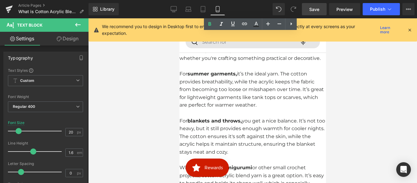
click at [205, 45] on b "Uses for Cotton Acrylic Blend Yarn" at bounding box center [234, 41] width 111 height 7
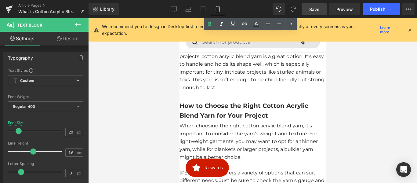
scroll to position [684, 0]
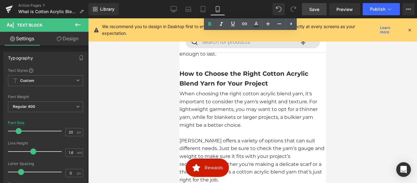
click at [210, 87] on b "How to Choose the Right Cotton Acrylic Blend Yarn for Your Project" at bounding box center [243, 78] width 129 height 17
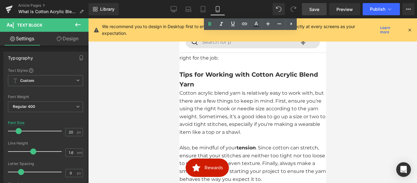
scroll to position [806, 0]
click at [205, 88] on b "Tips for Working with Cotton Acrylic Blend Yarn" at bounding box center [248, 79] width 139 height 17
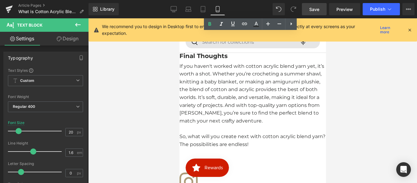
scroll to position [958, 0]
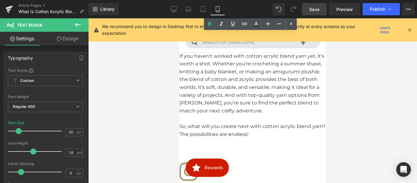
click at [205, 52] on div at bounding box center [252, 52] width 147 height 0
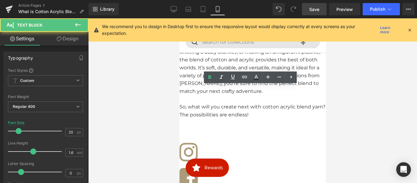
scroll to position [1081, 0]
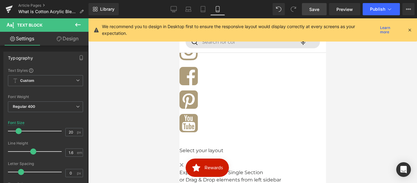
click at [313, 13] on link "Save" at bounding box center [314, 9] width 25 height 12
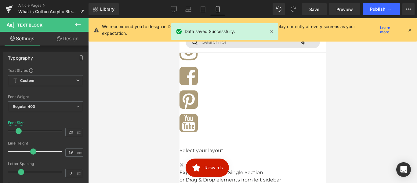
click at [412, 30] on icon at bounding box center [409, 29] width 5 height 5
